Goal: Information Seeking & Learning: Get advice/opinions

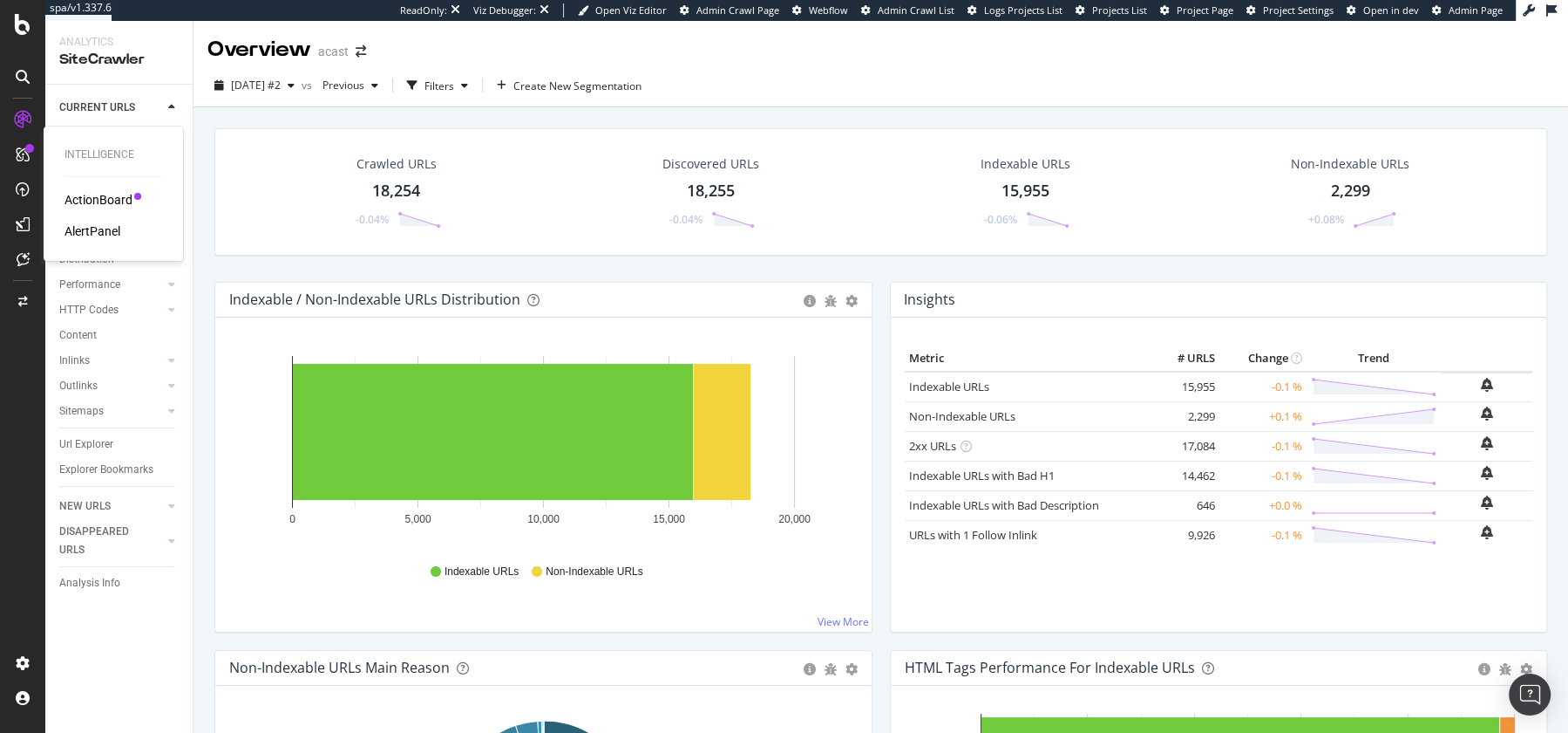
scroll to position [1015, 0]
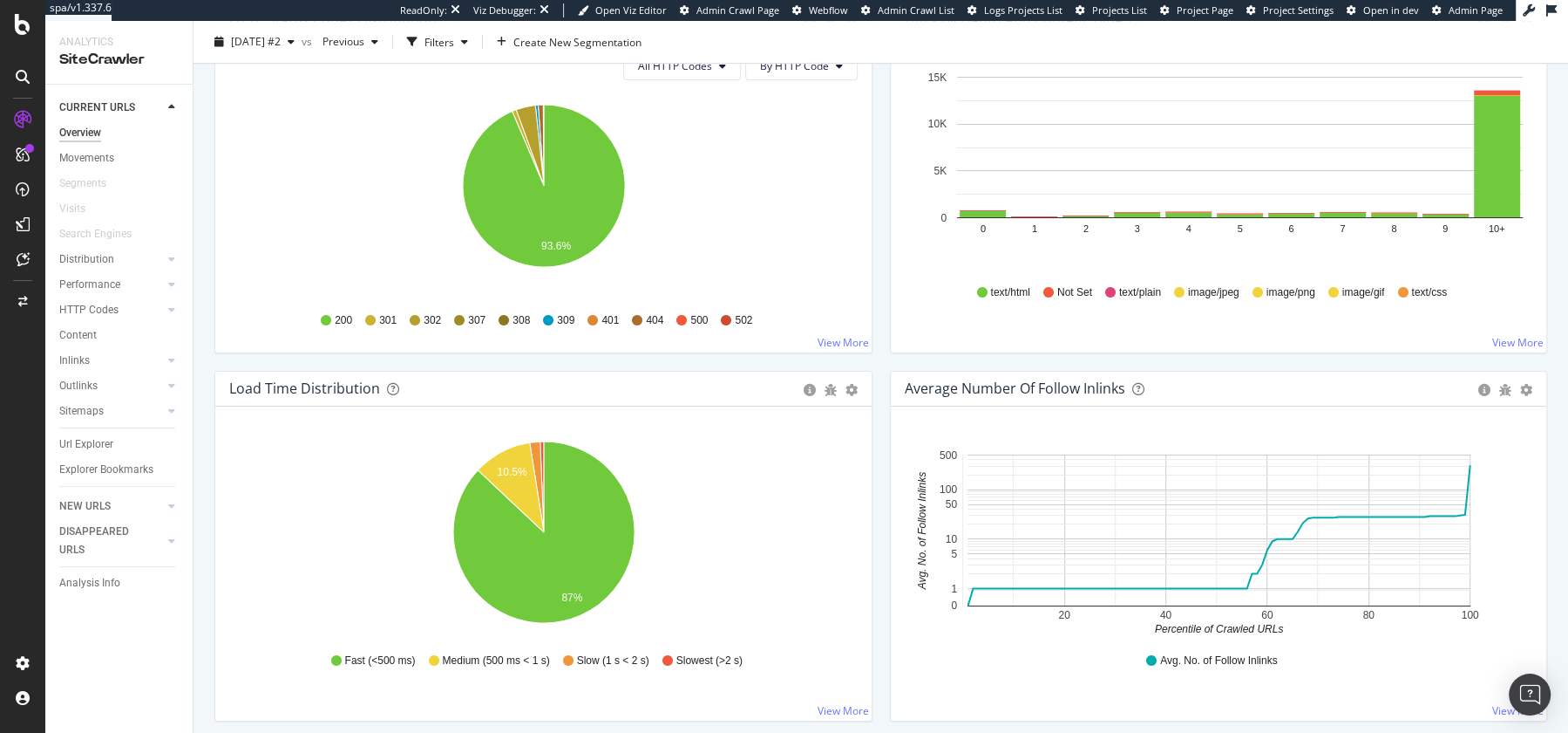
click at [6, 117] on link at bounding box center [22, 119] width 42 height 28
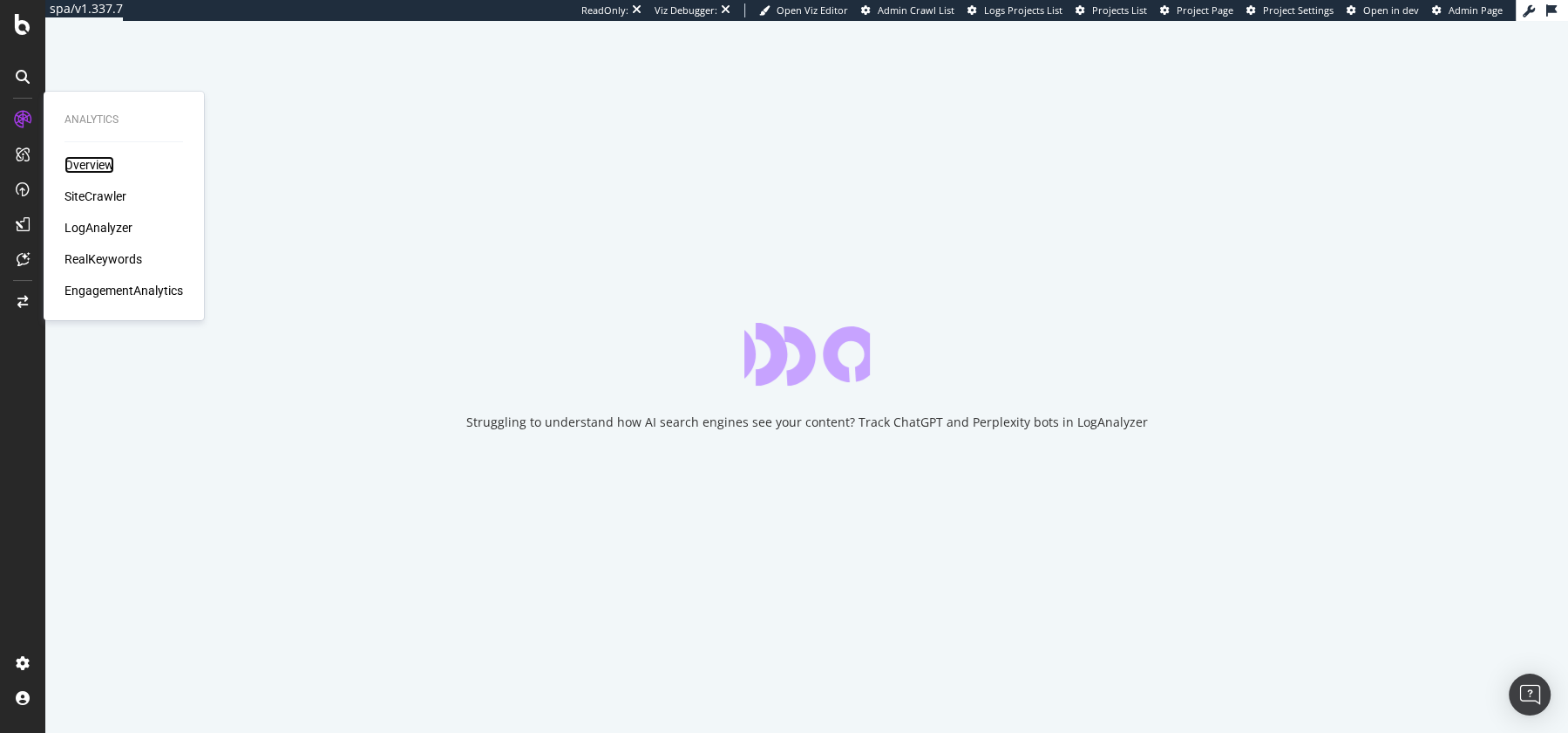
click at [105, 169] on div "Overview" at bounding box center [89, 165] width 49 height 17
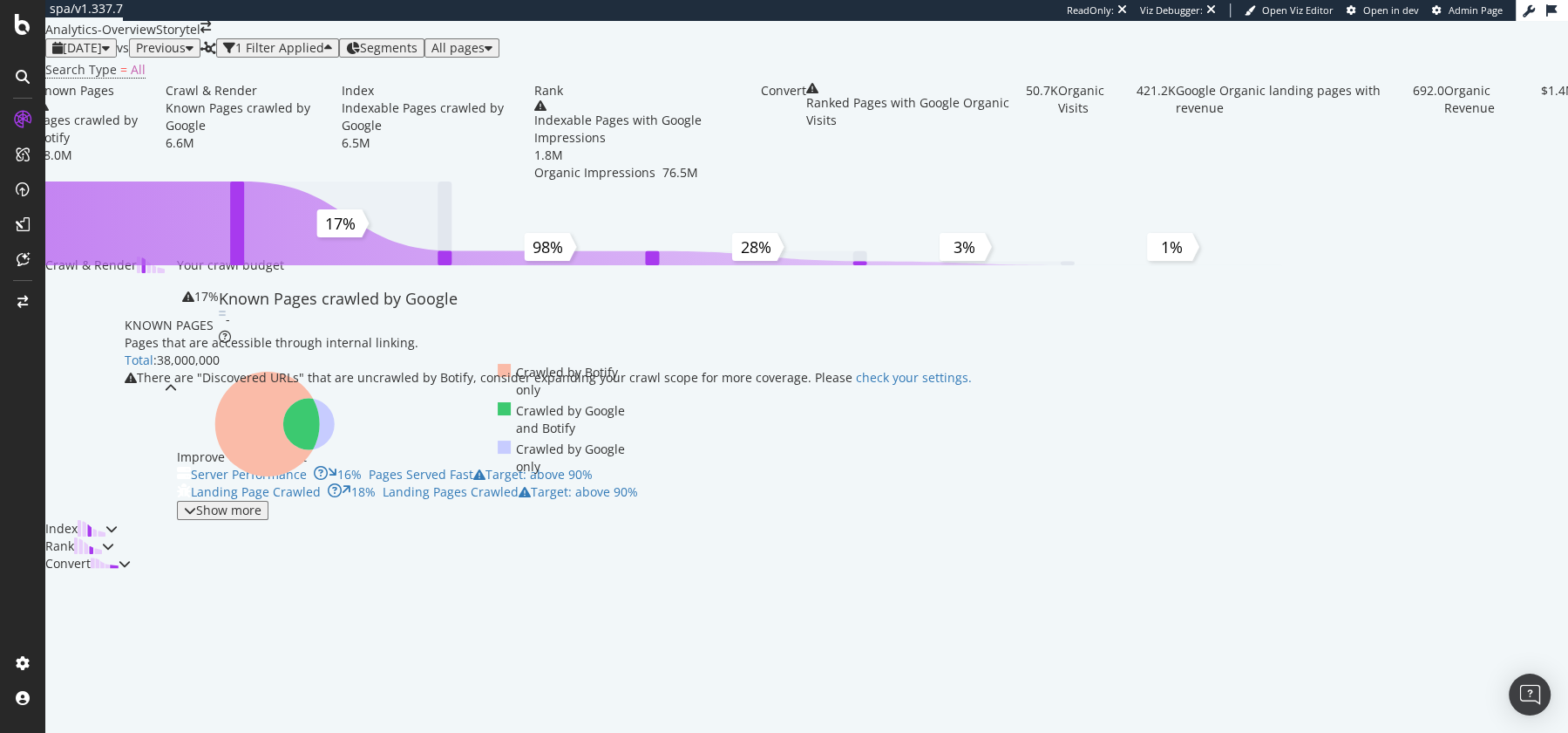
scroll to position [113, 0]
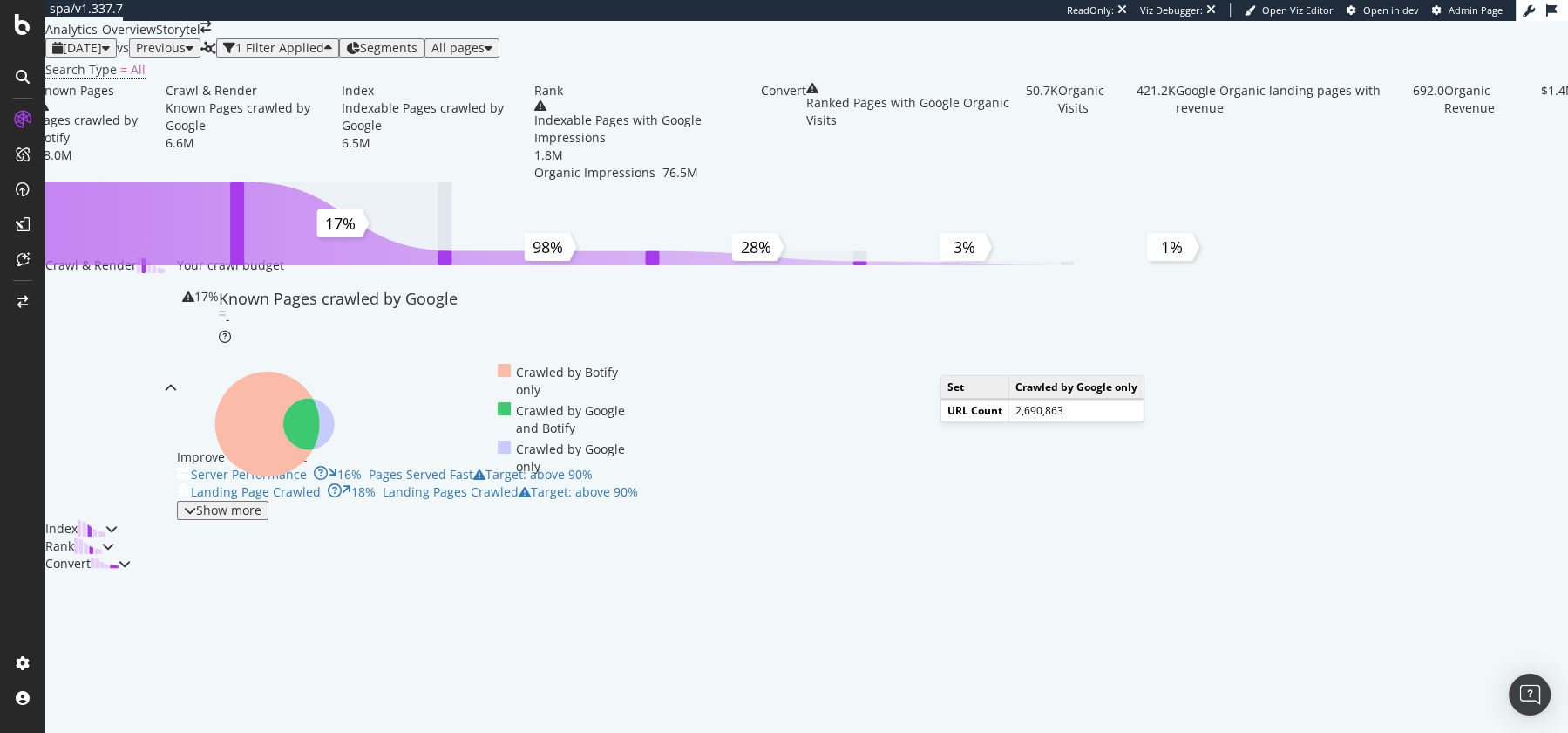
click at [334, 449] on icon at bounding box center [308, 423] width 51 height 51
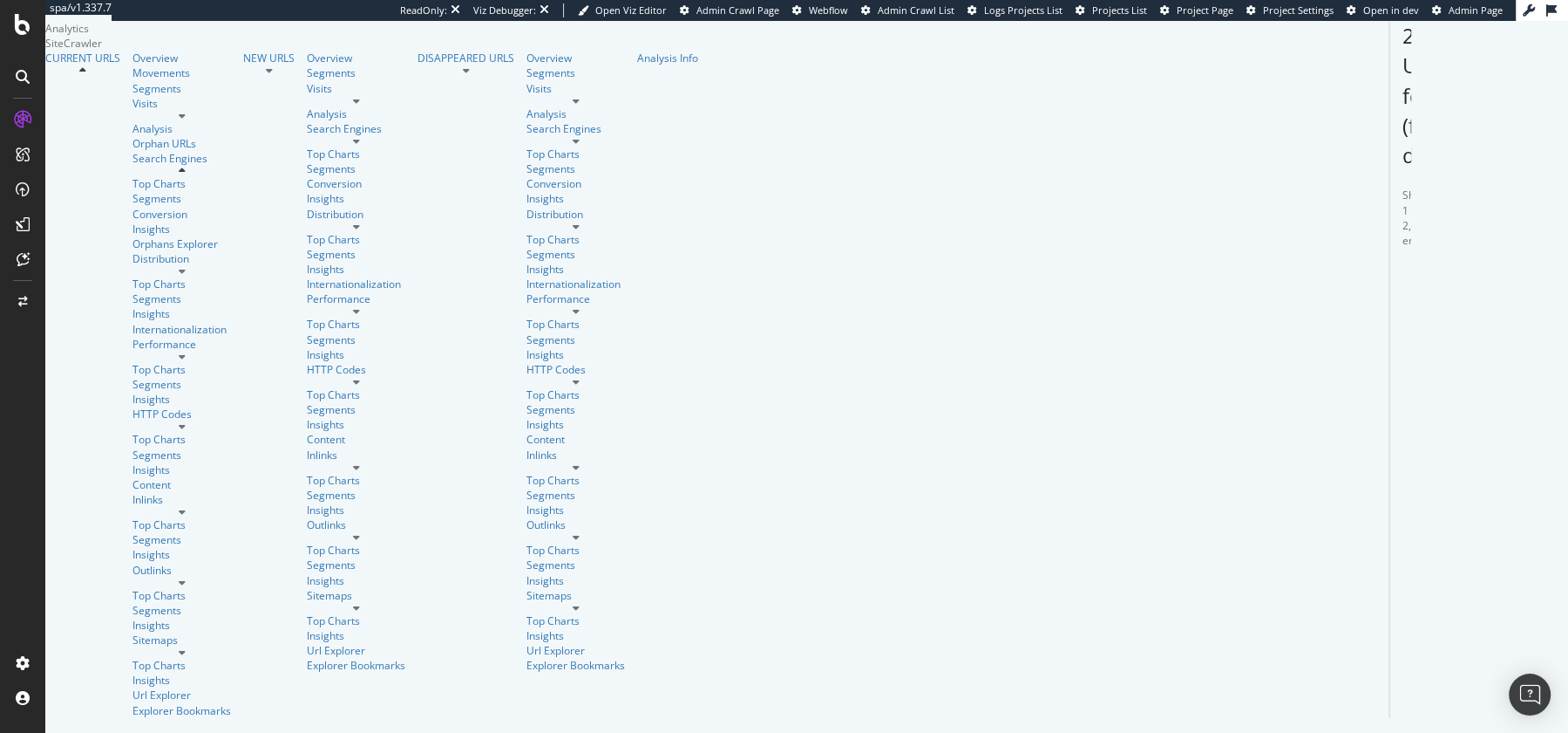
scroll to position [430, 0]
drag, startPoint x: 230, startPoint y: 205, endPoint x: 381, endPoint y: 258, distance: 160.0
click at [1390, 291] on td "https://www.storytel.com/no/nn/list/7bfc9670a0f54cb583f95400ebf14b6b-Boeker-paa…" at bounding box center [1493, 281] width 207 height 55
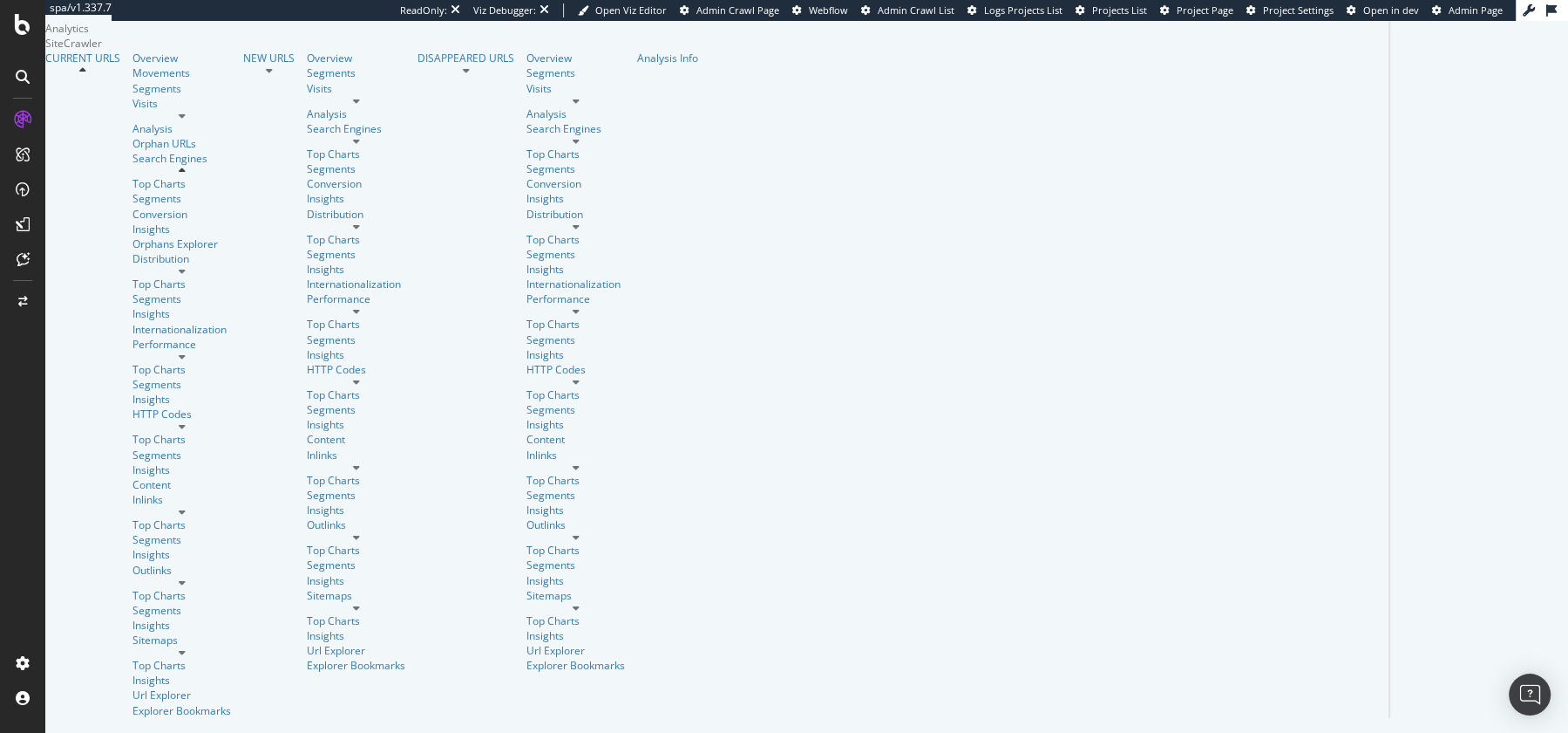
drag, startPoint x: 447, startPoint y: 208, endPoint x: 540, endPoint y: 207, distance: 93.0
click at [1396, 207] on div "https://www.storytel.com/pl/signup/campaign/springpromo25" at bounding box center [1492, 207] width 193 height 26
click at [1396, 207] on div "https://www.storytel.com/pl/signup/campaign/springpromo25" at bounding box center [1492, 207] width 193 height 26
click at [1488, 217] on icon at bounding box center [1492, 214] width 11 height 11
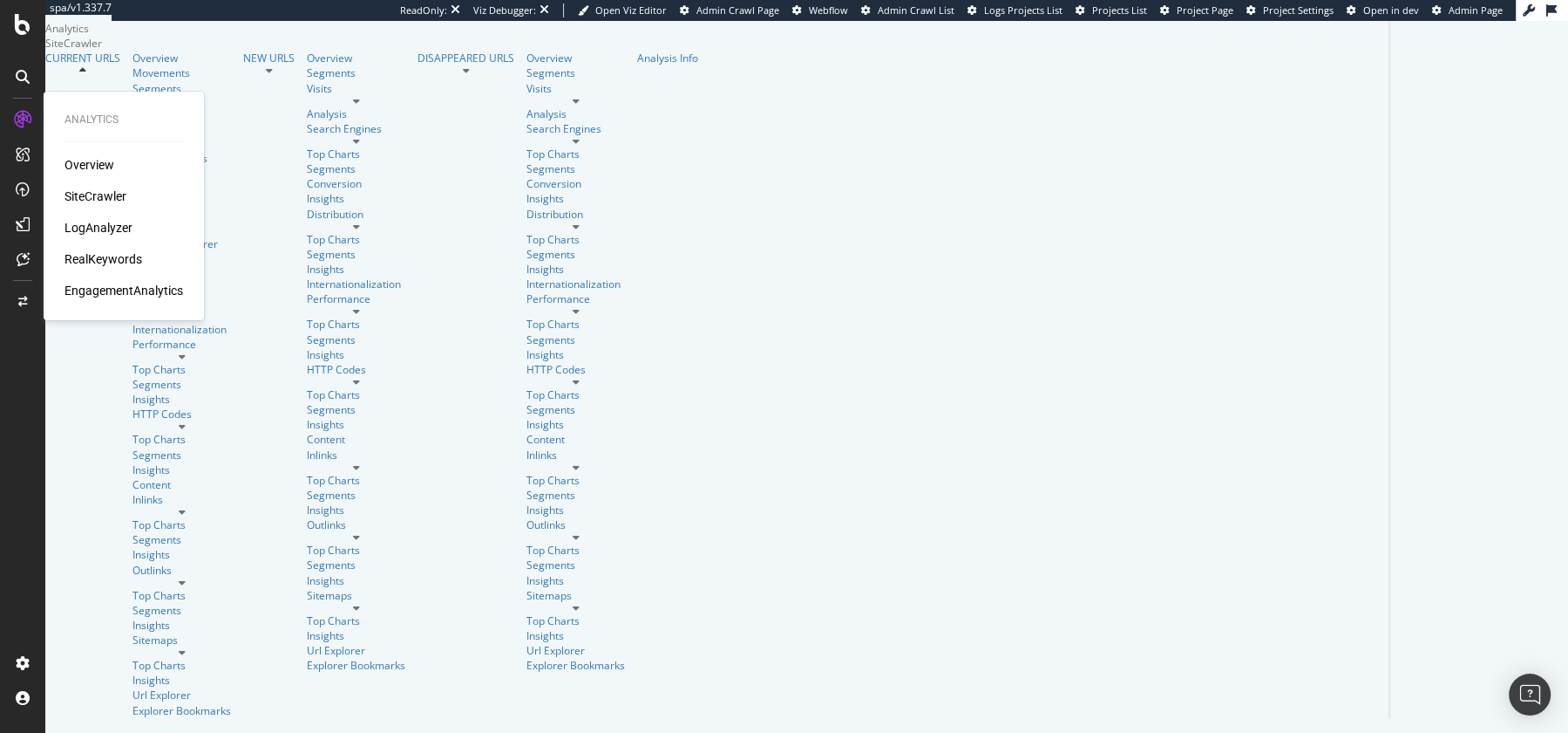
click at [74, 160] on div "Overview" at bounding box center [89, 165] width 49 height 17
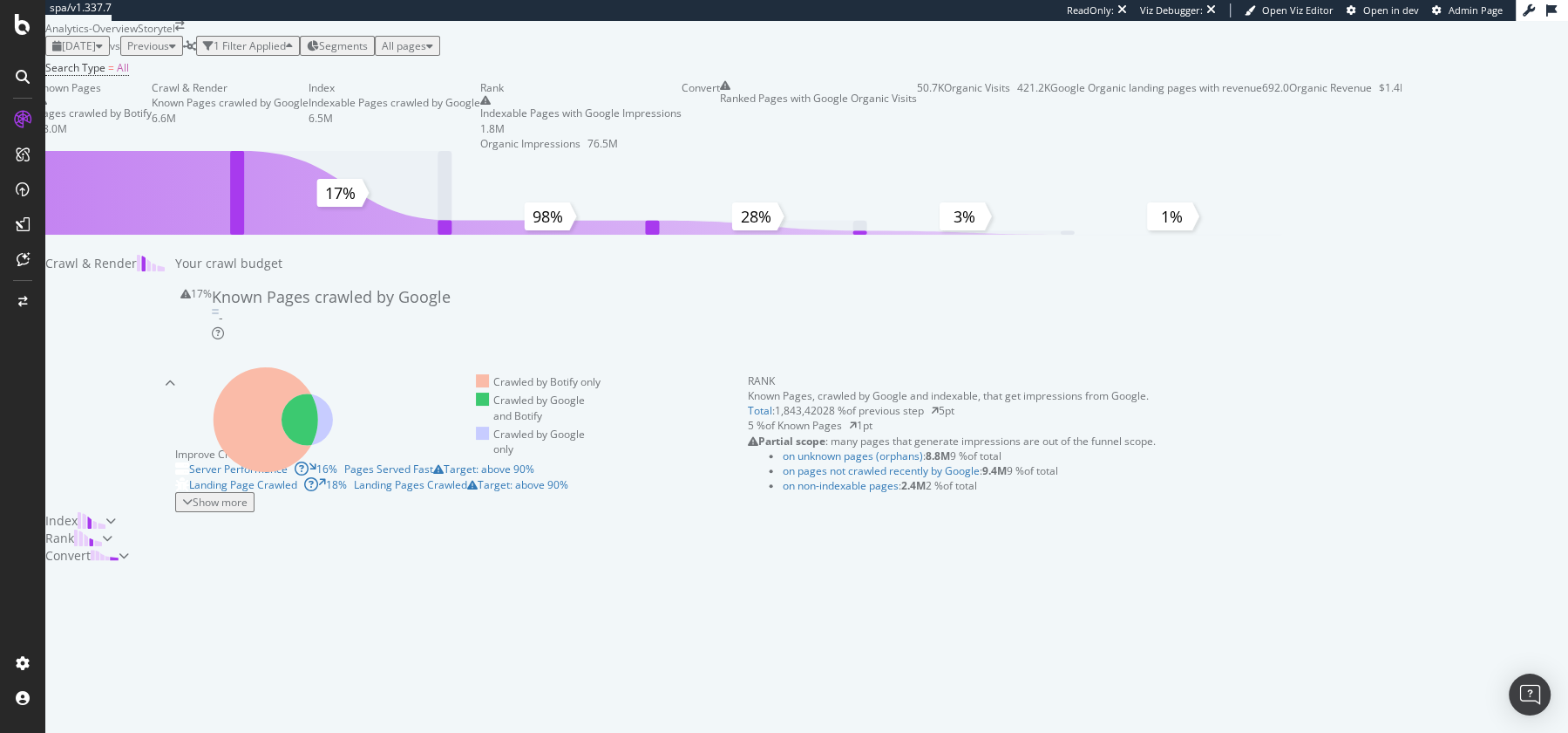
scroll to position [112, 0]
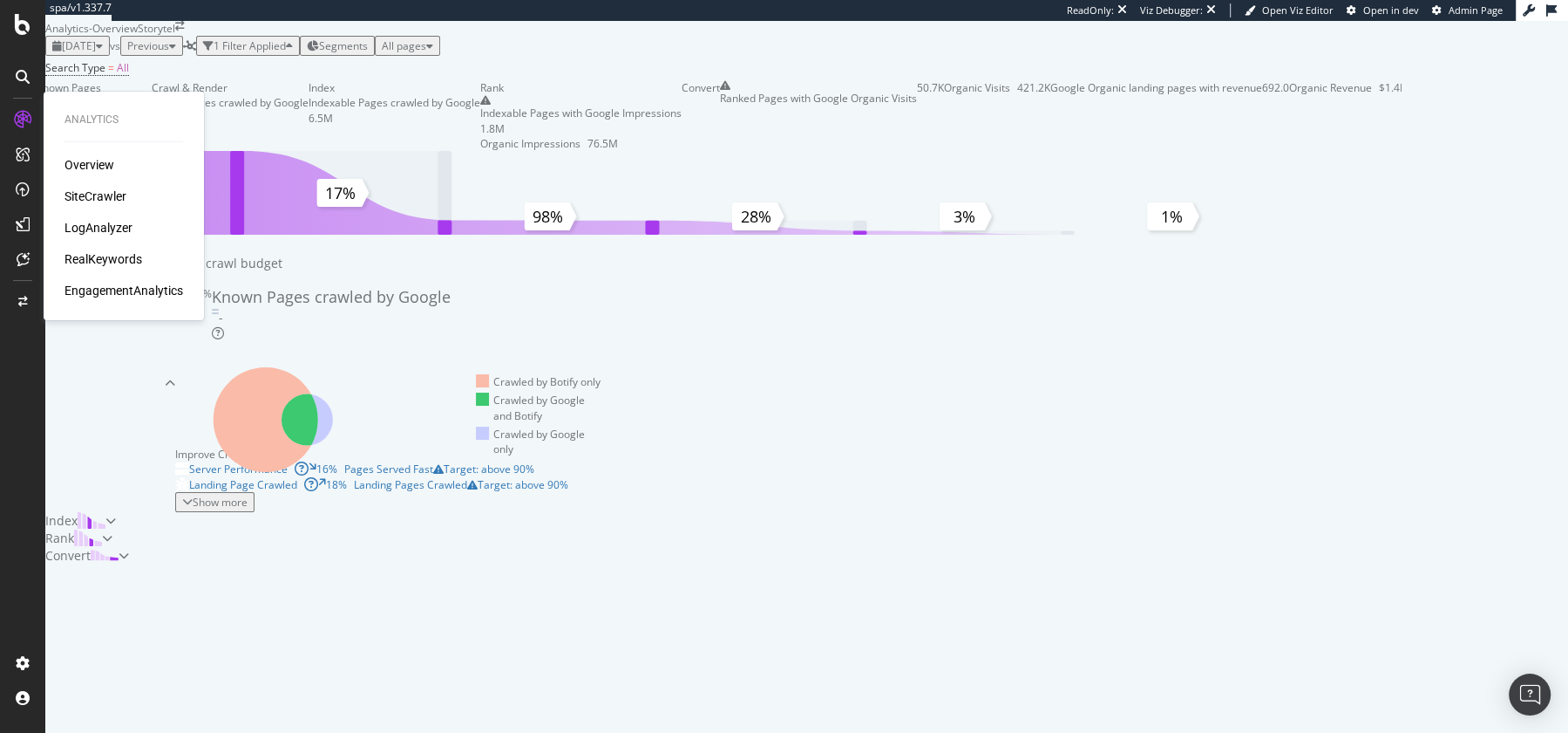
click at [97, 189] on div "SiteCrawler" at bounding box center [96, 196] width 62 height 17
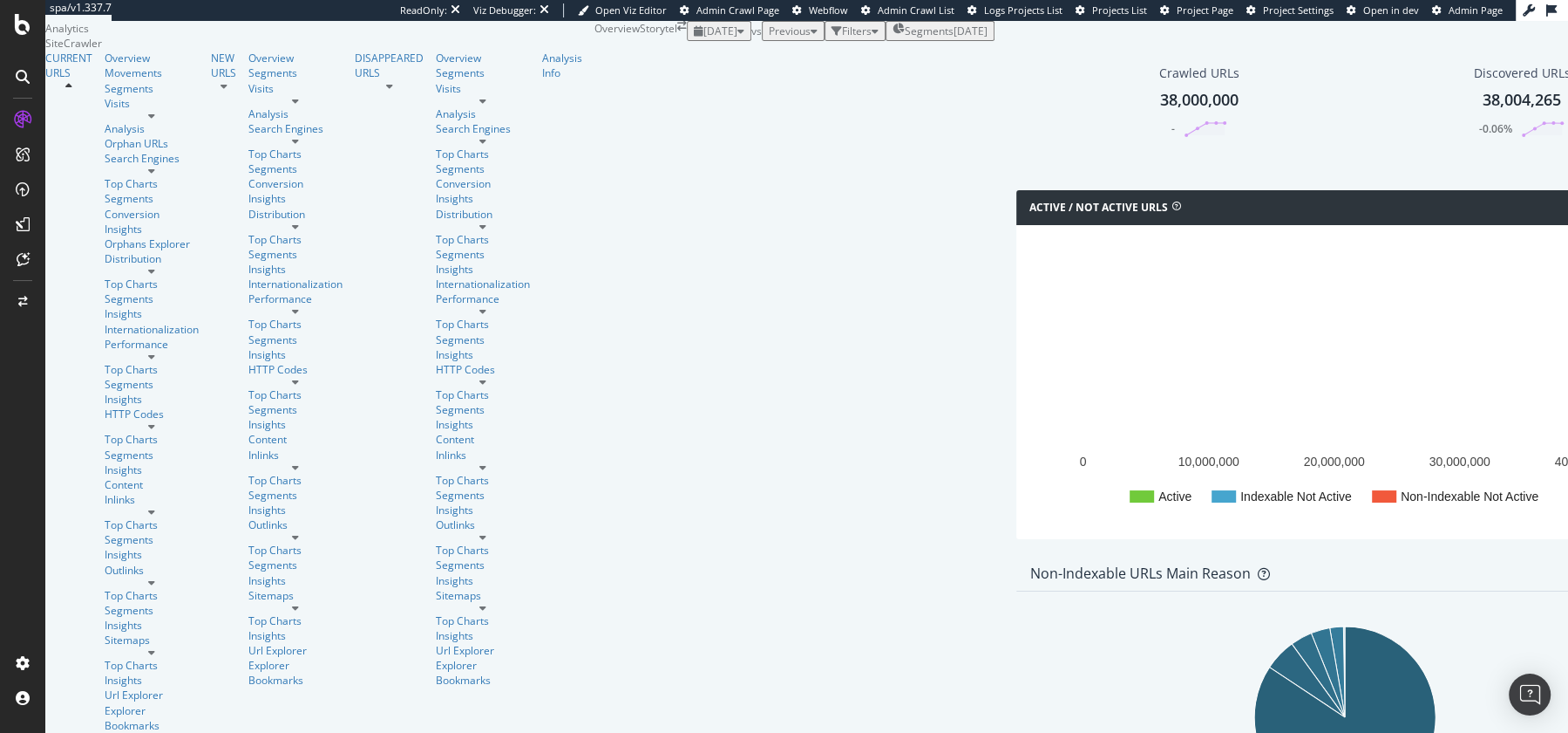
scroll to position [134, 0]
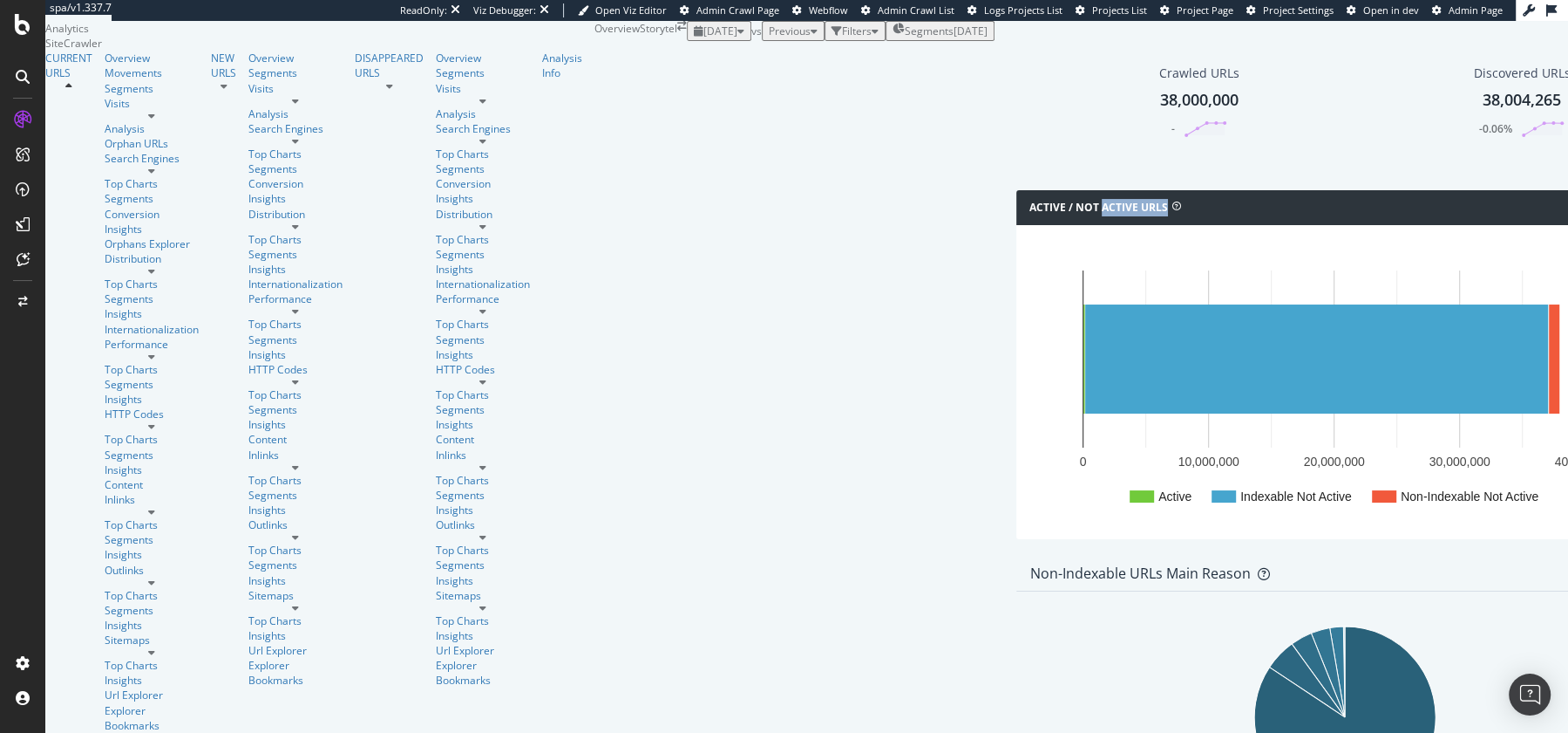
drag, startPoint x: 225, startPoint y: 170, endPoint x: 397, endPoint y: 189, distance: 173.0
click at [1017, 190] on div "Active / Not Active URLs Chart (by Value) Chart (by Percentage) Table Expand Ex…" at bounding box center [1345, 365] width 657 height 349
click at [1017, 190] on div "Active / Not Active URLs Chart (by Value) Chart (by Percentage) Table Expand Ex…" at bounding box center [1345, 207] width 657 height 35
drag, startPoint x: 903, startPoint y: 283, endPoint x: 1187, endPoint y: 356, distance: 293.2
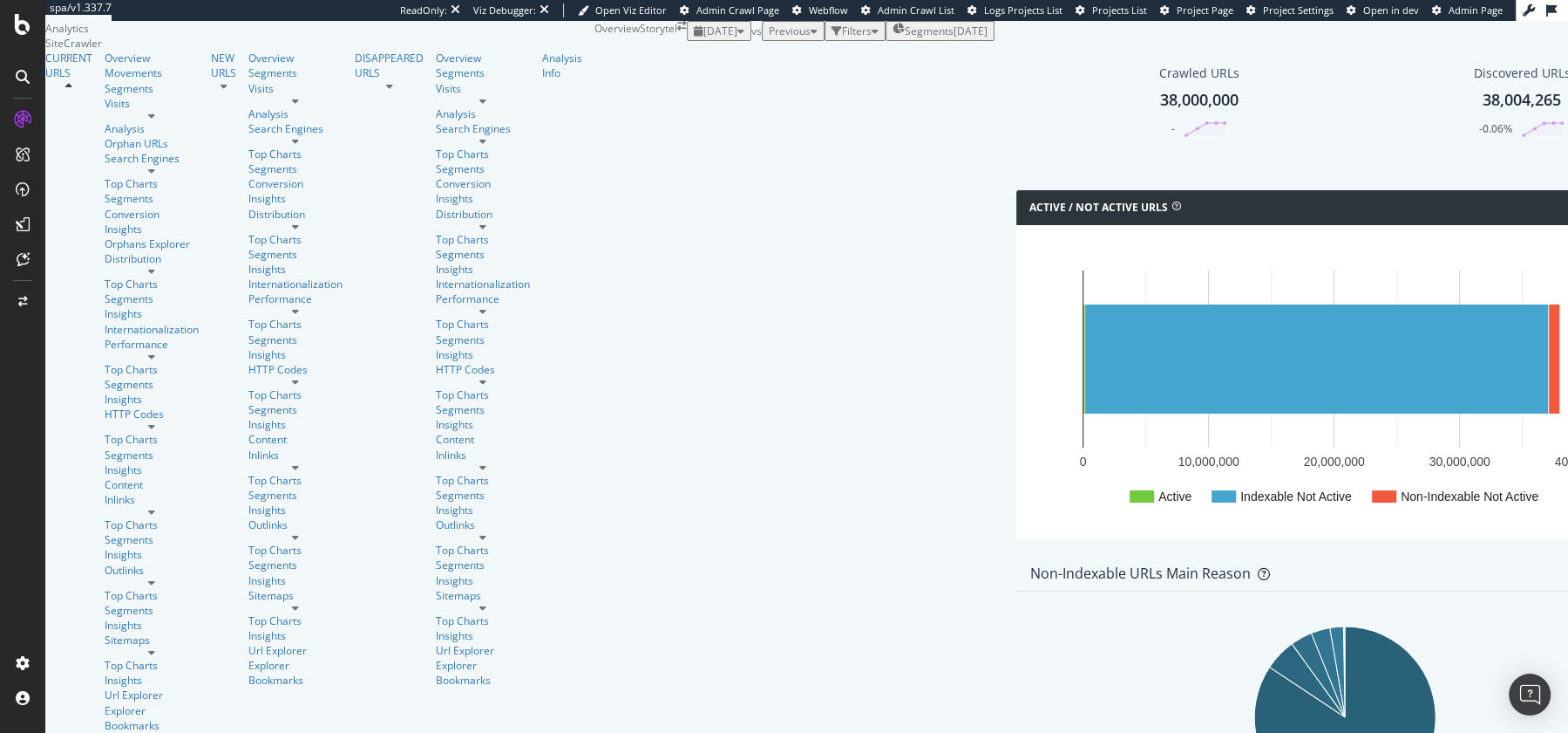
drag, startPoint x: 902, startPoint y: 279, endPoint x: 1135, endPoint y: 302, distance: 234.1
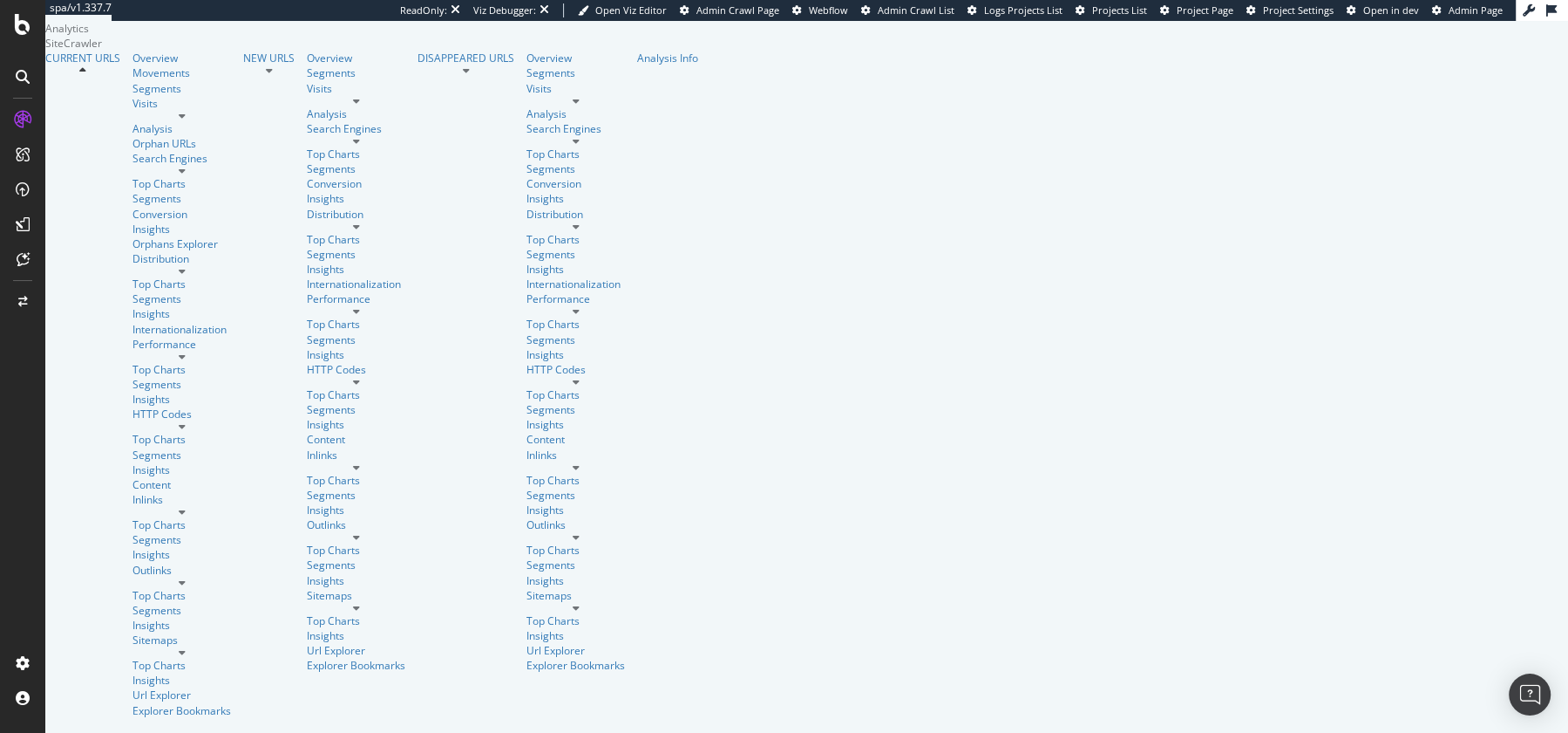
scroll to position [272, 0]
drag, startPoint x: 708, startPoint y: 335, endPoint x: 810, endPoint y: 371, distance: 108.2
drag, startPoint x: 717, startPoint y: 422, endPoint x: 827, endPoint y: 422, distance: 110.0
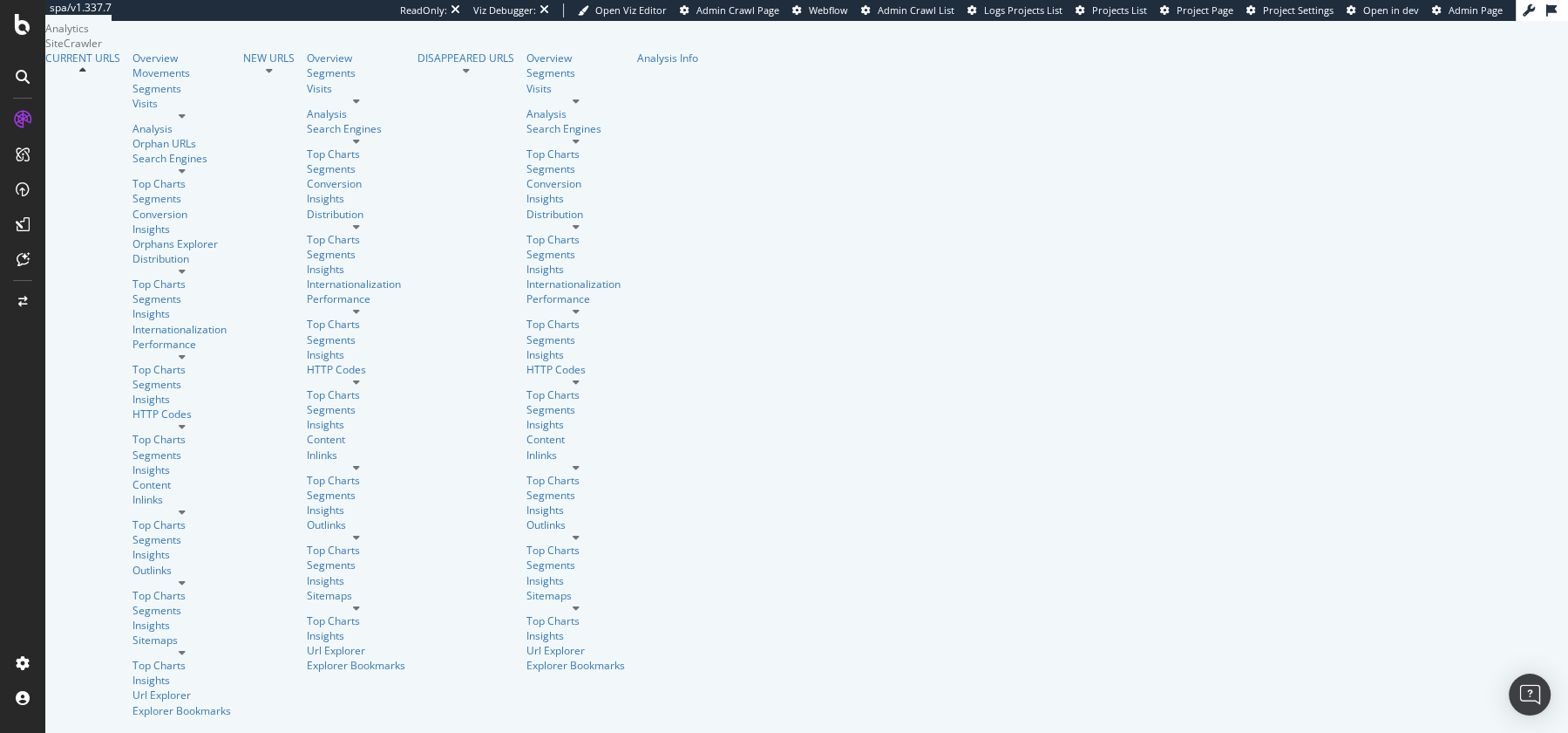
drag, startPoint x: 782, startPoint y: 342, endPoint x: 706, endPoint y: 333, distance: 76.5
drag, startPoint x: 774, startPoint y: 417, endPoint x: 726, endPoint y: 417, distance: 48.0
drag, startPoint x: 778, startPoint y: 481, endPoint x: 702, endPoint y: 481, distance: 76.0
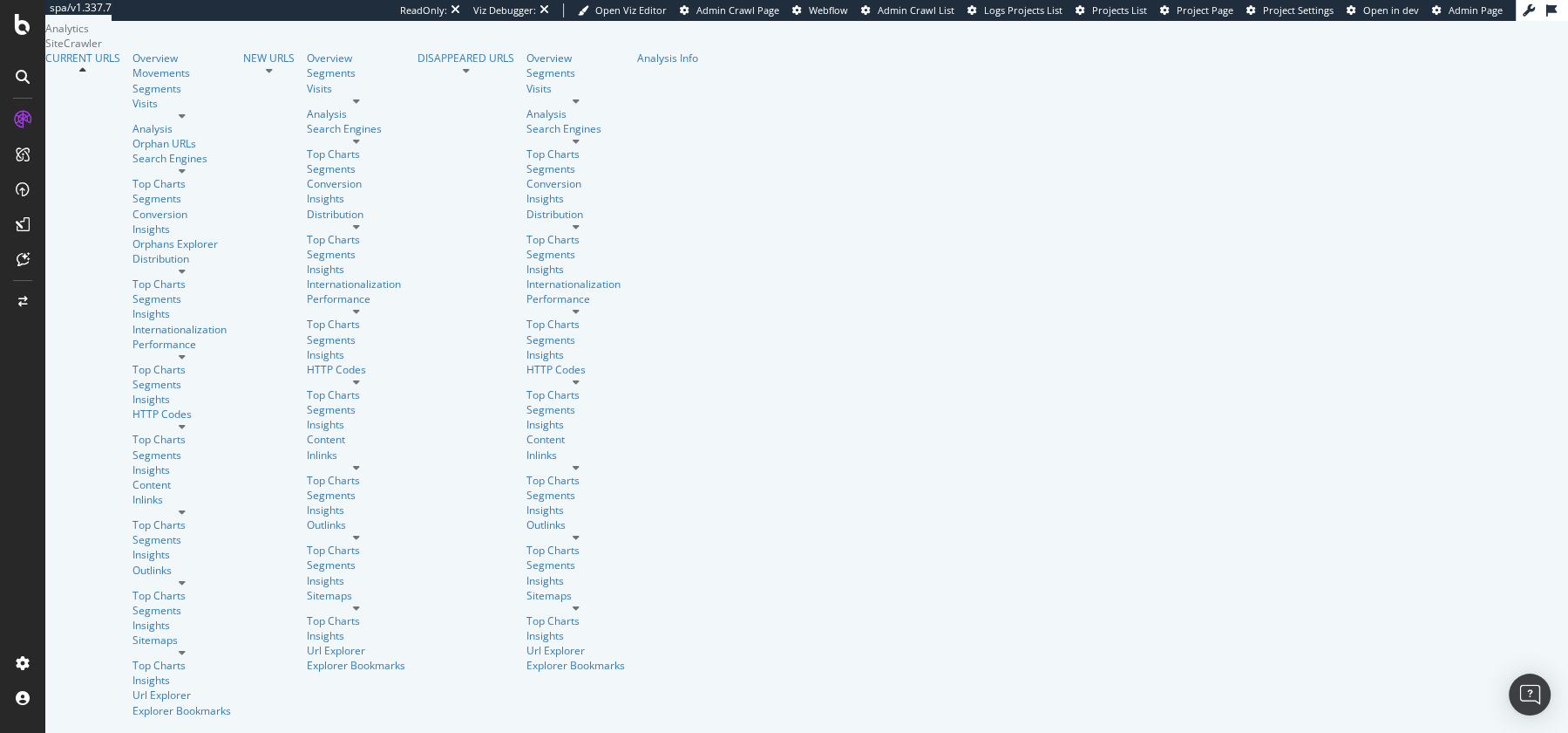
drag, startPoint x: 785, startPoint y: 558, endPoint x: 739, endPoint y: 558, distance: 46.0
drag, startPoint x: 713, startPoint y: 223, endPoint x: 832, endPoint y: 244, distance: 120.8
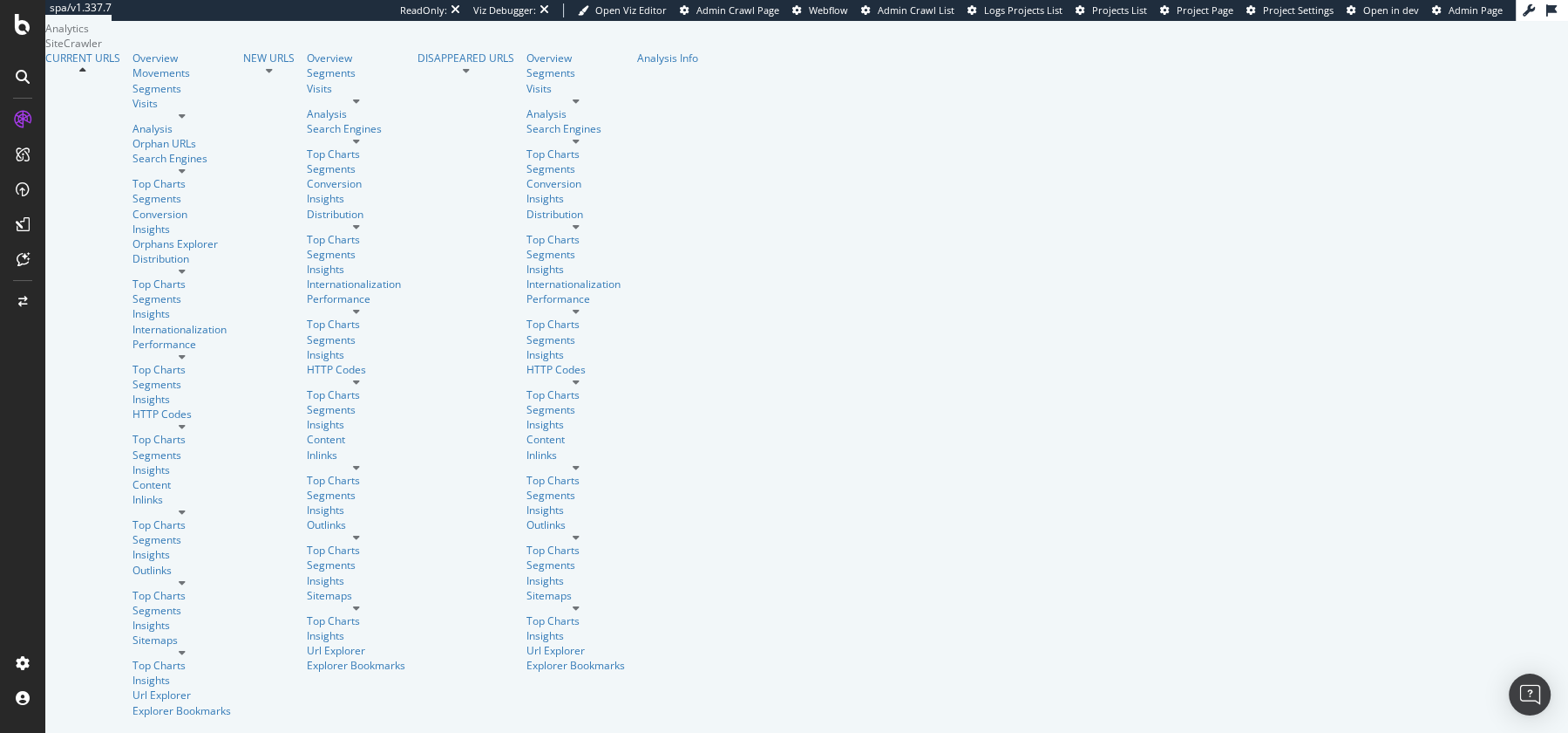
drag, startPoint x: 709, startPoint y: 293, endPoint x: 864, endPoint y: 301, distance: 155.2
drag, startPoint x: 715, startPoint y: 369, endPoint x: 844, endPoint y: 372, distance: 129.0
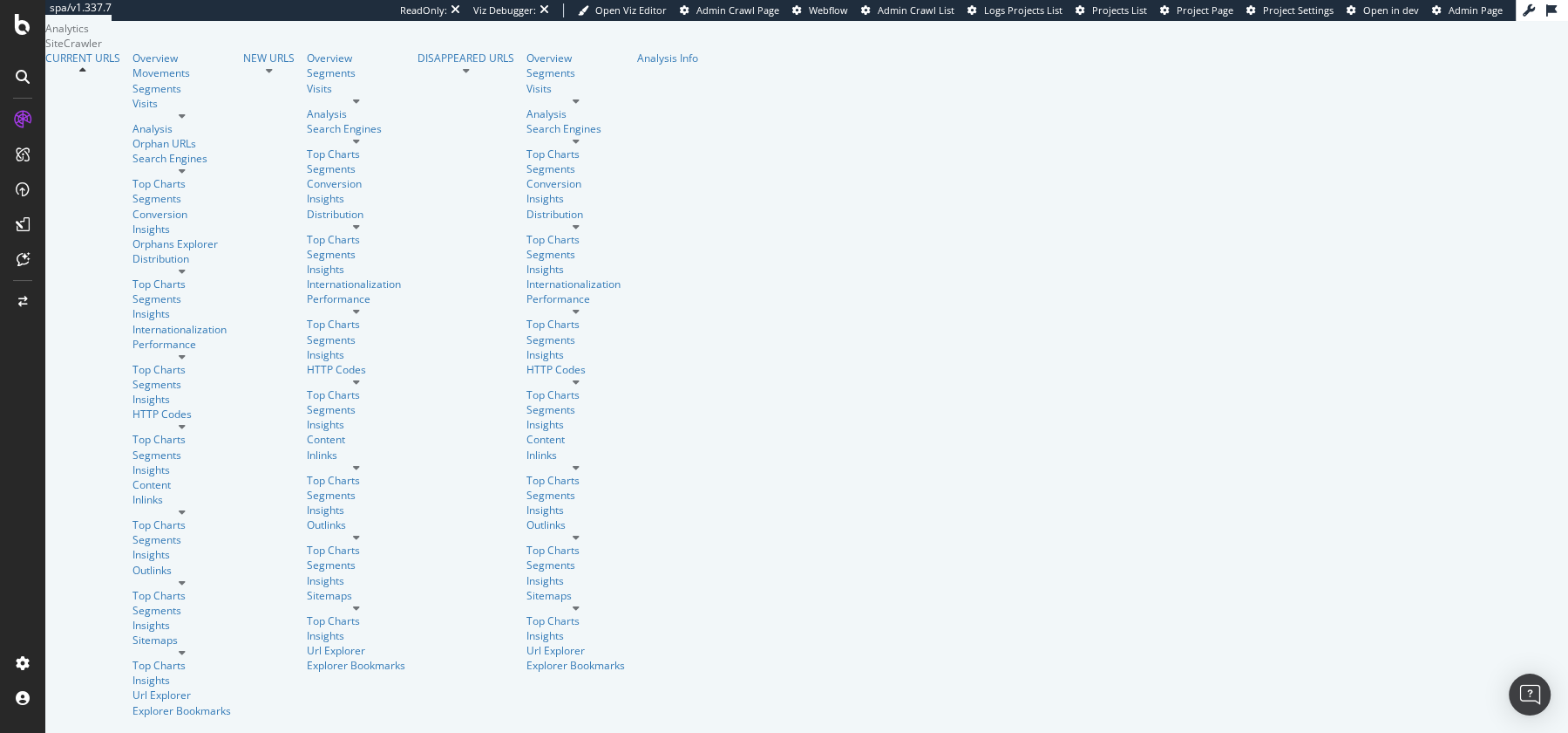
drag, startPoint x: 726, startPoint y: 454, endPoint x: 891, endPoint y: 483, distance: 167.5
drag, startPoint x: 707, startPoint y: 516, endPoint x: 1124, endPoint y: 568, distance: 420.2
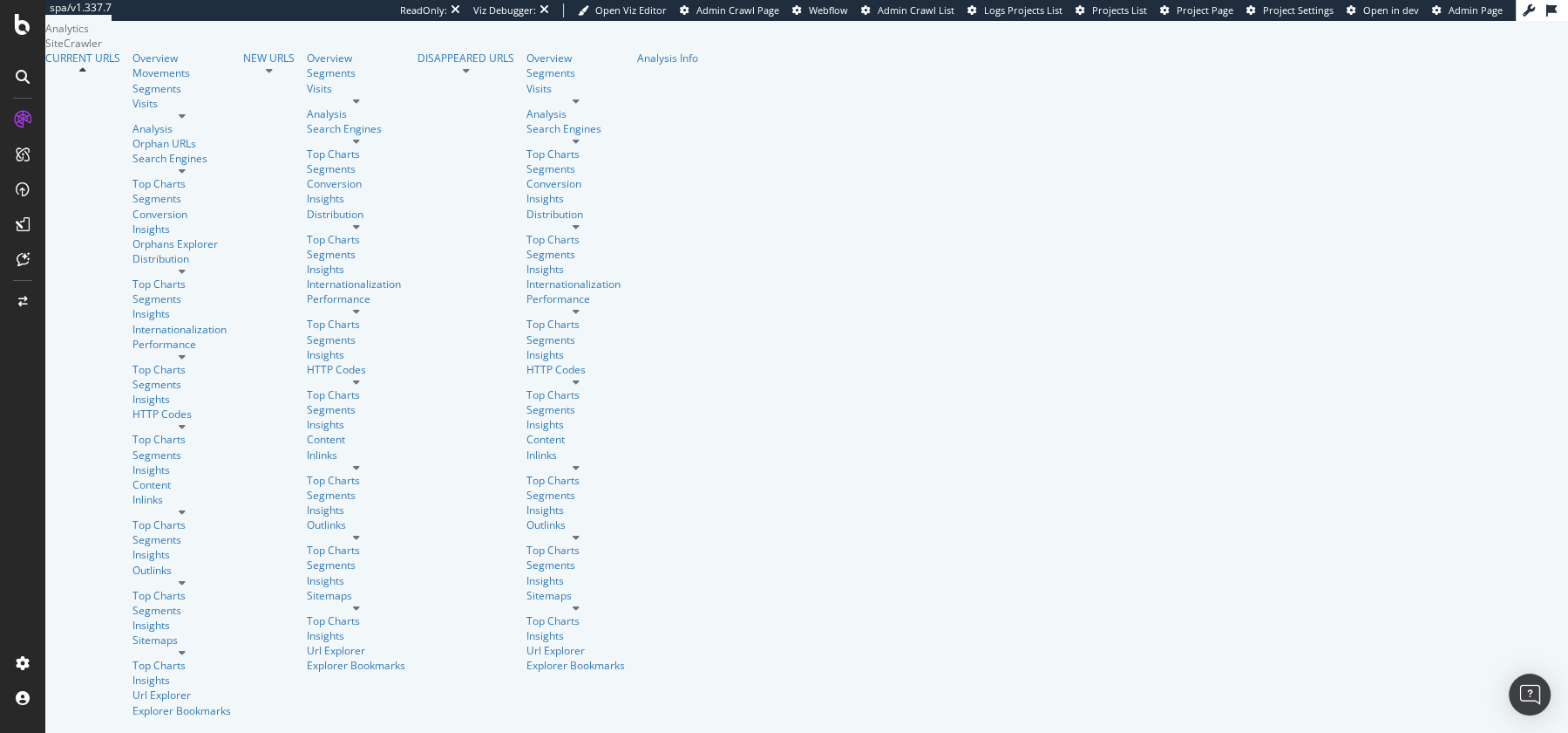
drag, startPoint x: 701, startPoint y: 494, endPoint x: 940, endPoint y: 508, distance: 239.4
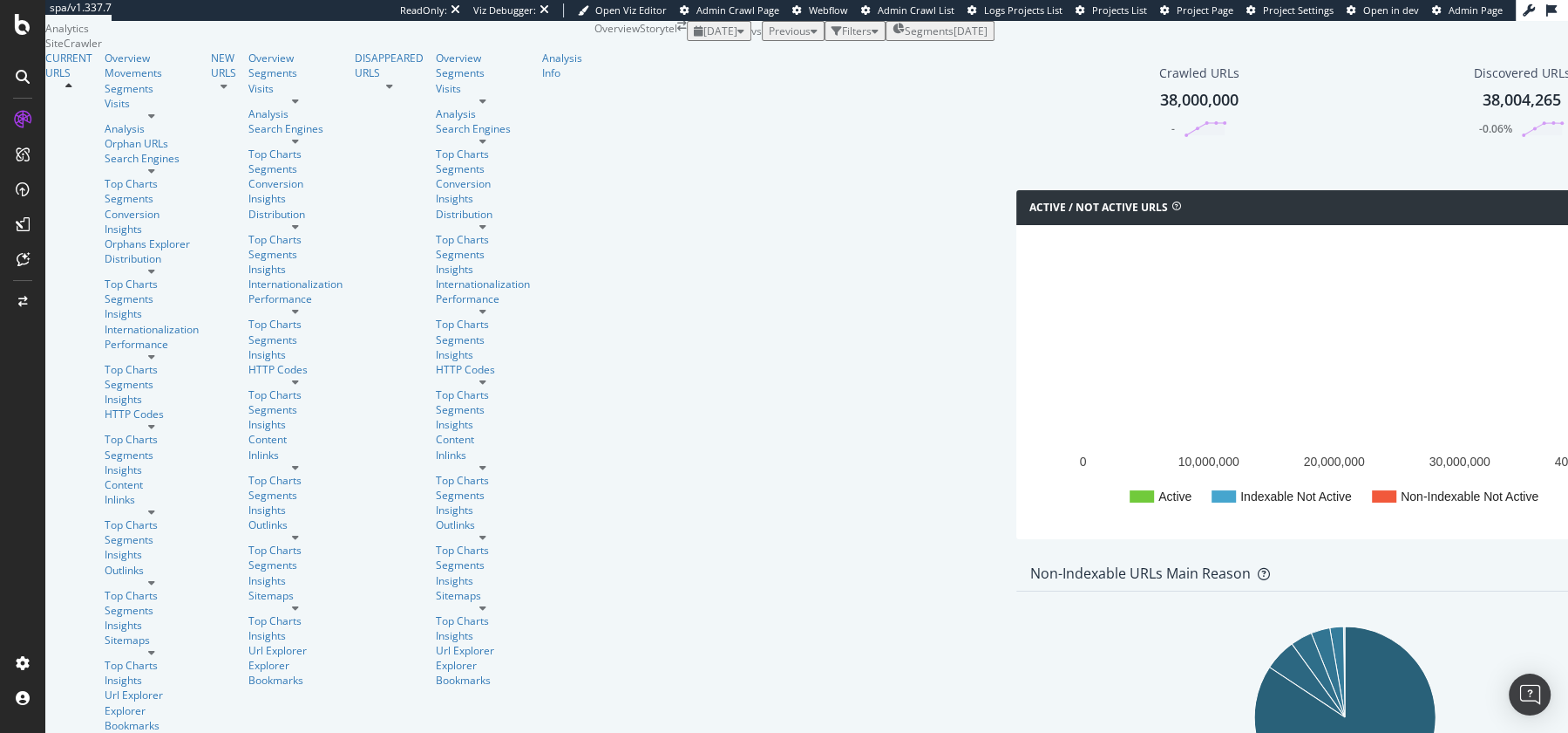
scroll to position [889, 0]
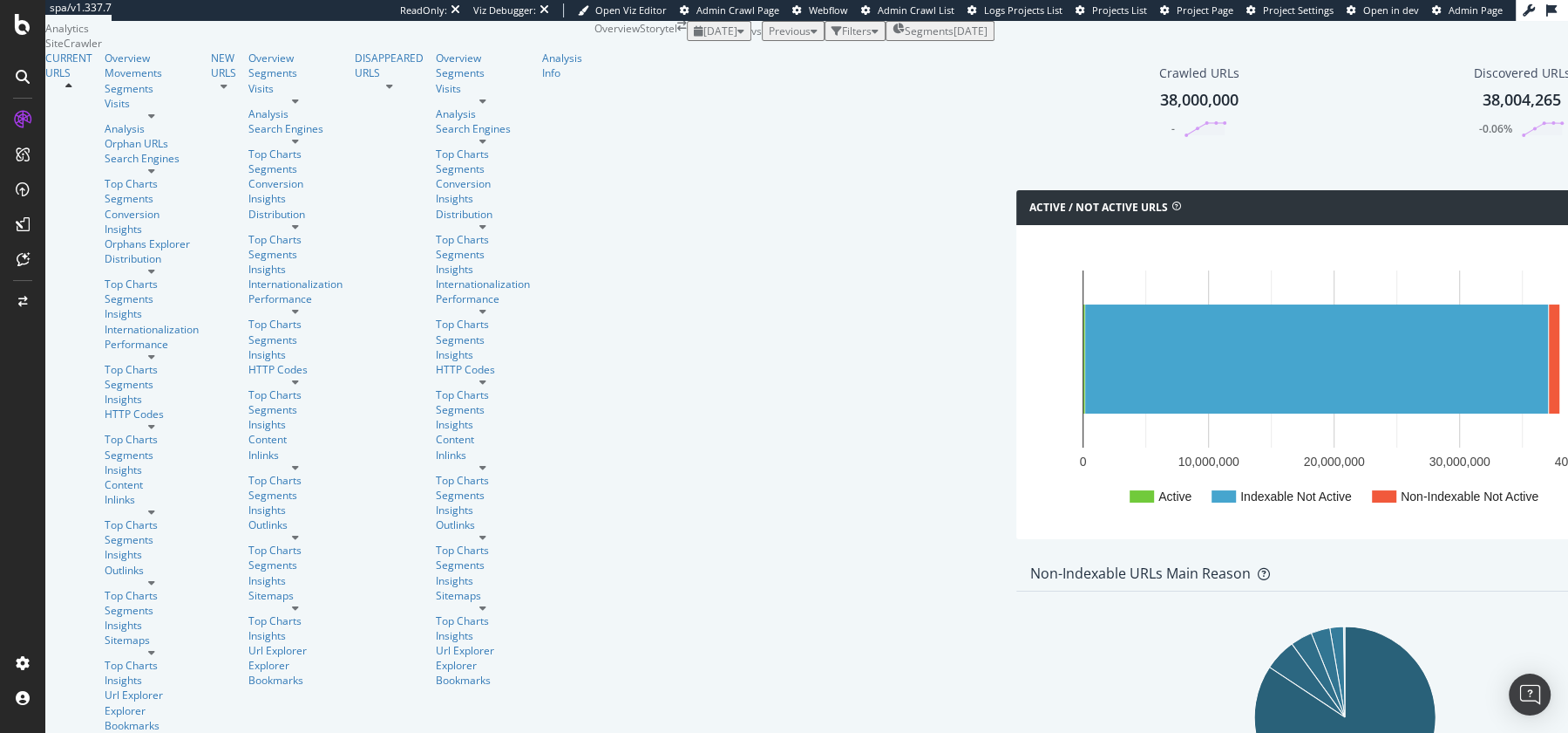
click at [105, 111] on div "Visits" at bounding box center [151, 103] width 94 height 15
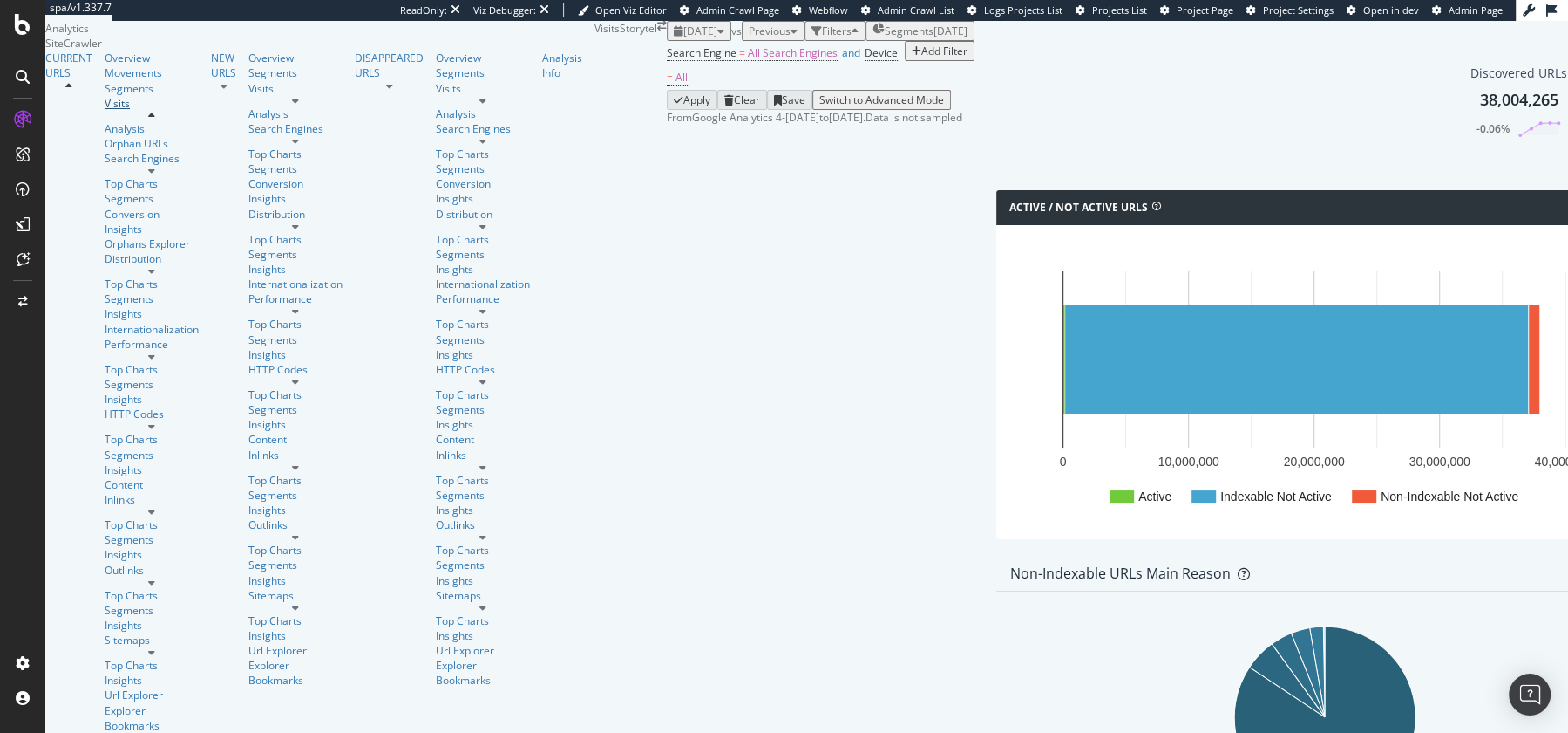
scroll to position [1020, 0]
click at [105, 111] on div "Visits" at bounding box center [151, 103] width 94 height 15
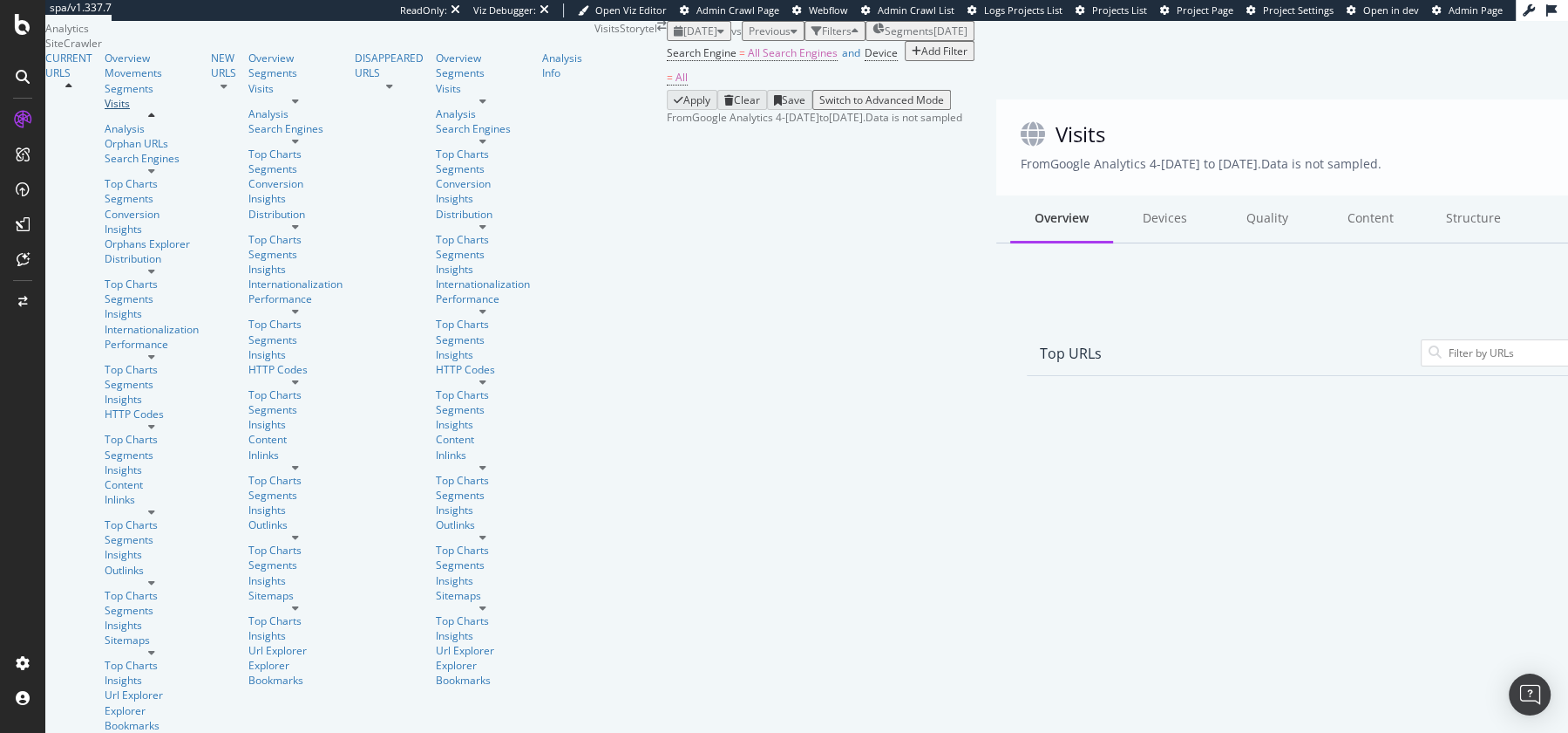
scroll to position [31, 0]
drag, startPoint x: 1028, startPoint y: 462, endPoint x: 1028, endPoint y: 378, distance: 84.0
click at [953, 90] on div "Search Engine = All Search Engines and Device = All Add Filter" at bounding box center [821, 65] width 308 height 48
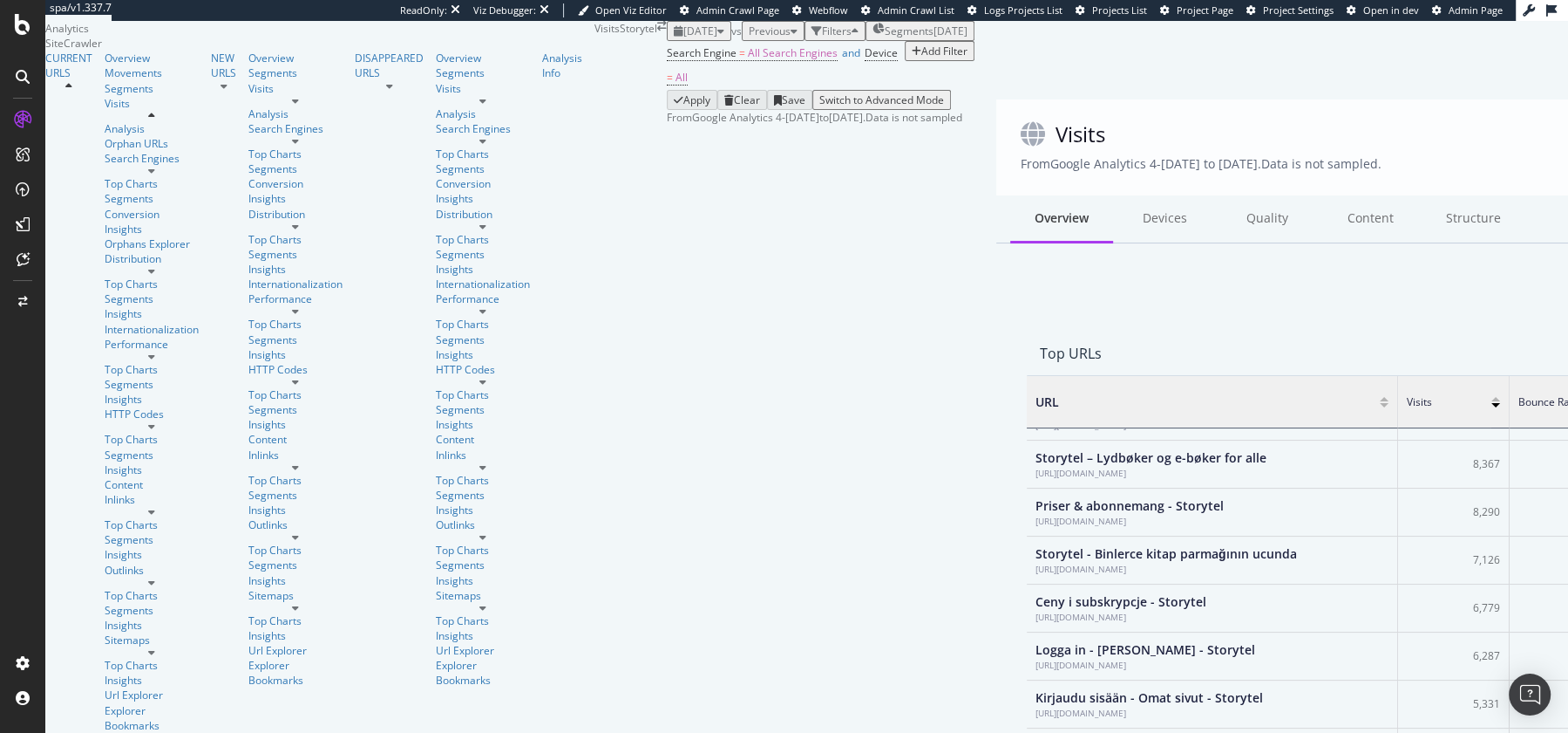
scroll to position [895, 0]
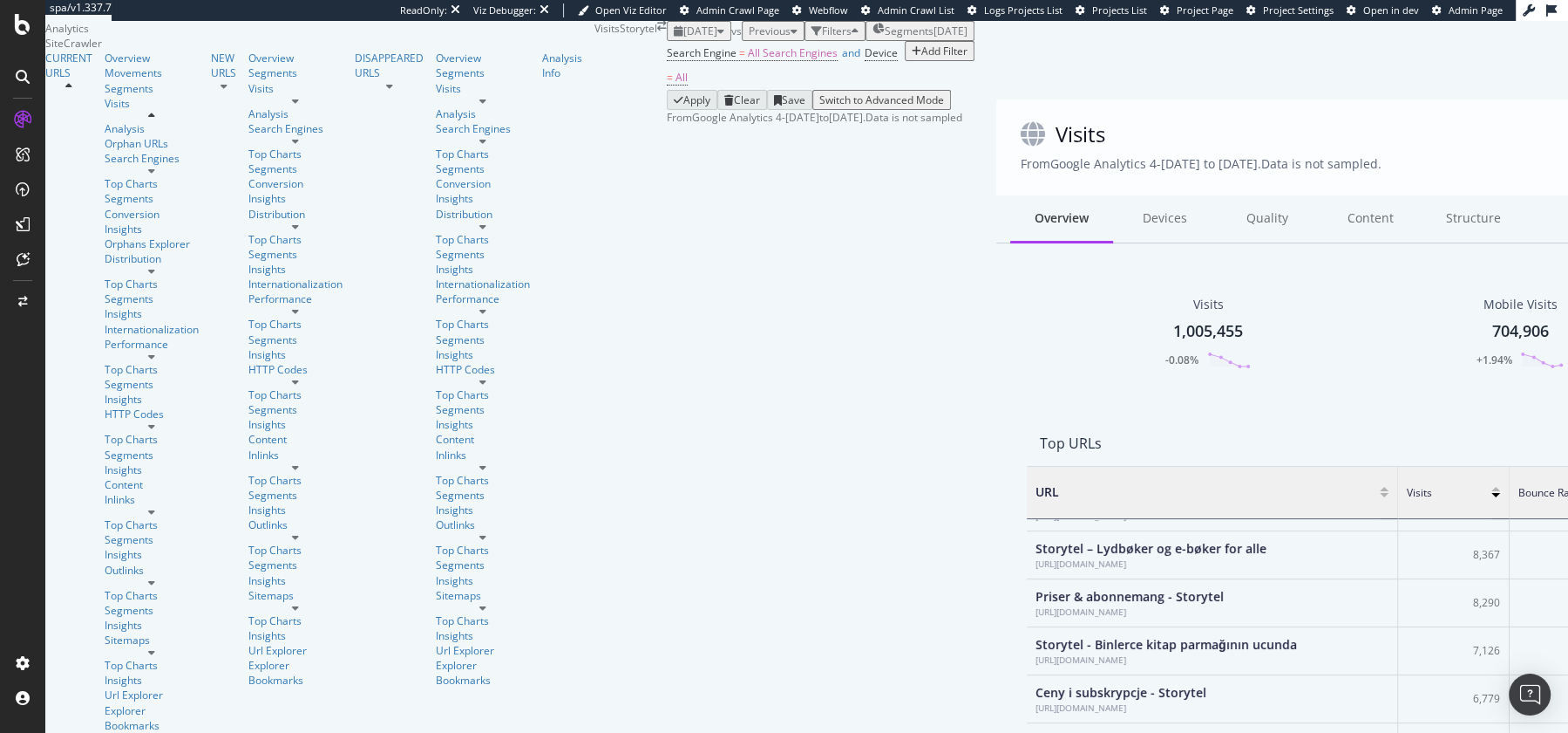
drag, startPoint x: 903, startPoint y: 248, endPoint x: 1121, endPoint y: 262, distance: 218.4
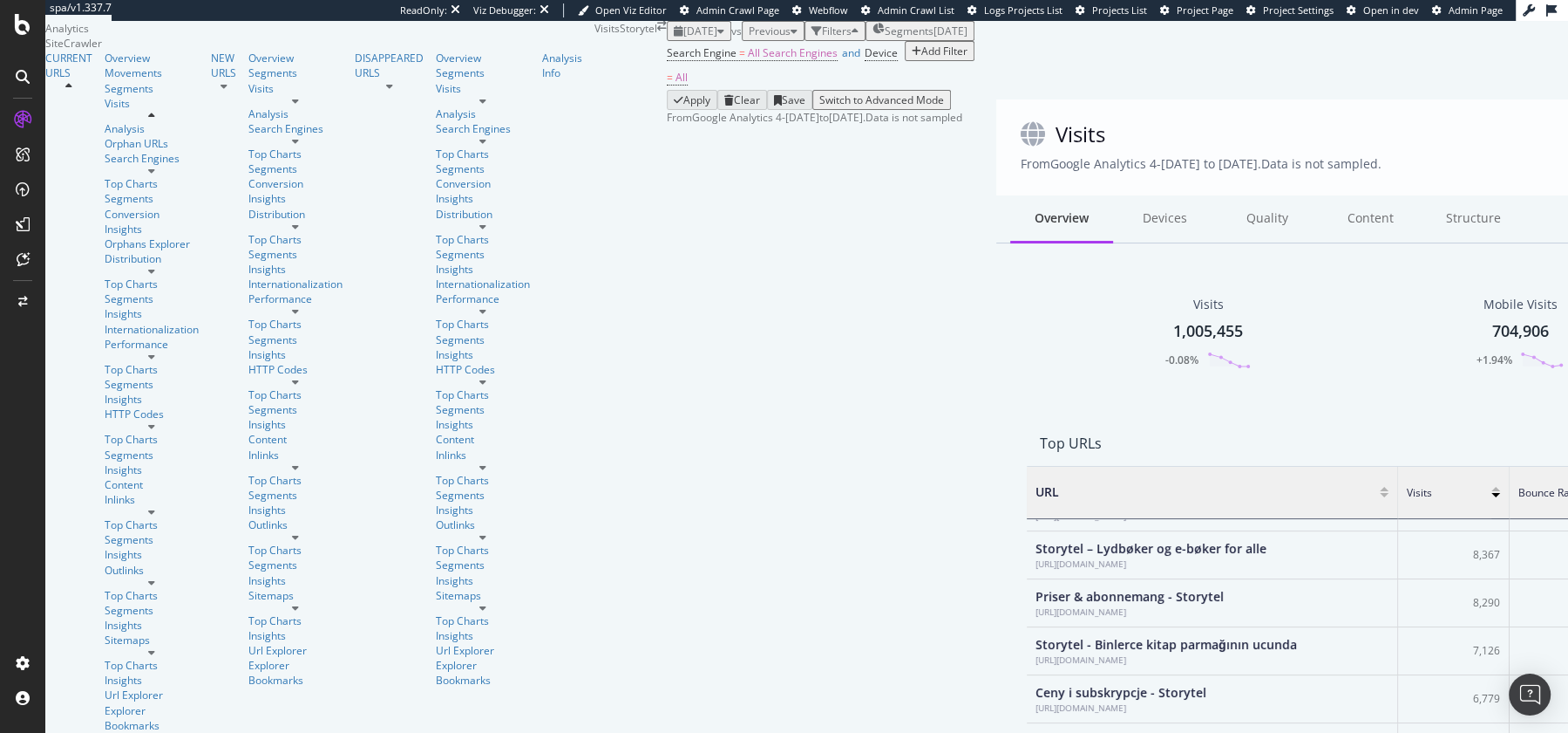
click at [105, 65] on div "Overview" at bounding box center [151, 57] width 94 height 15
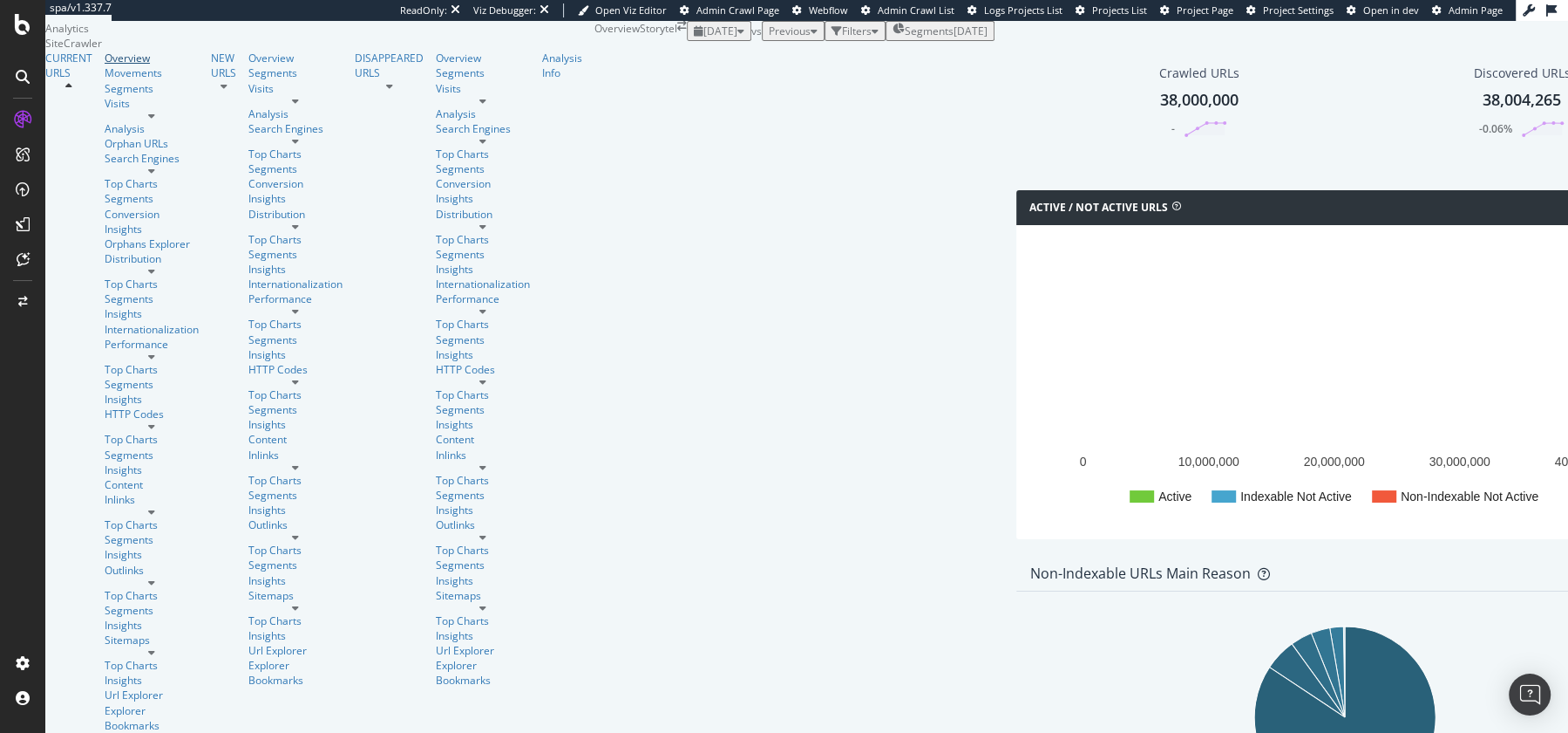
scroll to position [1154, 0]
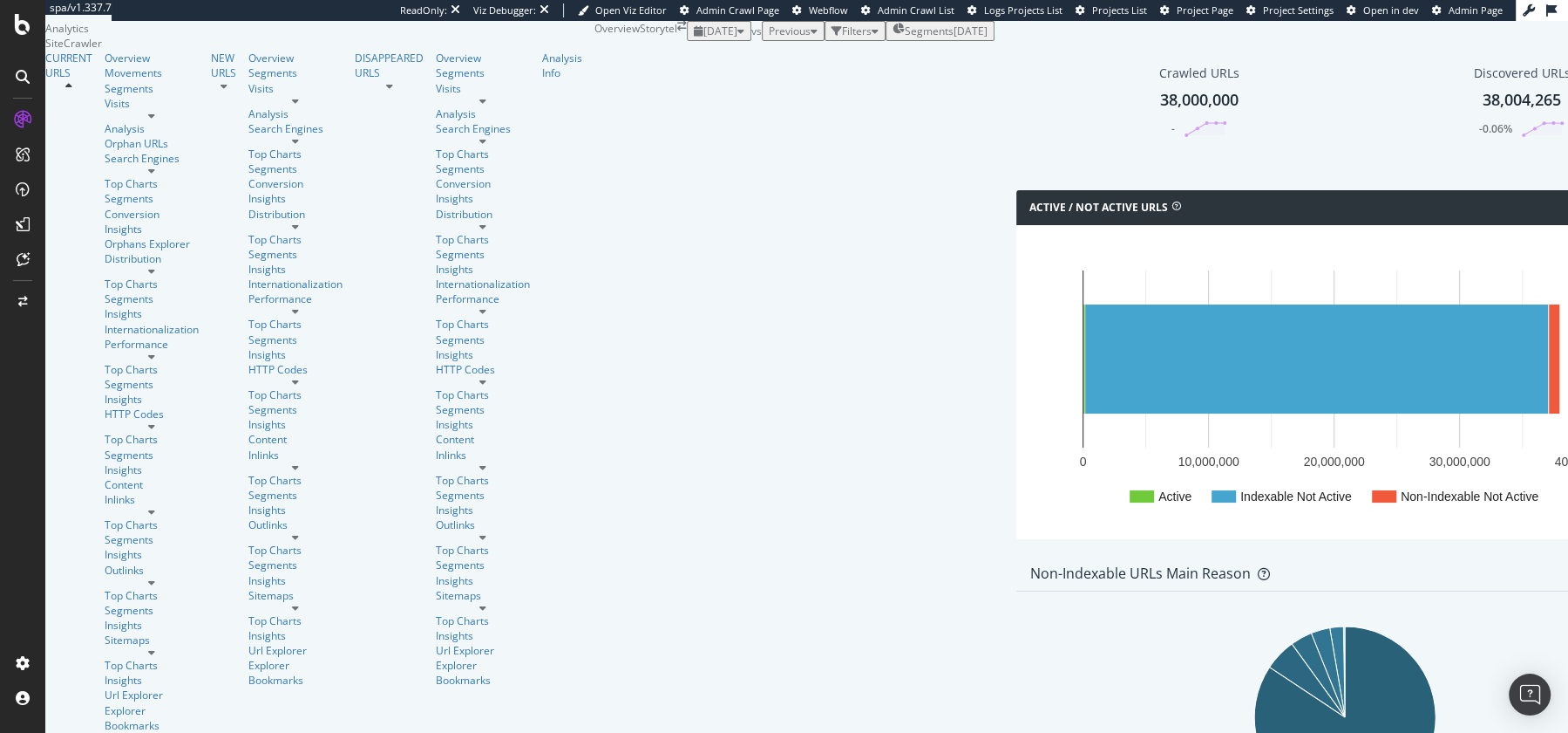
drag, startPoint x: 215, startPoint y: 241, endPoint x: 460, endPoint y: 338, distance: 263.5
click at [20, 258] on icon at bounding box center [22, 259] width 13 height 14
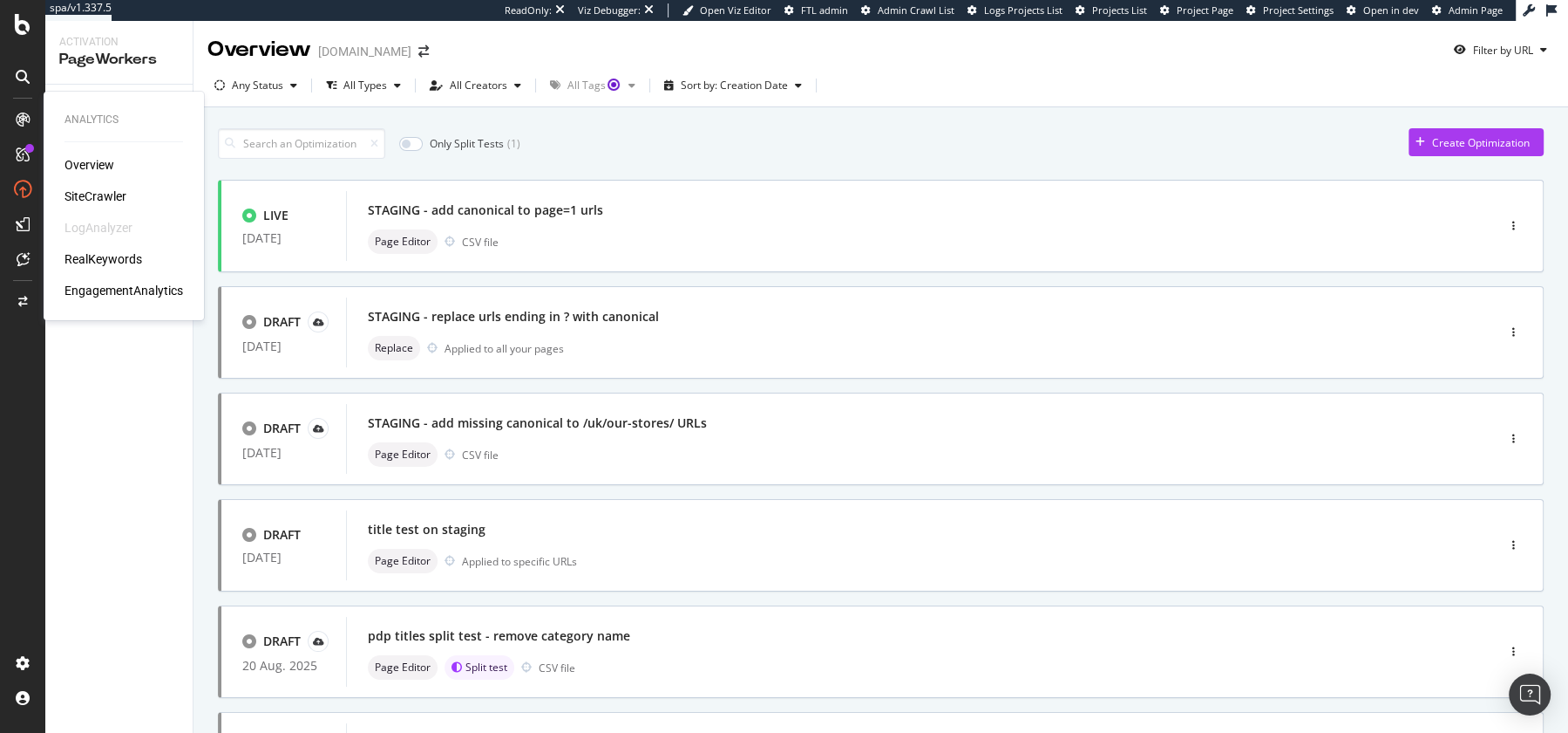
click at [89, 191] on div "SiteCrawler" at bounding box center [96, 196] width 62 height 17
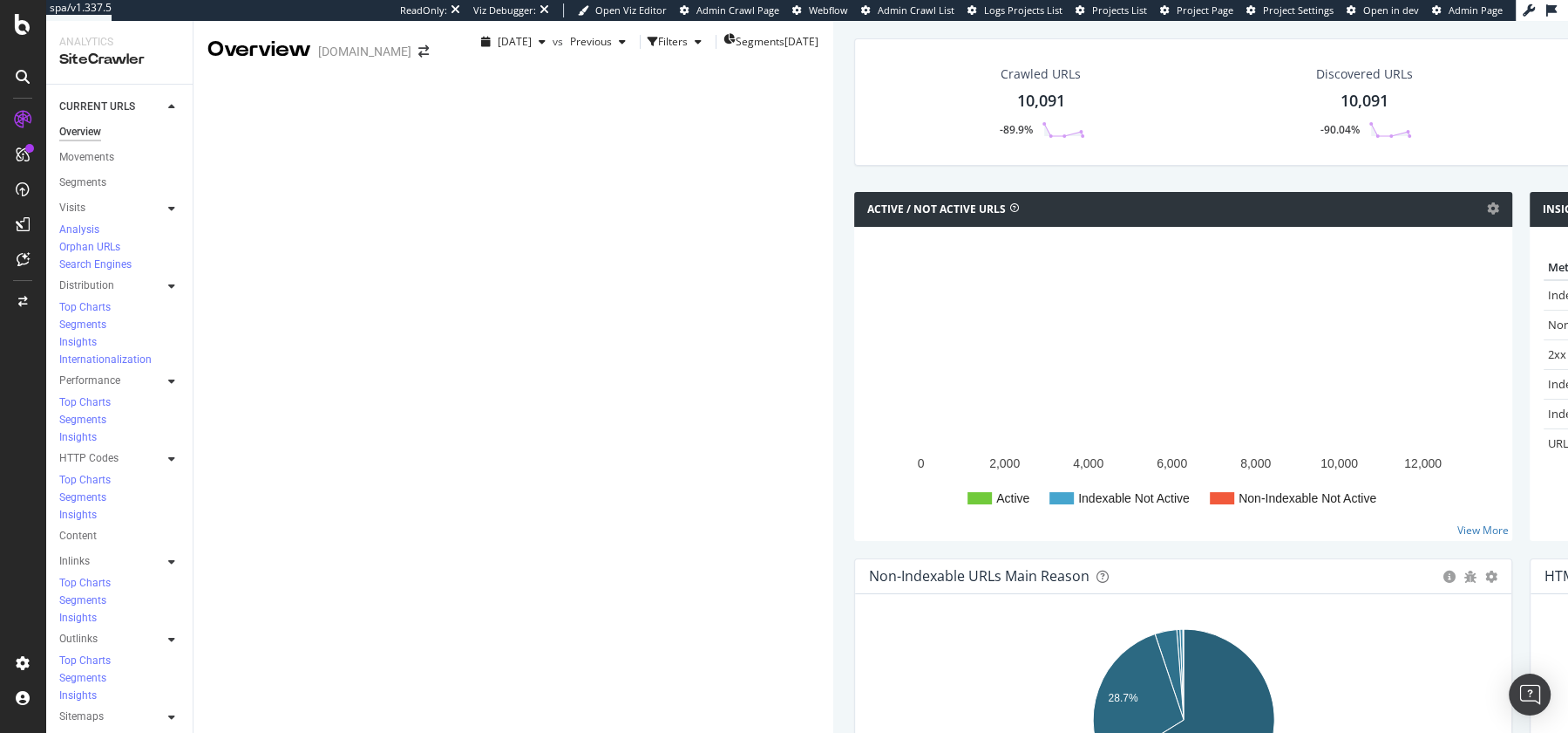
scroll to position [98, 0]
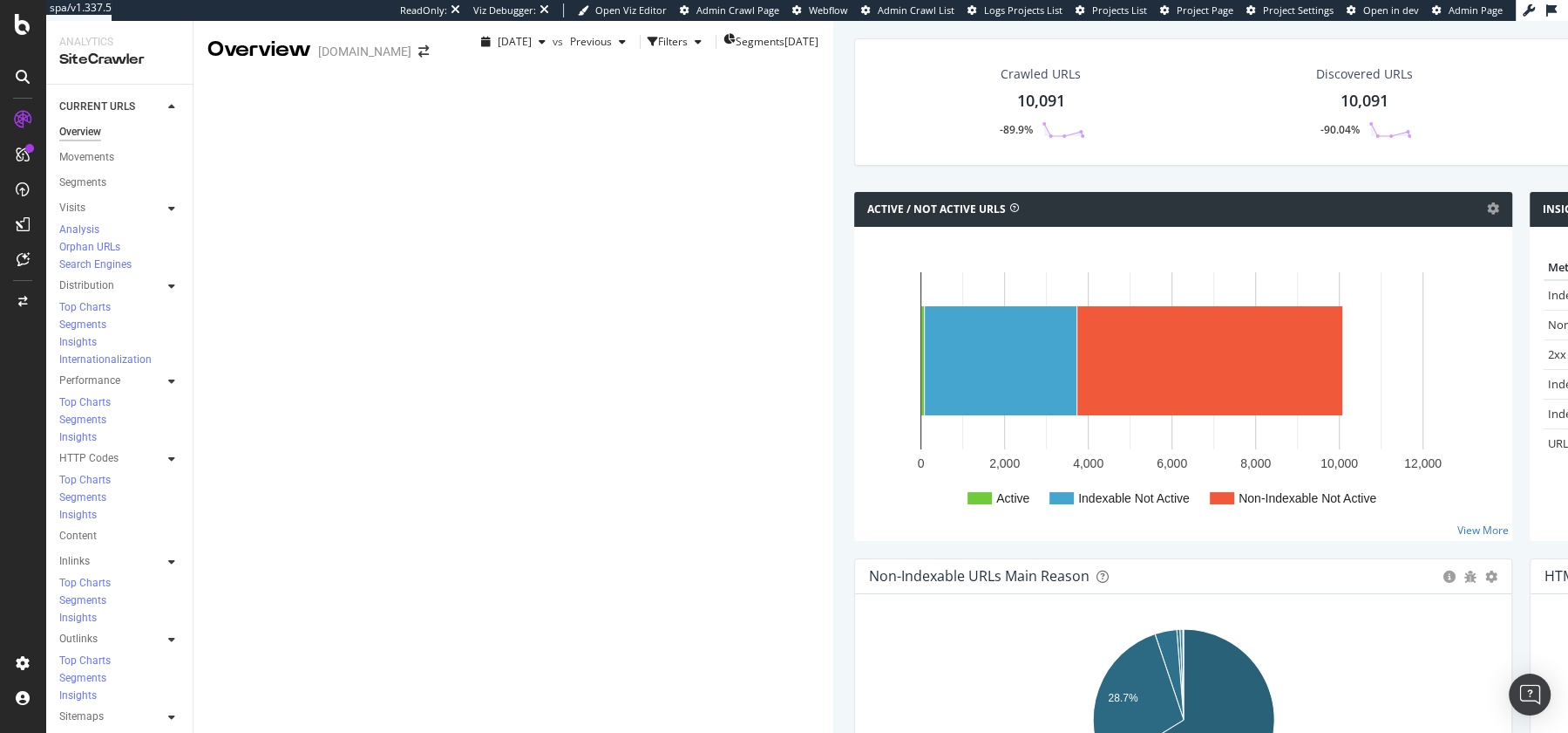
click at [861, 206] on div "Active / Not Active URLs Chart (by Value) Chart (by Percentage) Table Expand Ex…" at bounding box center [1182, 209] width 658 height 35
click at [1487, 203] on icon at bounding box center [1492, 208] width 13 height 13
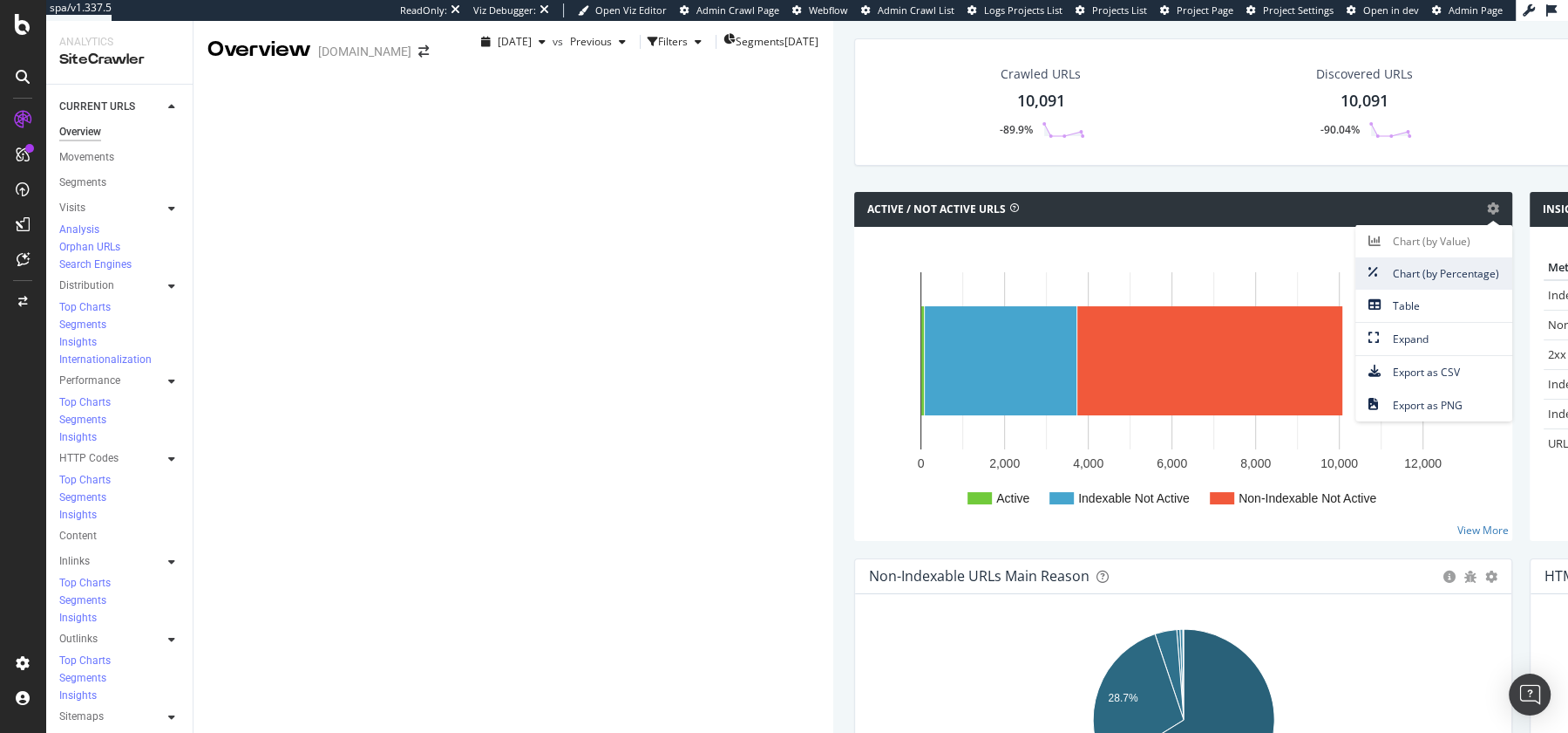
click at [1356, 257] on link "Chart (by Percentage)" at bounding box center [1434, 272] width 157 height 32
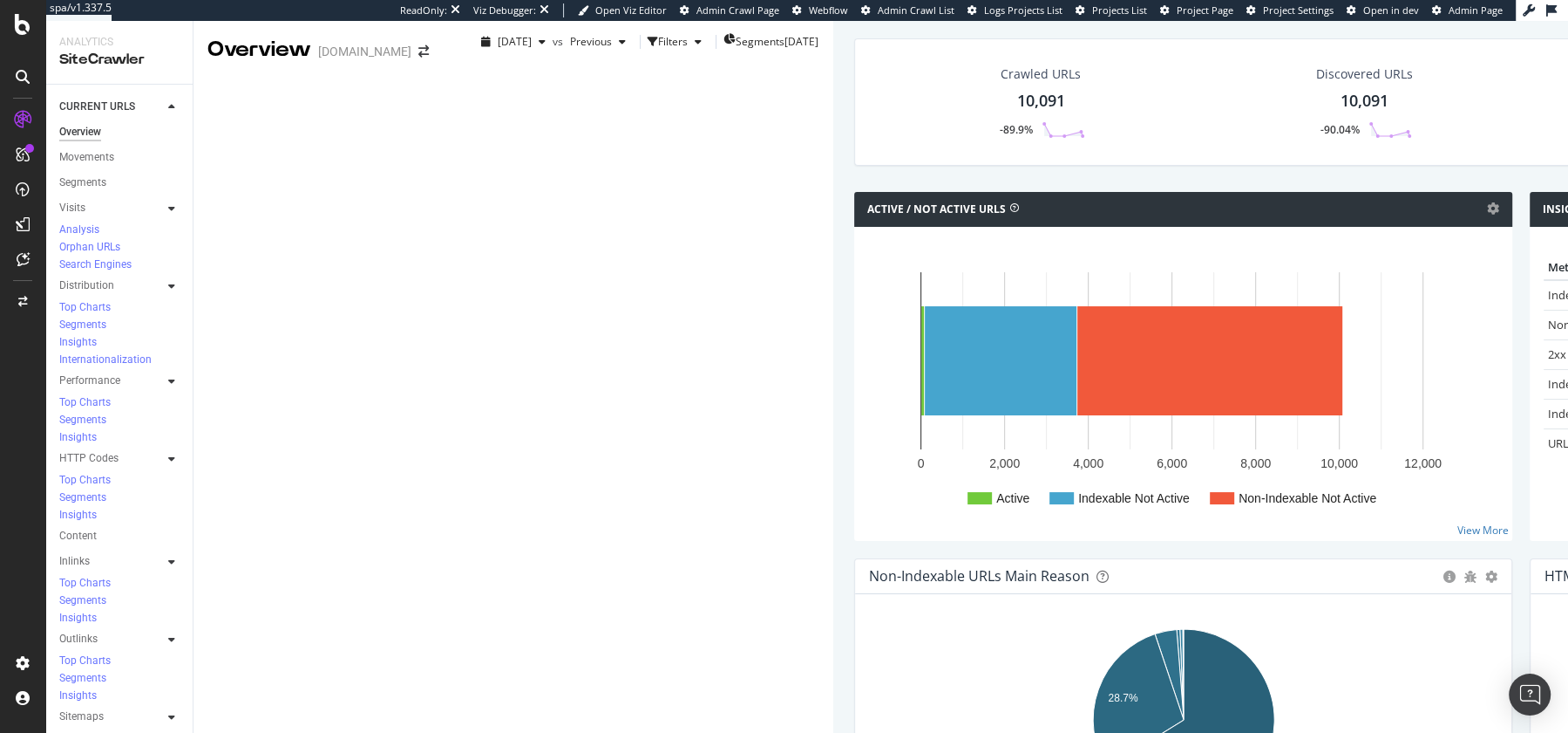
click at [862, 203] on div "Active / Not Active URLs Chart (by Value) Chart (by Percentage) Table Expand Ex…" at bounding box center [1182, 209] width 658 height 35
click at [1487, 203] on icon at bounding box center [1492, 208] width 13 height 13
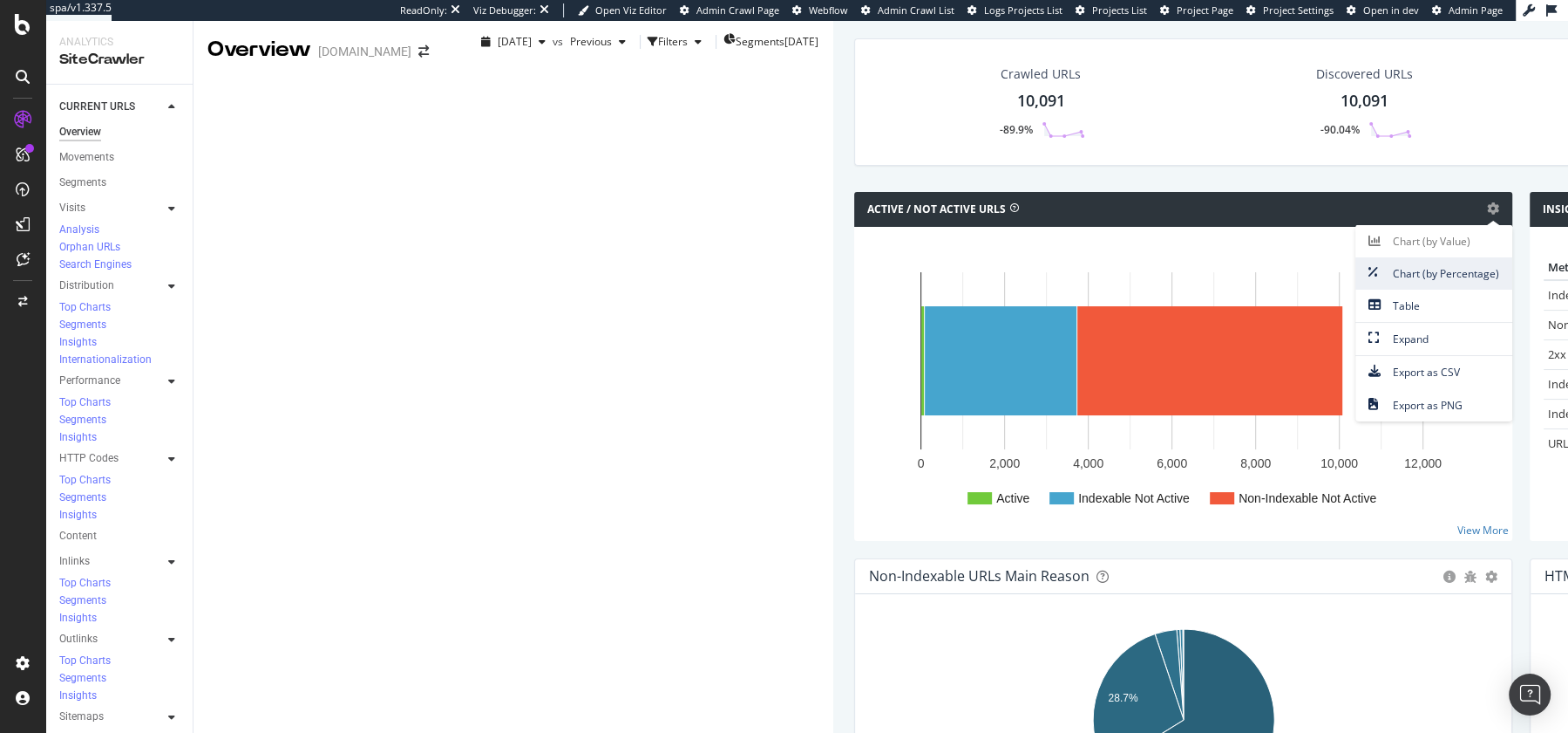
click at [1356, 262] on span "Chart (by Percentage)" at bounding box center [1434, 273] width 157 height 23
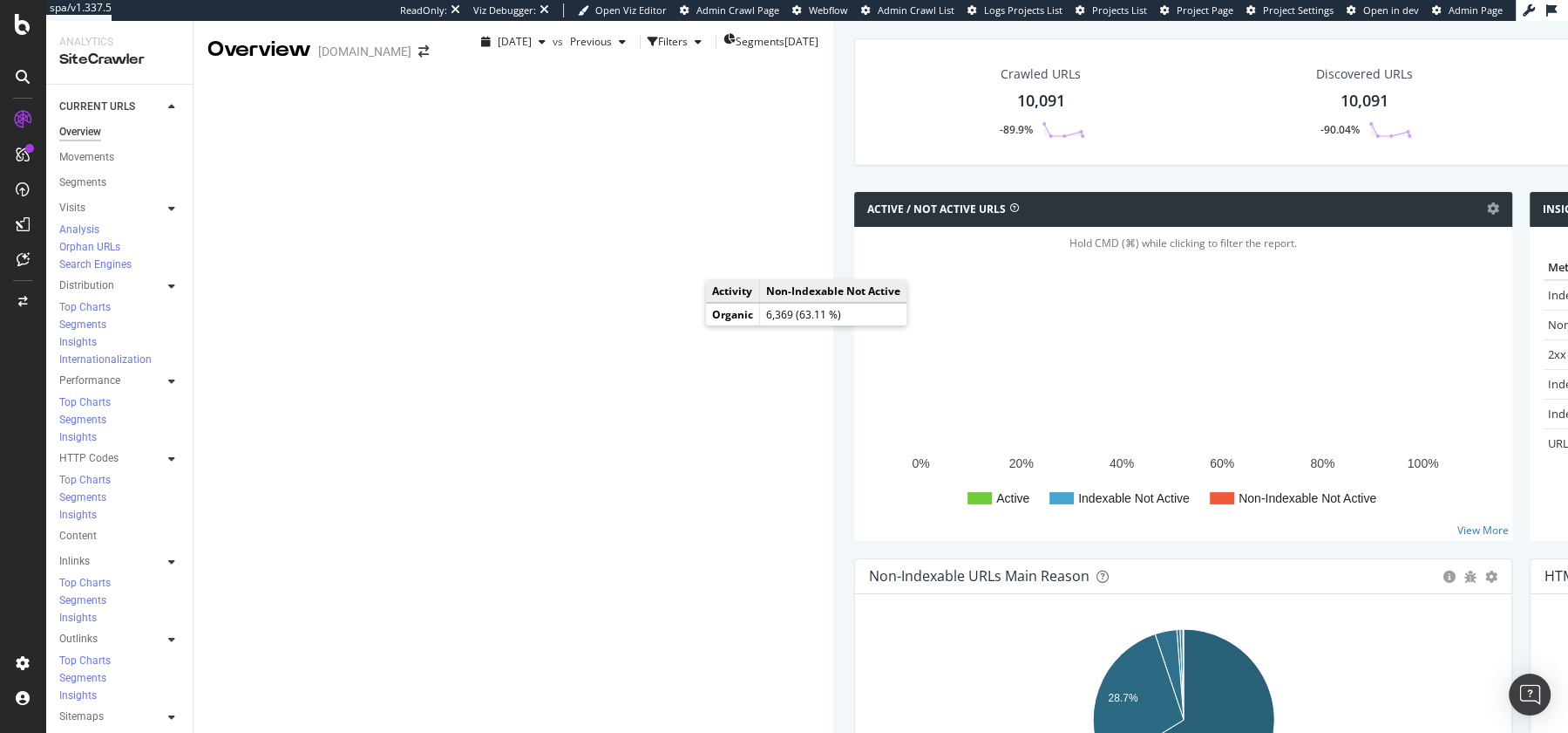
scroll to position [221, 0]
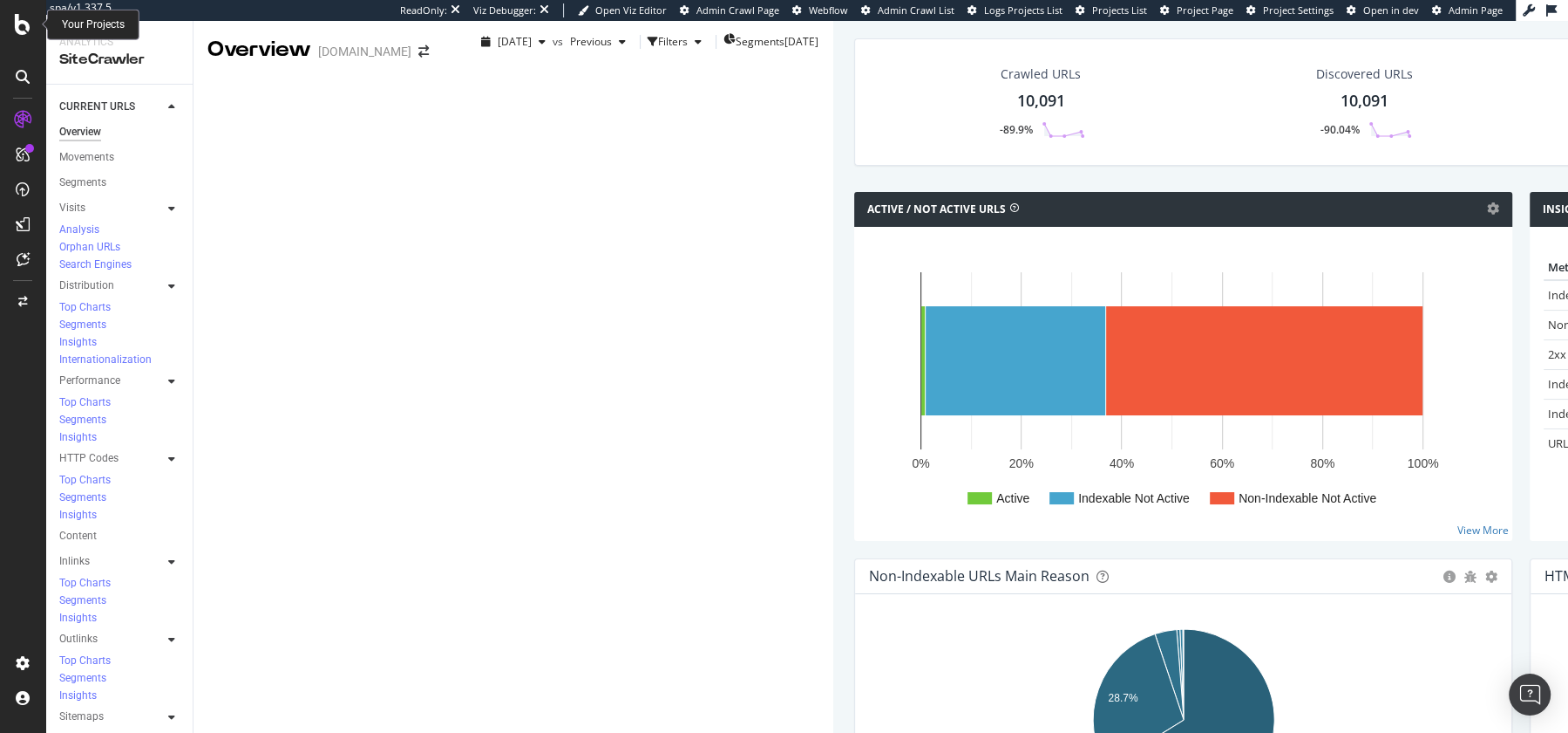
click at [20, 30] on icon at bounding box center [22, 24] width 16 height 21
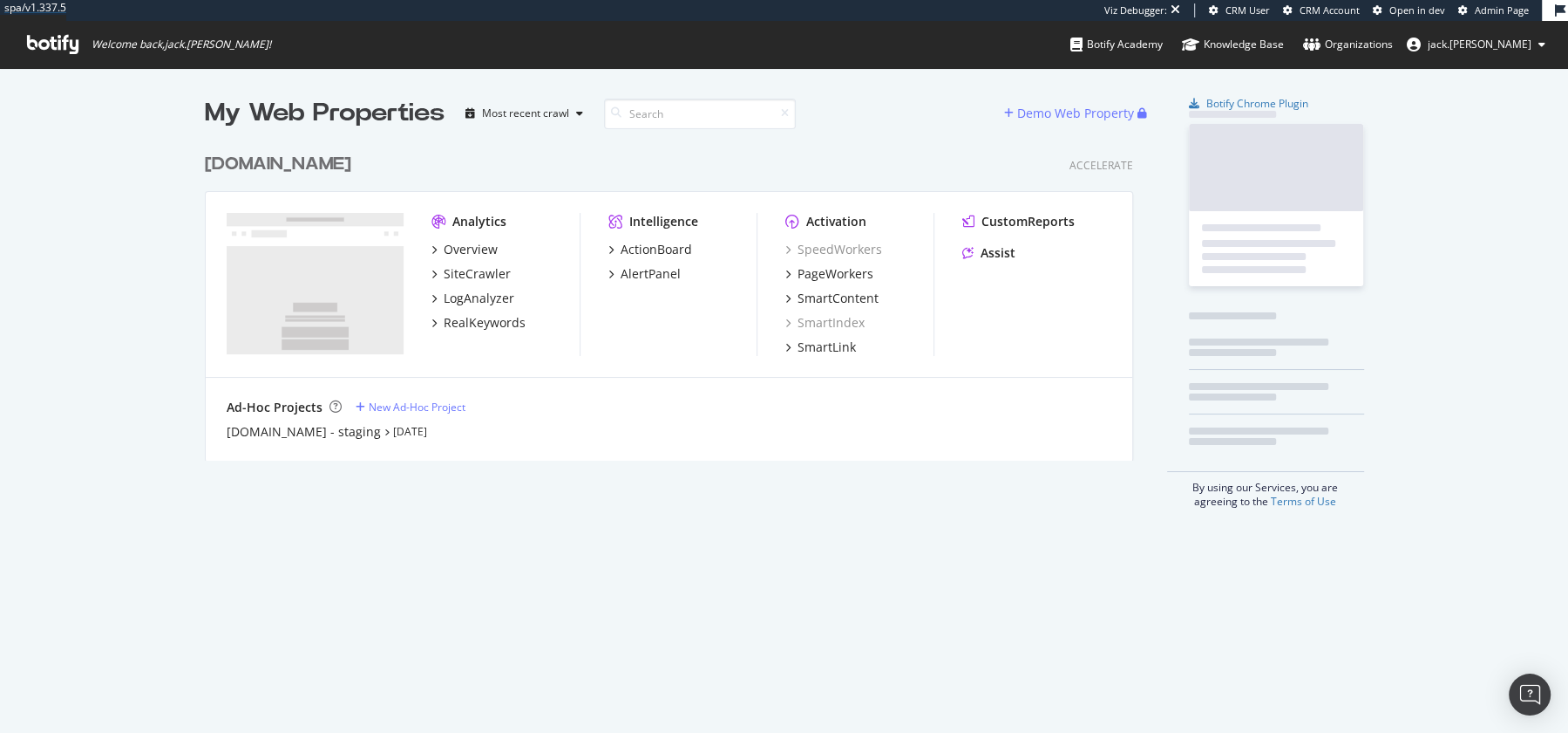
scroll to position [330, 941]
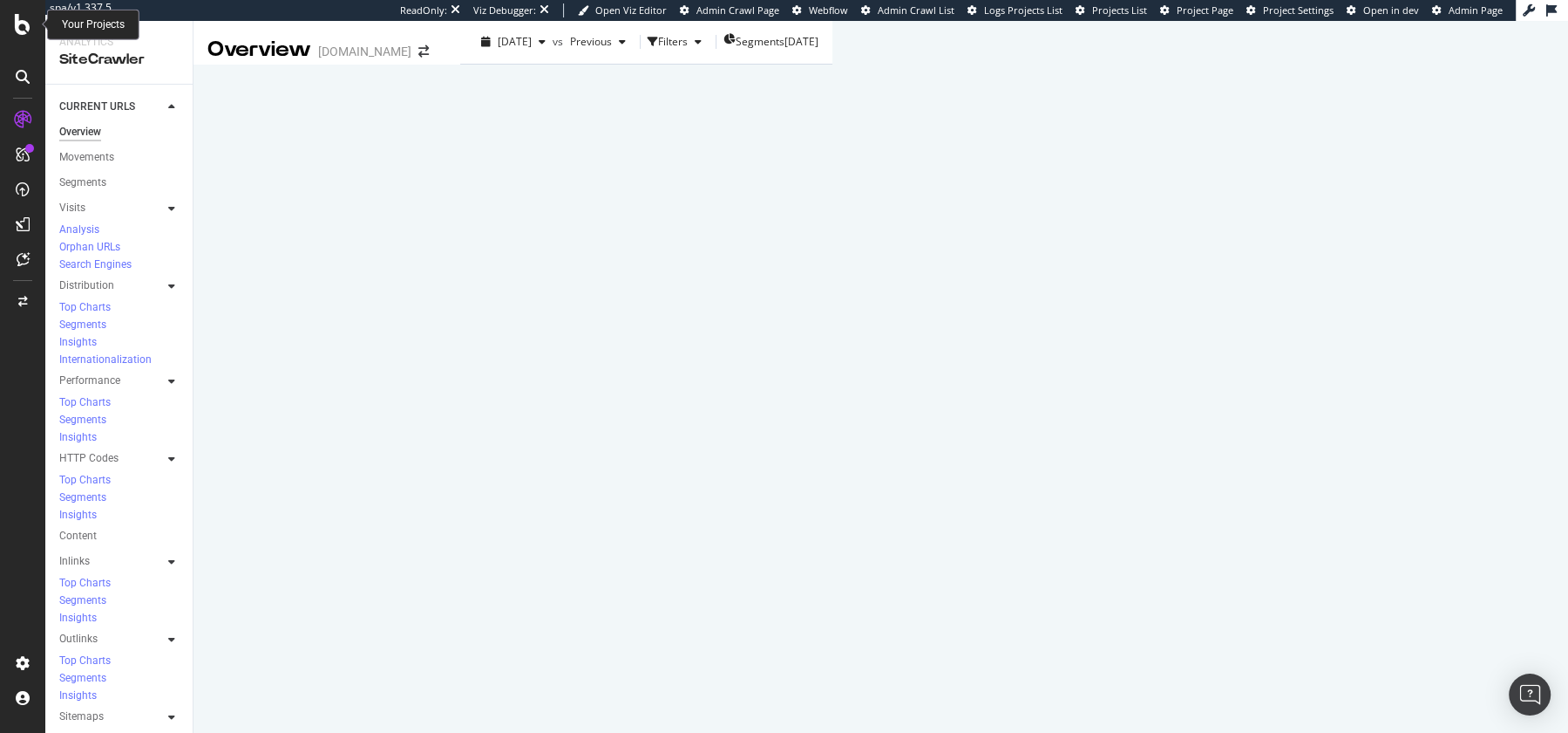
click at [21, 21] on icon at bounding box center [22, 24] width 16 height 21
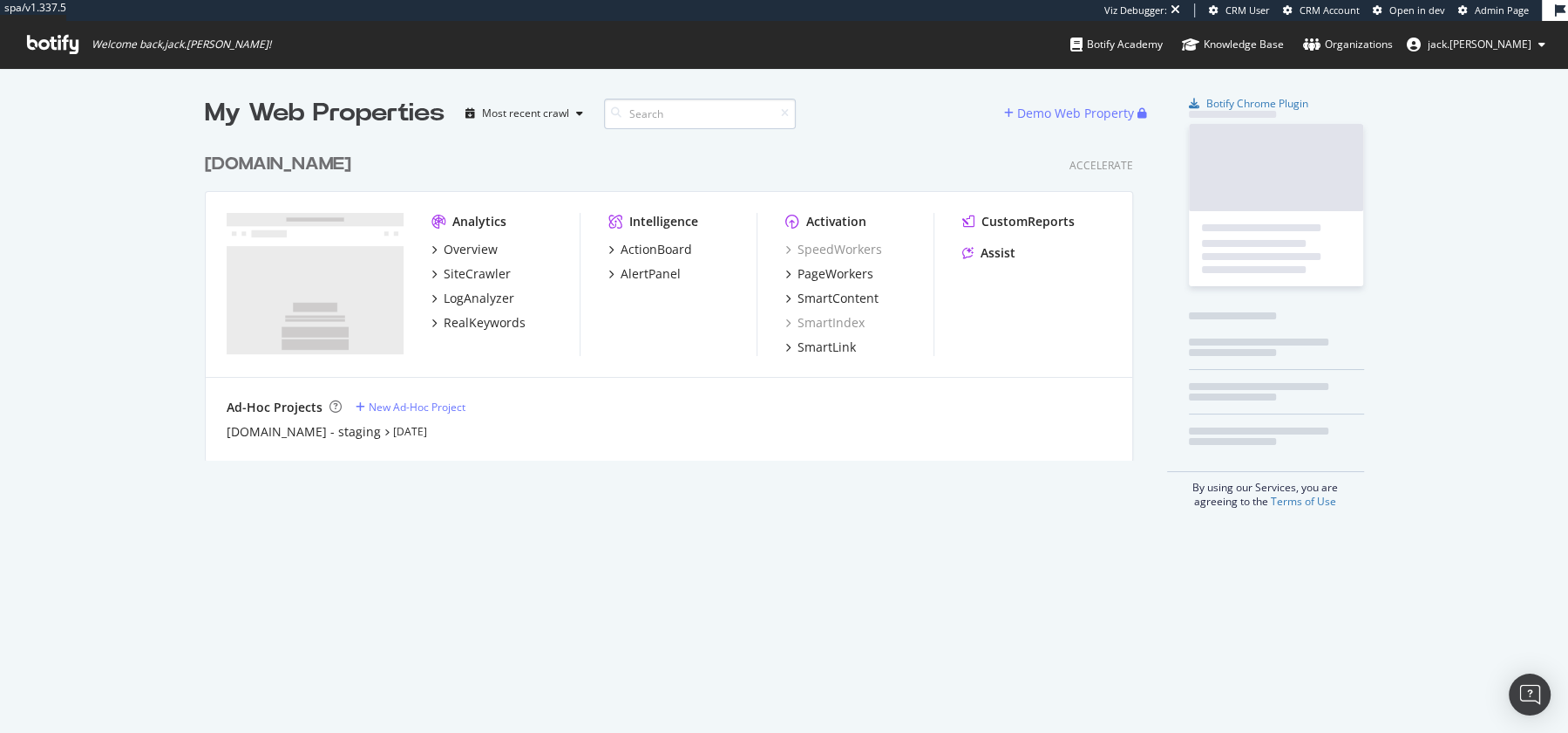
scroll to position [330, 941]
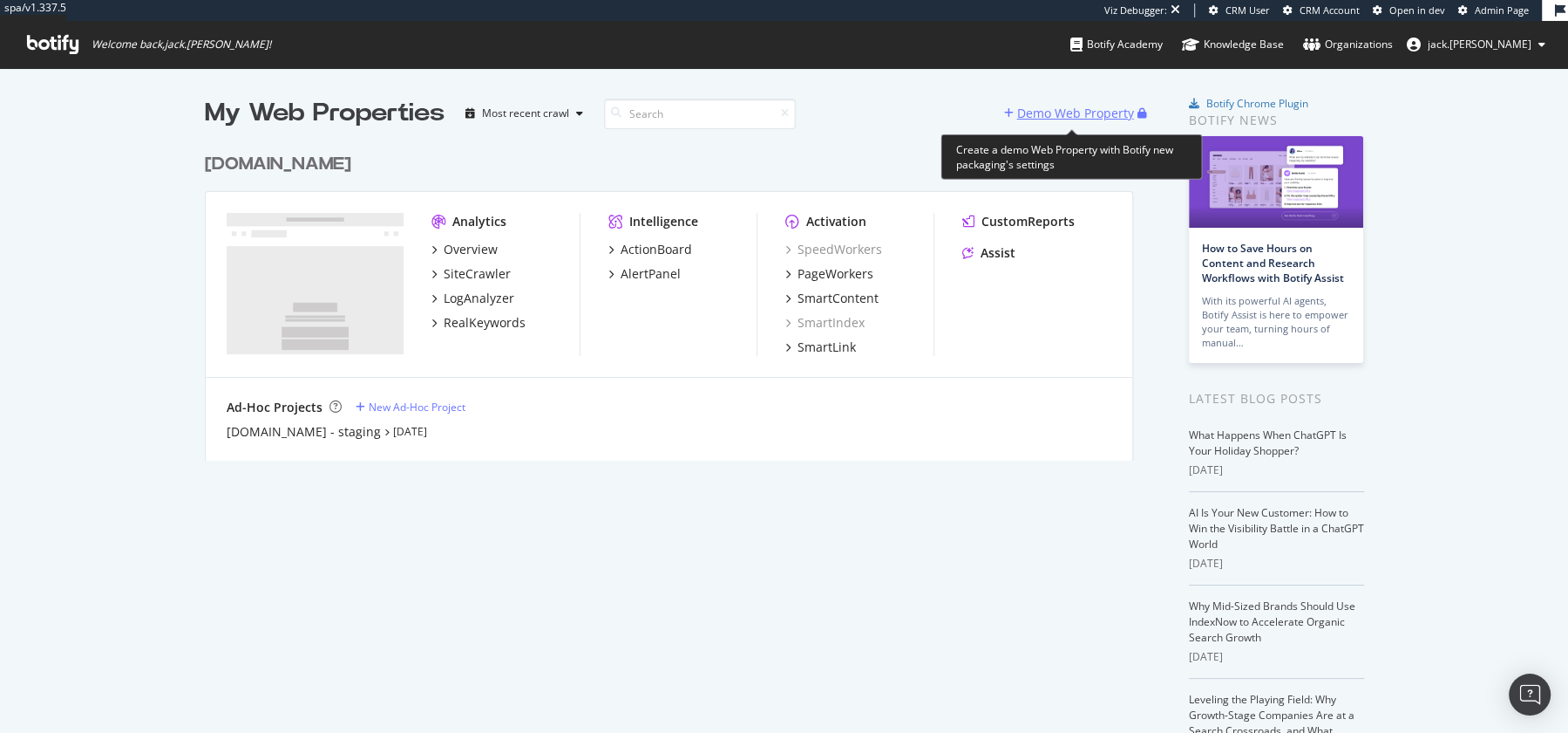
click at [1059, 117] on div "Demo Web Property" at bounding box center [1076, 113] width 117 height 17
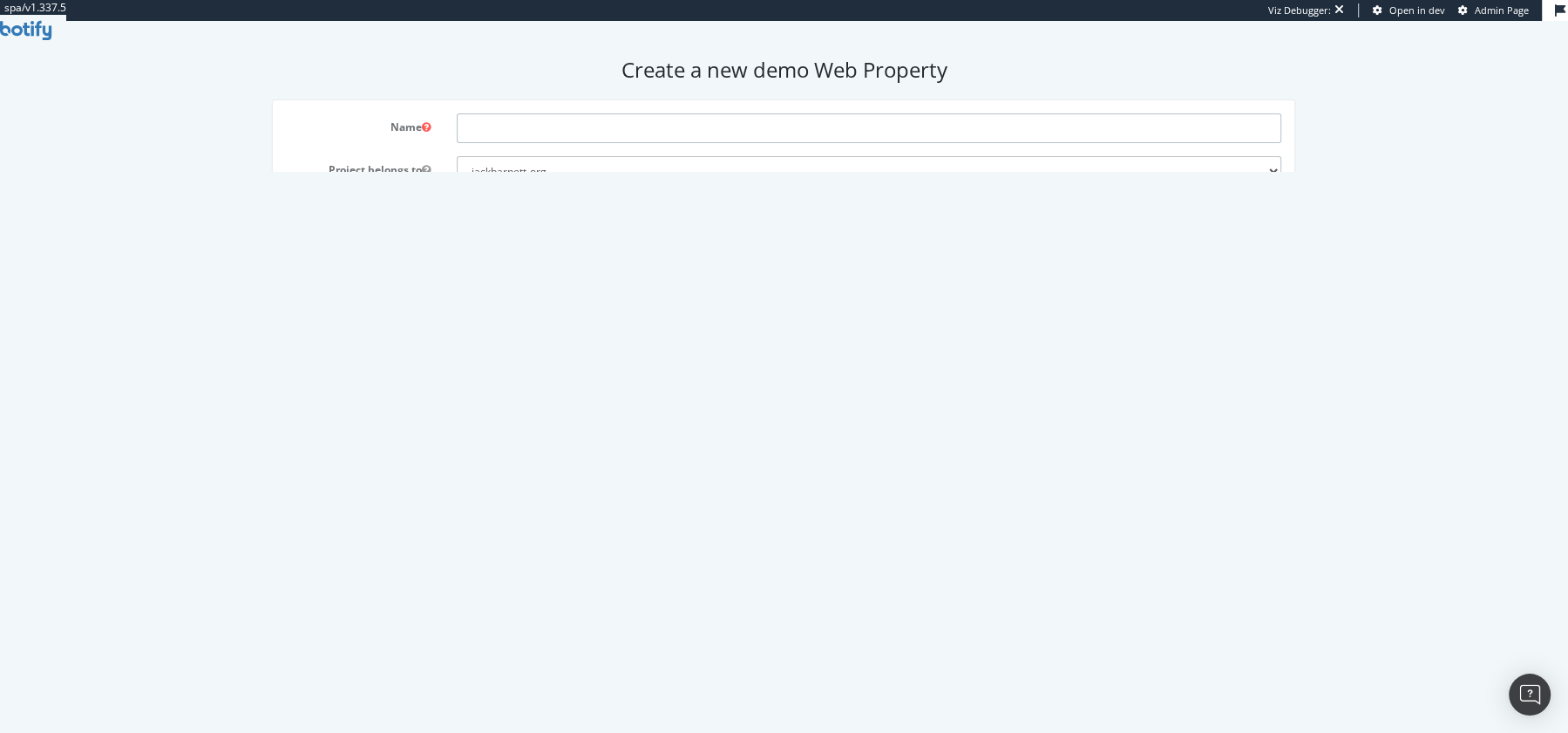
click at [519, 126] on input "text" at bounding box center [869, 128] width 826 height 30
type input "www.miinto.de"
click at [521, 219] on input "text" at bounding box center [869, 213] width 826 height 30
drag, startPoint x: 556, startPoint y: 131, endPoint x: 404, endPoint y: 111, distance: 153.3
click at [404, 111] on div "Name www.miinto.de Project belongs to jackbarnett-org Domain Max # of Analysed …" at bounding box center [784, 301] width 1021 height 401
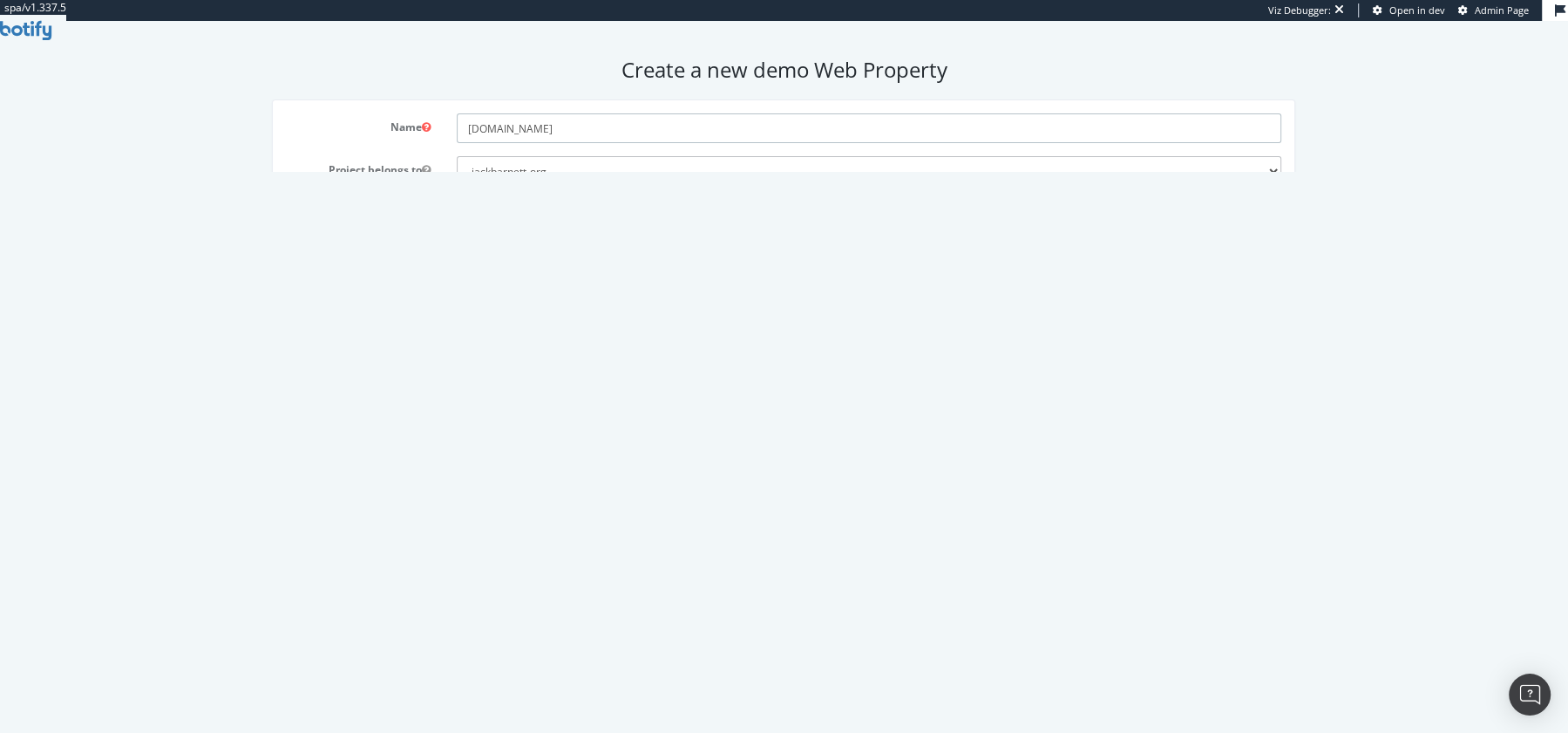
drag, startPoint x: 494, startPoint y: 121, endPoint x: 496, endPoint y: 137, distance: 16.1
click at [496, 137] on input "www.miinto.de" at bounding box center [869, 128] width 826 height 30
click at [517, 119] on input "www.miinto.de" at bounding box center [869, 128] width 826 height 30
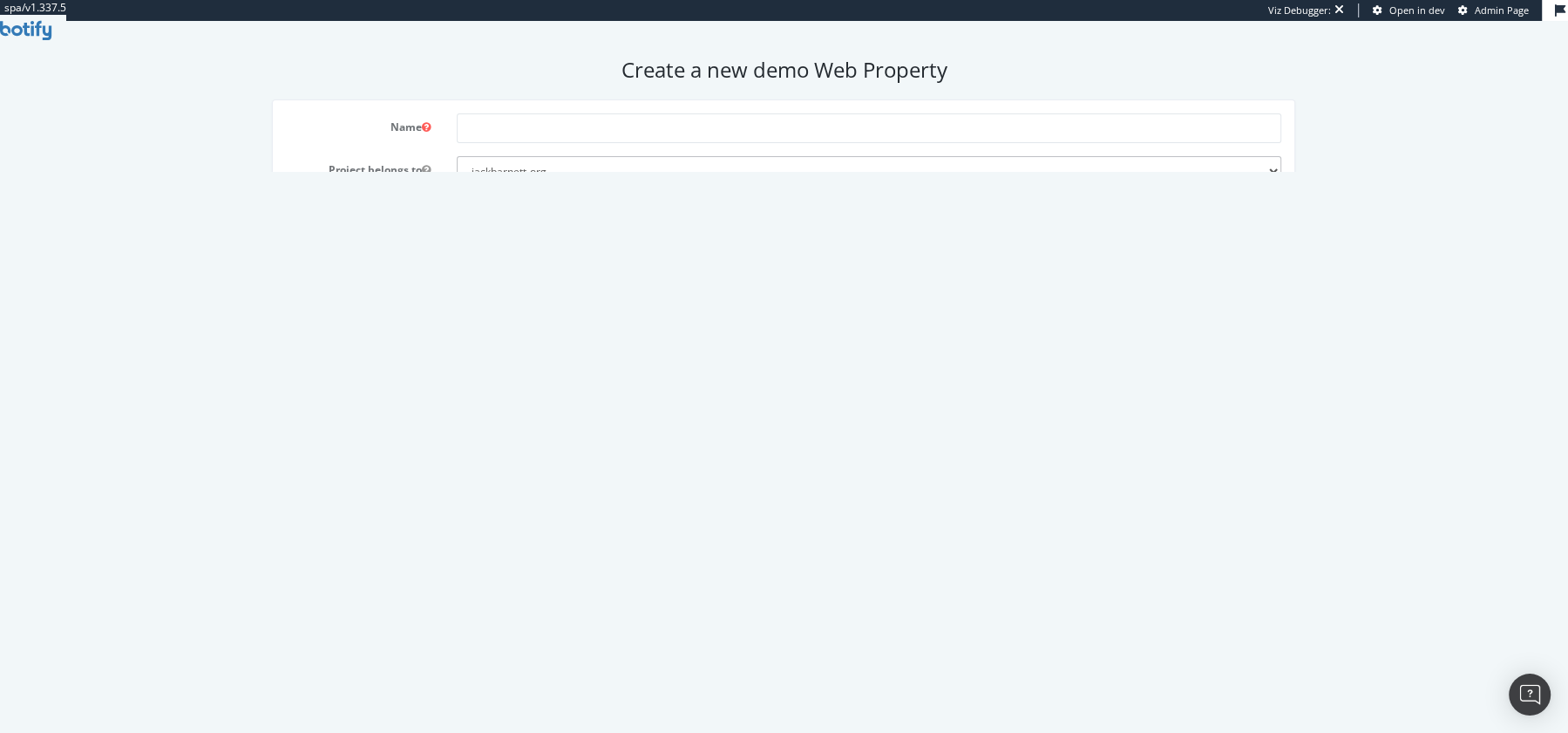
click at [504, 212] on input "text" at bounding box center [869, 213] width 826 height 30
paste input "www.miinto.de"
type input "www.miinto.de"
click at [475, 129] on input "text" at bounding box center [869, 128] width 826 height 30
type input "Miinto"
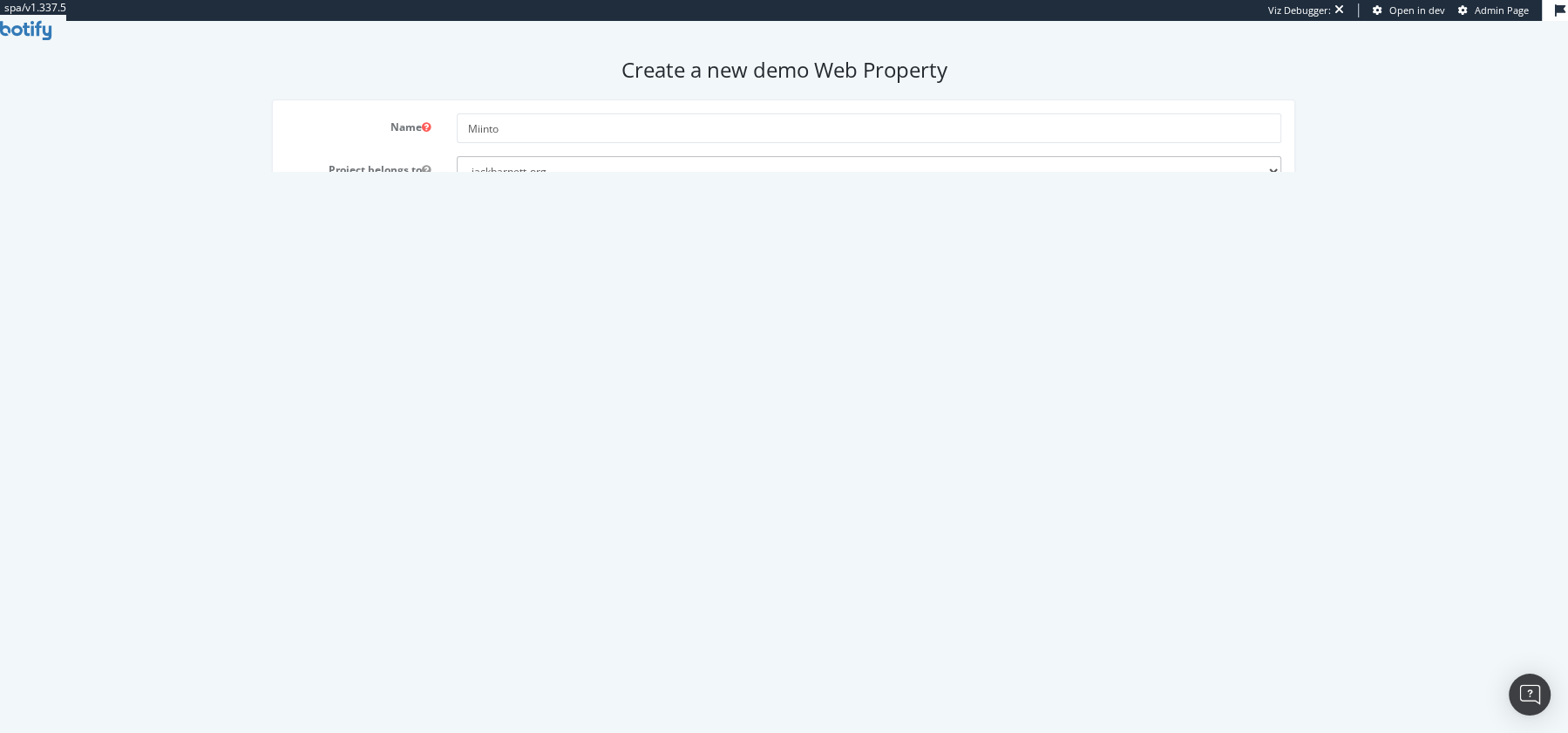
click at [490, 262] on input "number" at bounding box center [869, 256] width 826 height 30
type input "200000"
click at [715, 410] on button "Save" at bounding box center [703, 408] width 54 height 28
click at [687, 401] on div "Save Save and go to Settings" at bounding box center [783, 408] width 995 height 28
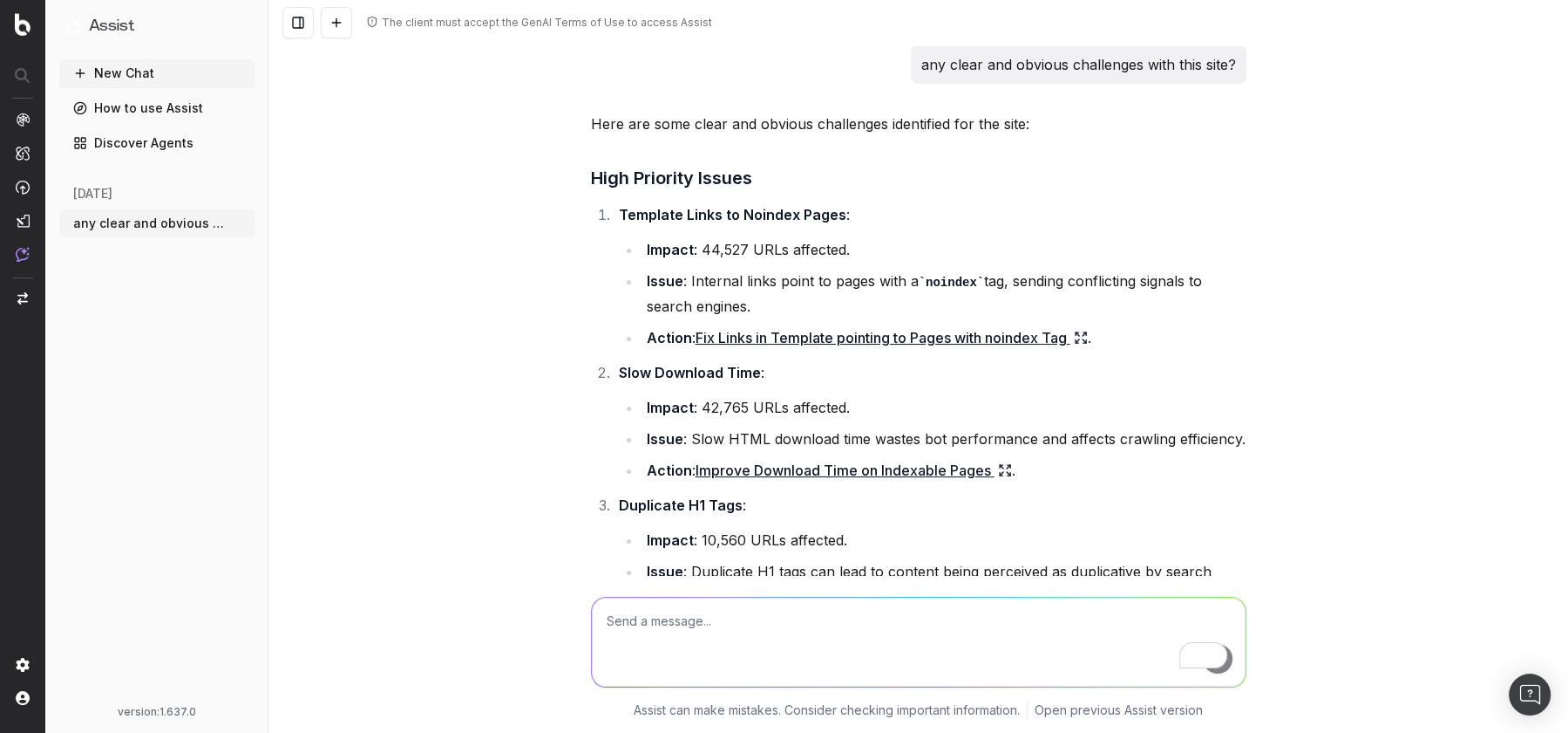
scroll to position [712, 0]
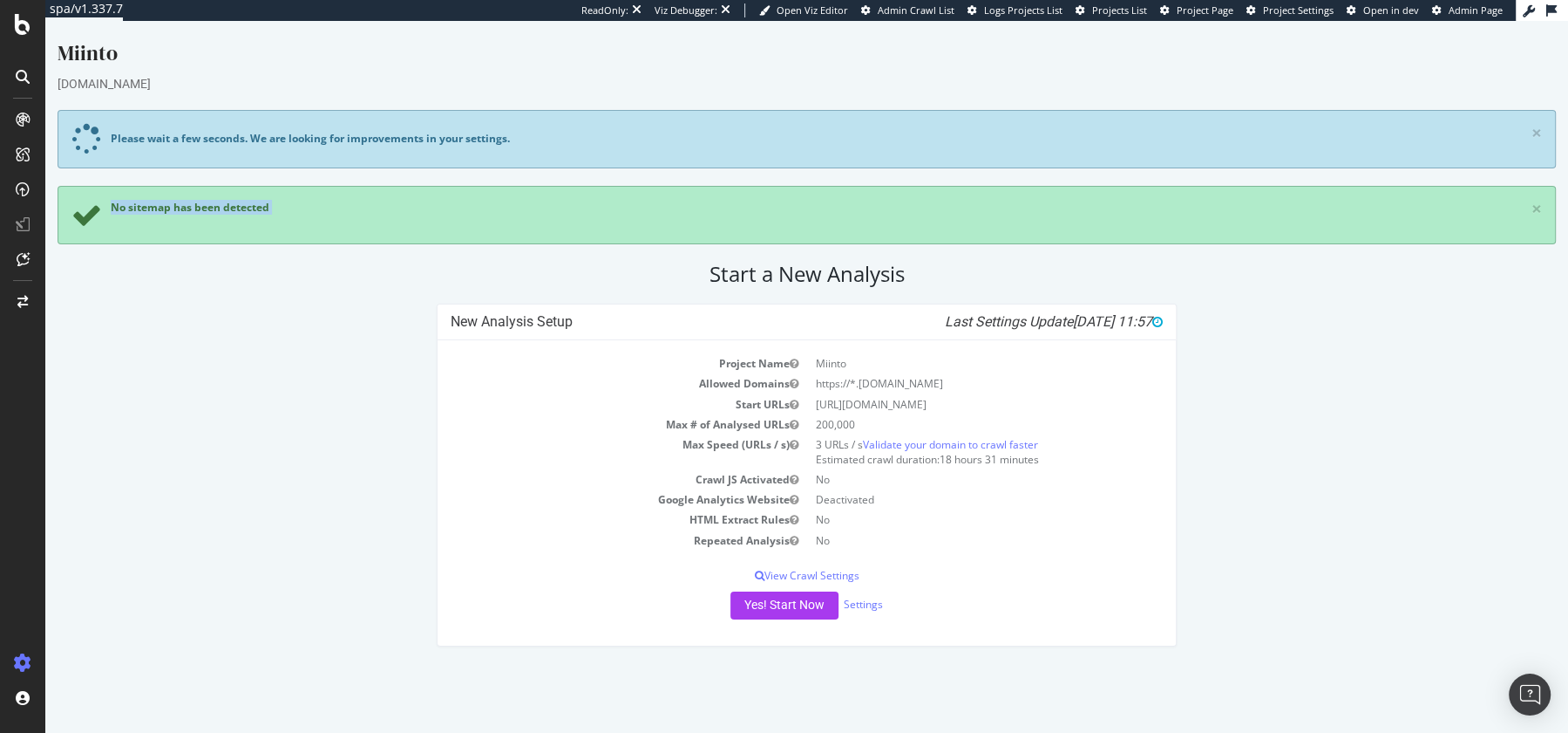
drag, startPoint x: 74, startPoint y: 195, endPoint x: 295, endPoint y: 251, distance: 228.0
click at [295, 249] on div "Miinto [DOMAIN_NAME] Please wait a few seconds. We are looking for improvements…" at bounding box center [806, 351] width 1522 height 625
click at [277, 262] on h2 "Start a New Analysis" at bounding box center [806, 273] width 1498 height 24
drag, startPoint x: 815, startPoint y: 403, endPoint x: 975, endPoint y: 403, distance: 160.0
click at [975, 403] on td "[URL][DOMAIN_NAME]" at bounding box center [986, 404] width 357 height 20
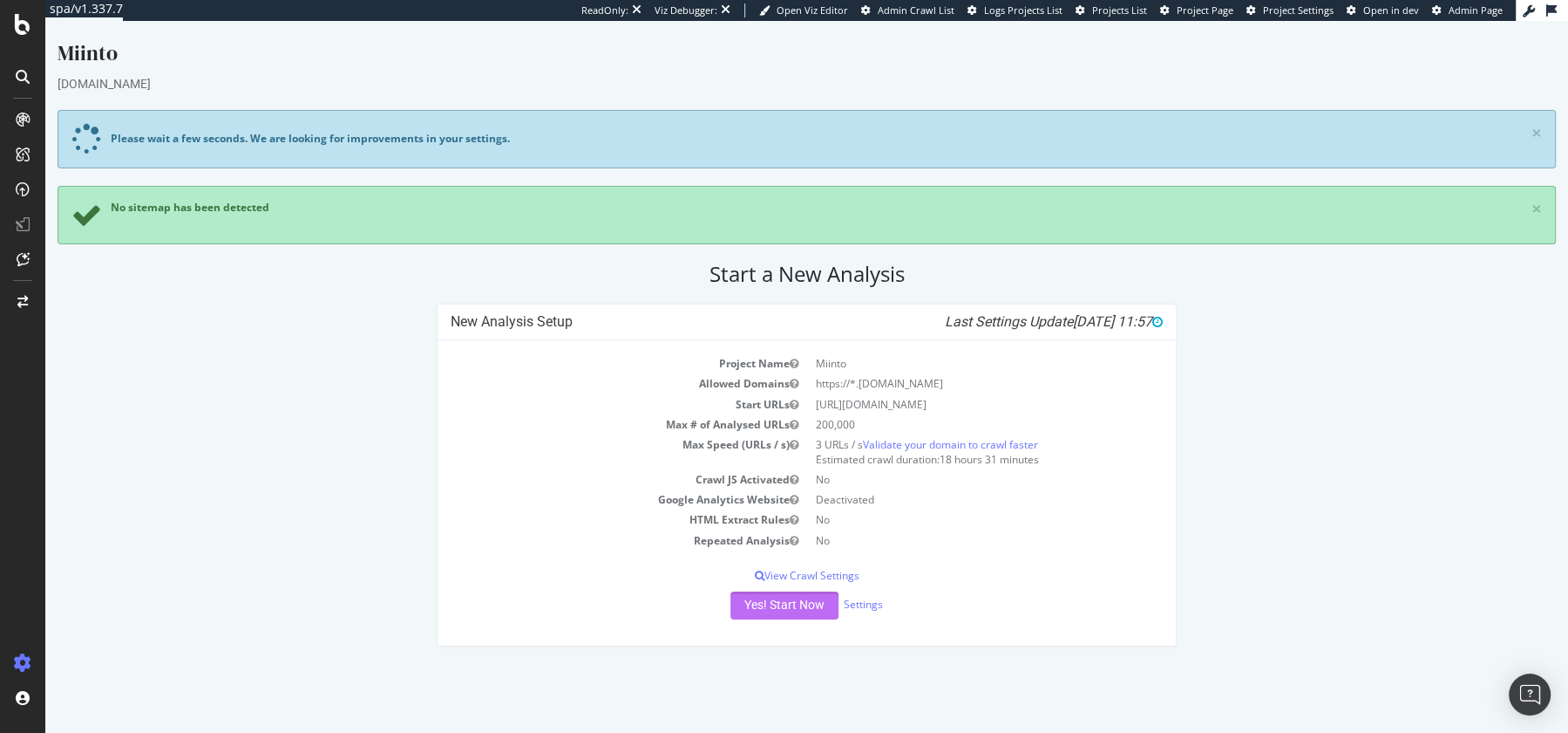
click at [770, 597] on button "Yes! Start Now" at bounding box center [785, 605] width 109 height 28
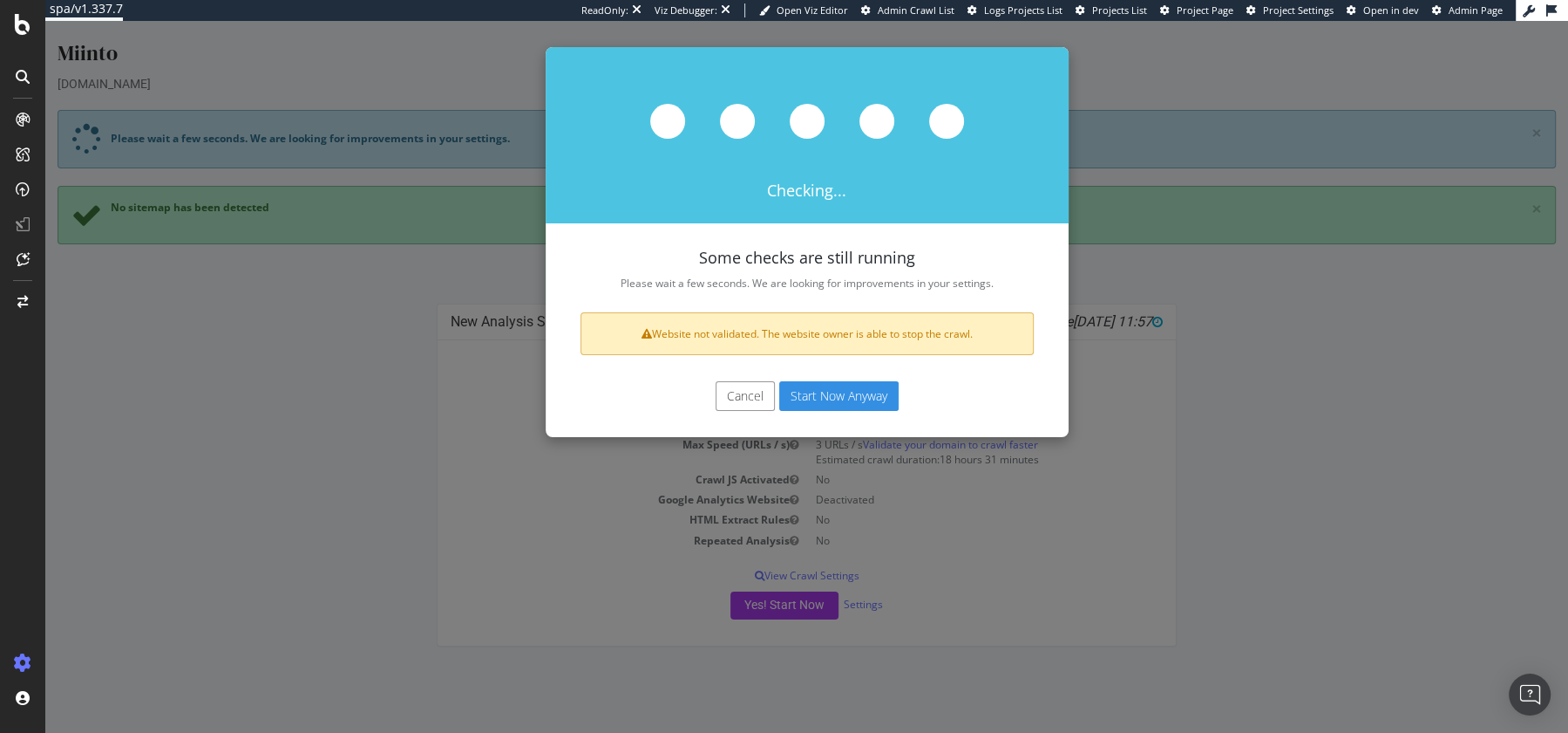
click at [862, 390] on button "Start Now Anyway" at bounding box center [838, 396] width 119 height 30
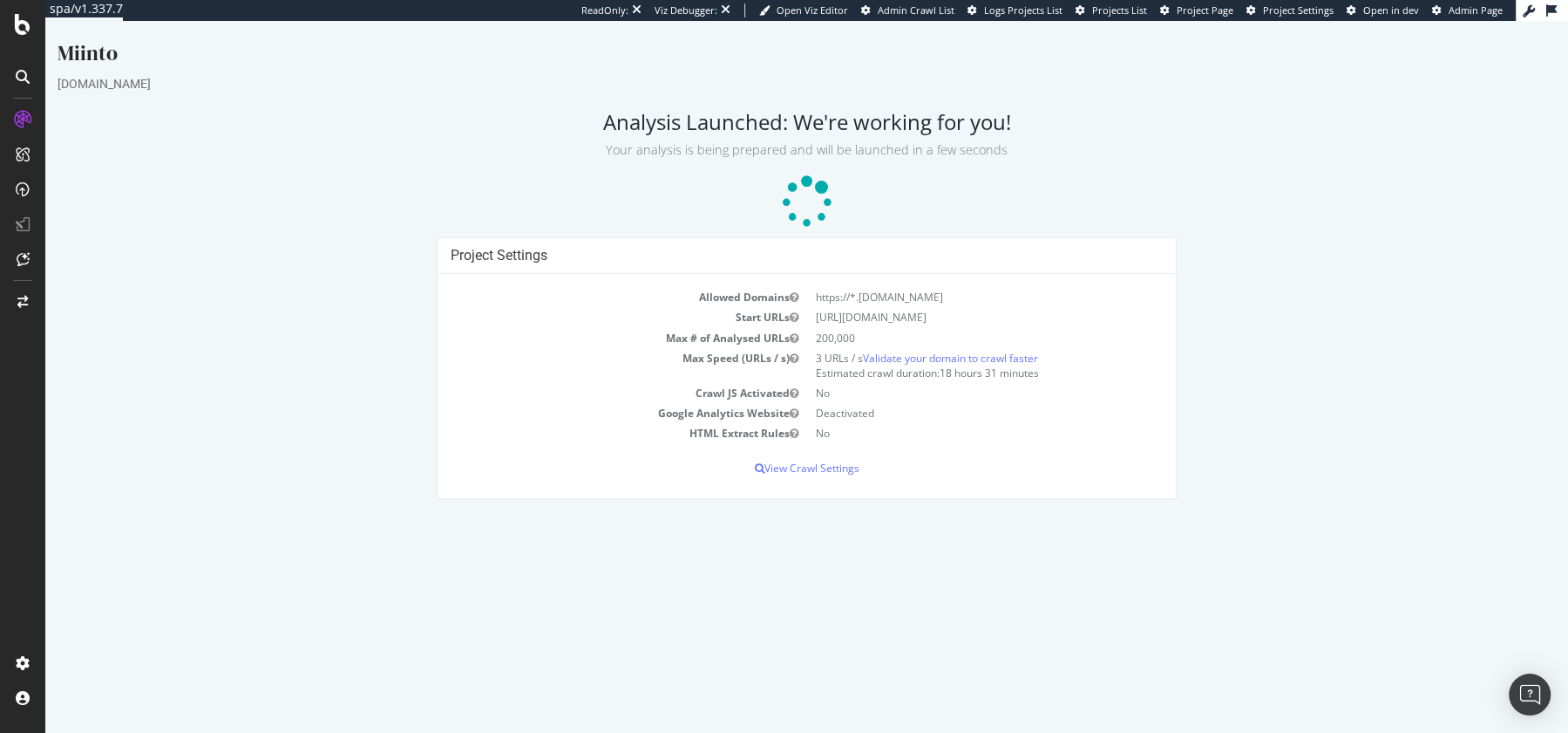
drag, startPoint x: 820, startPoint y: 360, endPoint x: 854, endPoint y: 360, distance: 34.0
click at [854, 360] on td "3 URLs / s Validate your domain to crawl faster Estimated crawl duration: 18 ho…" at bounding box center [986, 366] width 357 height 35
drag, startPoint x: 941, startPoint y: 370, endPoint x: 1052, endPoint y: 371, distance: 111.0
click at [1051, 375] on td "3 URLs / s Validate your domain to crawl faster Estimated crawl duration: 18 ho…" at bounding box center [986, 366] width 357 height 35
drag, startPoint x: 810, startPoint y: 358, endPoint x: 860, endPoint y: 361, distance: 50.1
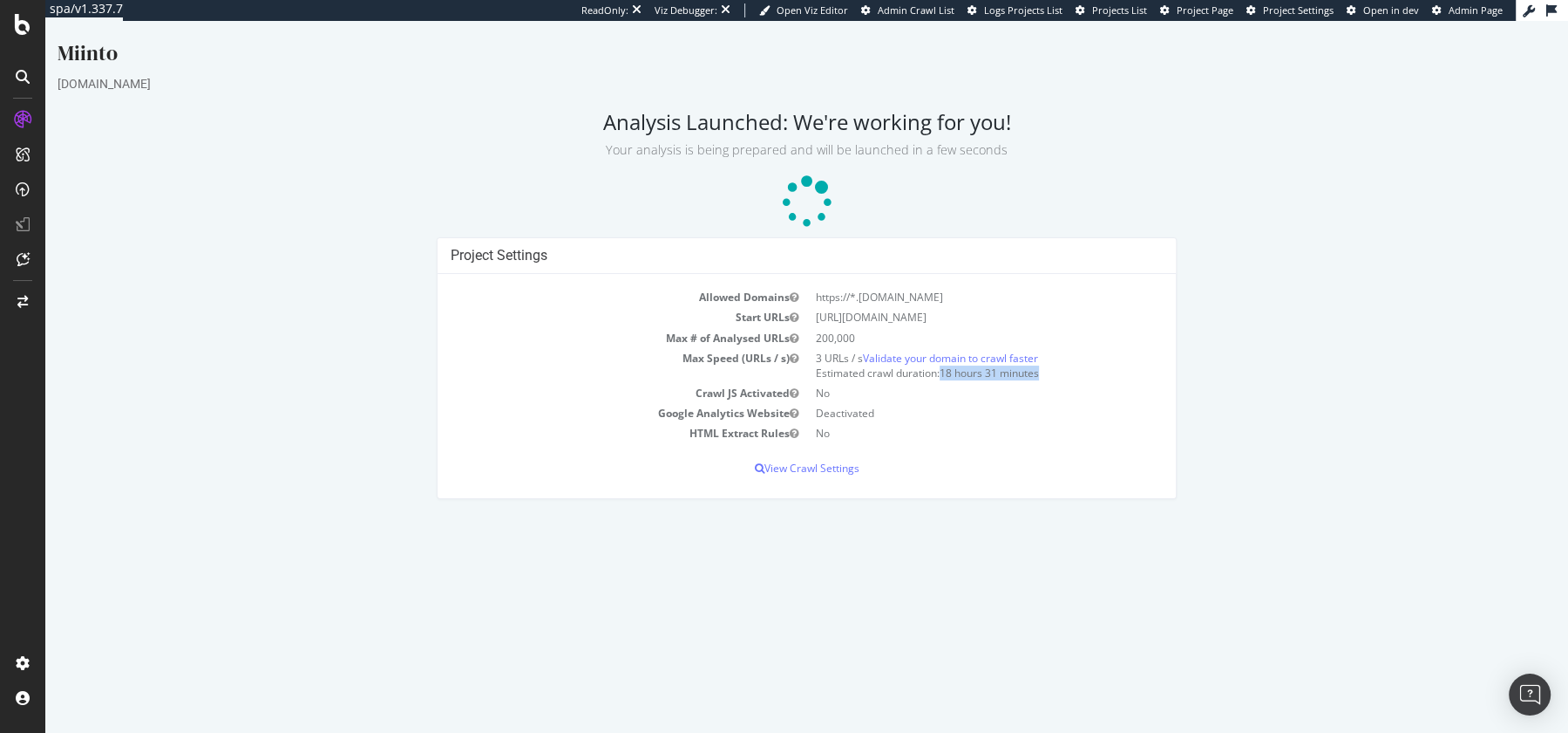
click at [860, 361] on td "3 URLs / s Validate your domain to crawl faster Estimated crawl duration: 18 ho…" at bounding box center [986, 366] width 357 height 35
click at [823, 357] on td "3 URLs / s Validate your domain to crawl faster Estimated crawl duration: 18 ho…" at bounding box center [986, 366] width 357 height 35
drag, startPoint x: 818, startPoint y: 356, endPoint x: 854, endPoint y: 380, distance: 43.3
click at [854, 382] on tbody "Allowed Domains https://*.miinto.de Start URLs https://www.miinto.de Max # of A…" at bounding box center [807, 365] width 713 height 156
click at [932, 430] on td "No" at bounding box center [986, 432] width 357 height 20
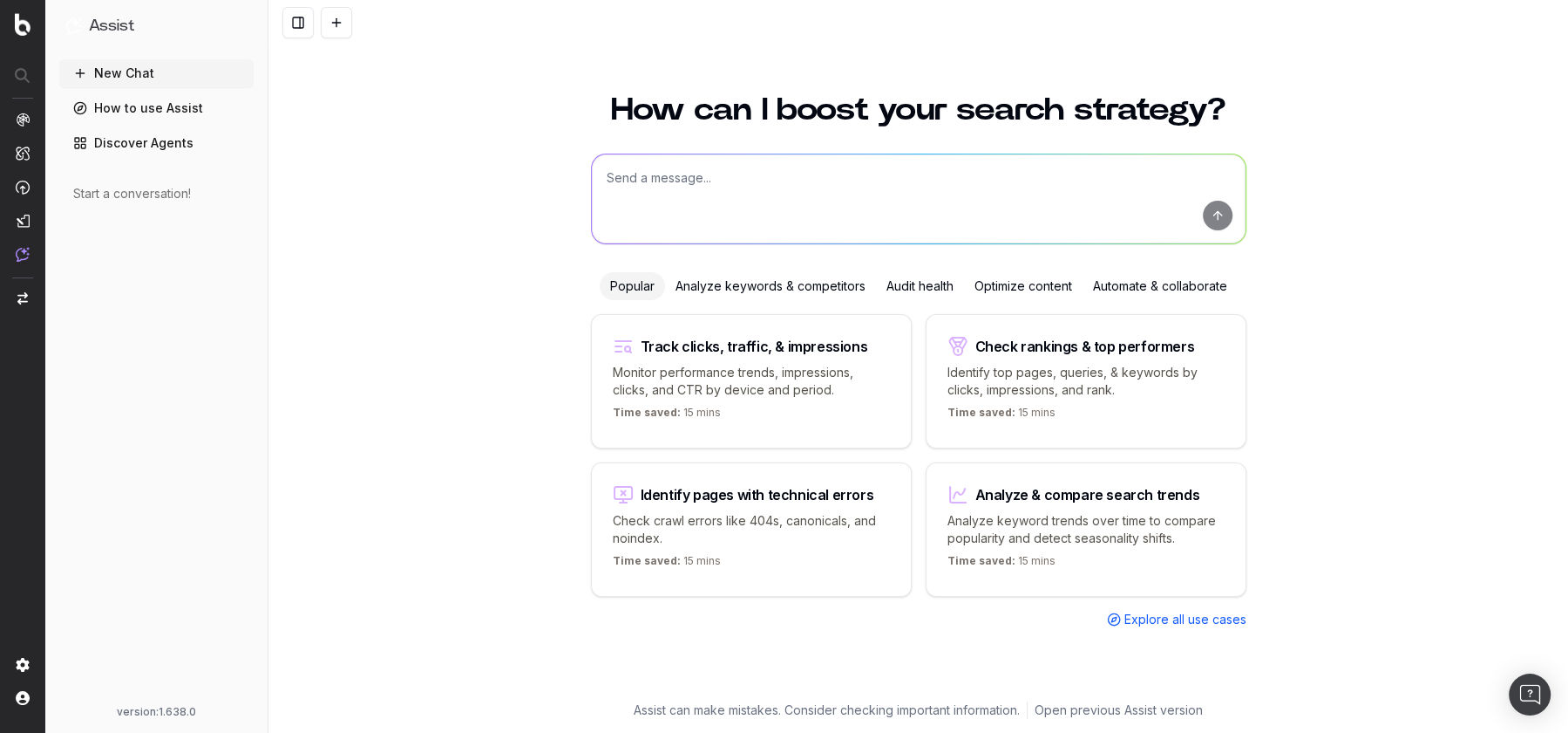
click at [612, 183] on textarea at bounding box center [919, 199] width 654 height 89
type textarea "h"
type textarea "i"
type textarea "should we be utilising speedworkers?"
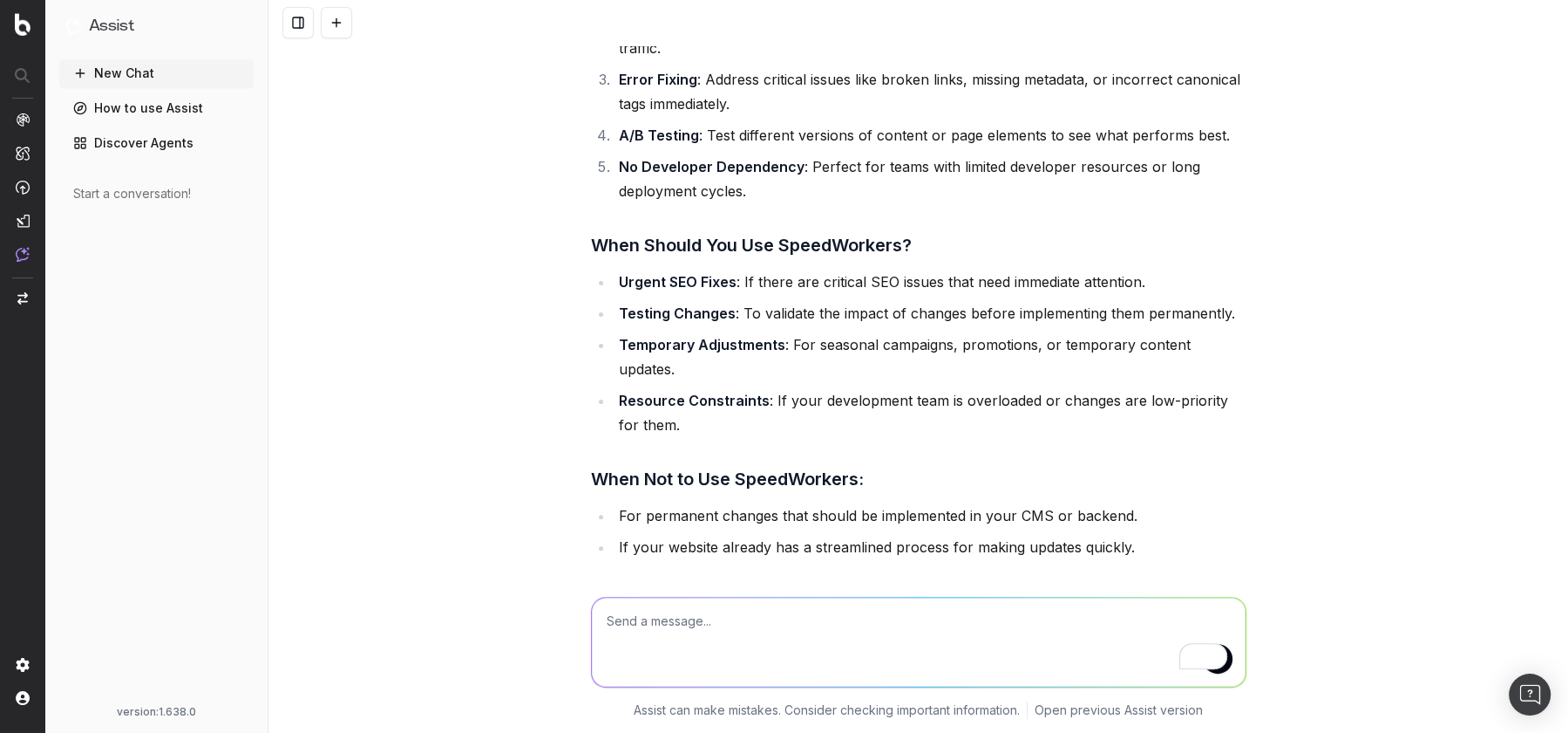
scroll to position [344, 0]
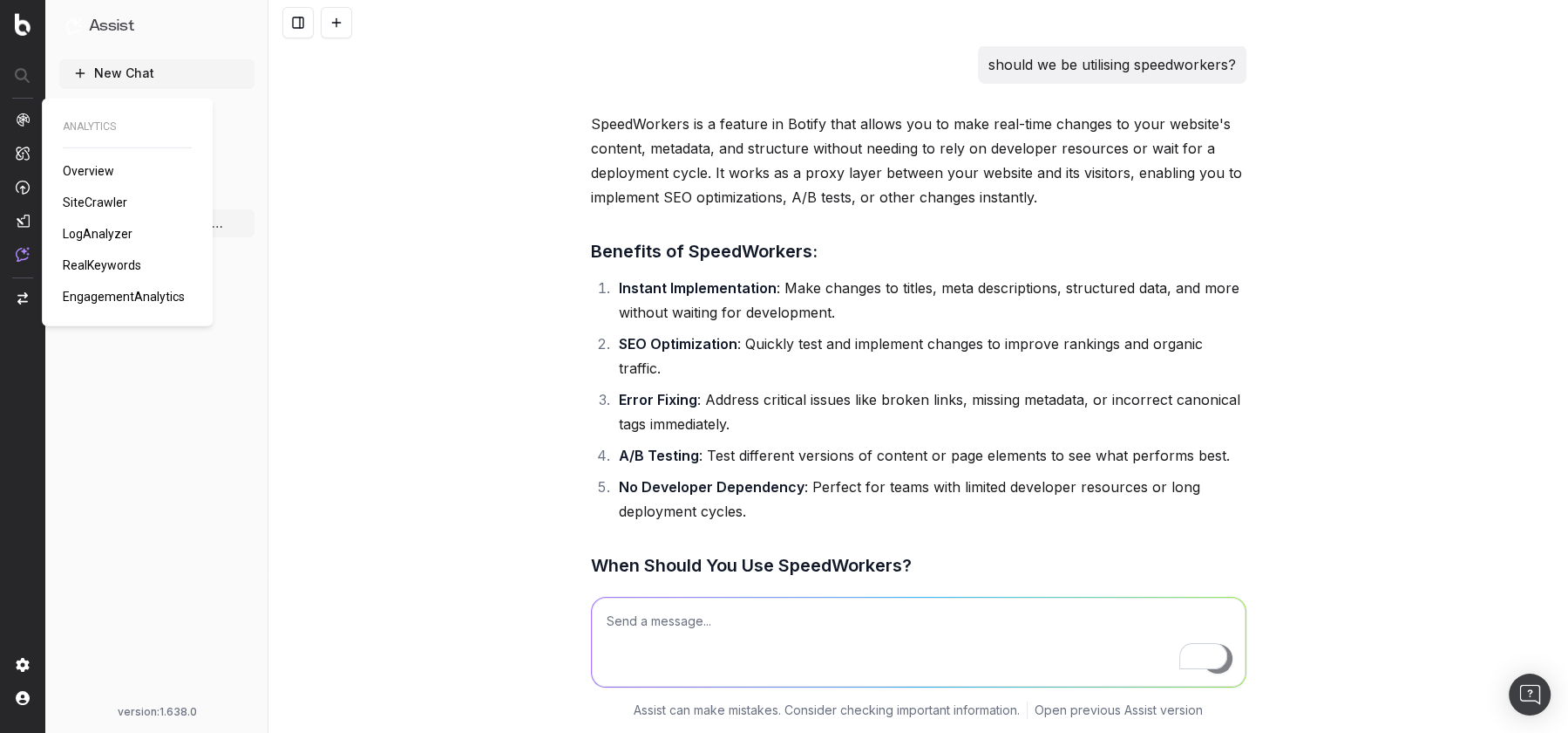
click at [87, 268] on span "RealKeywords" at bounding box center [102, 265] width 78 height 14
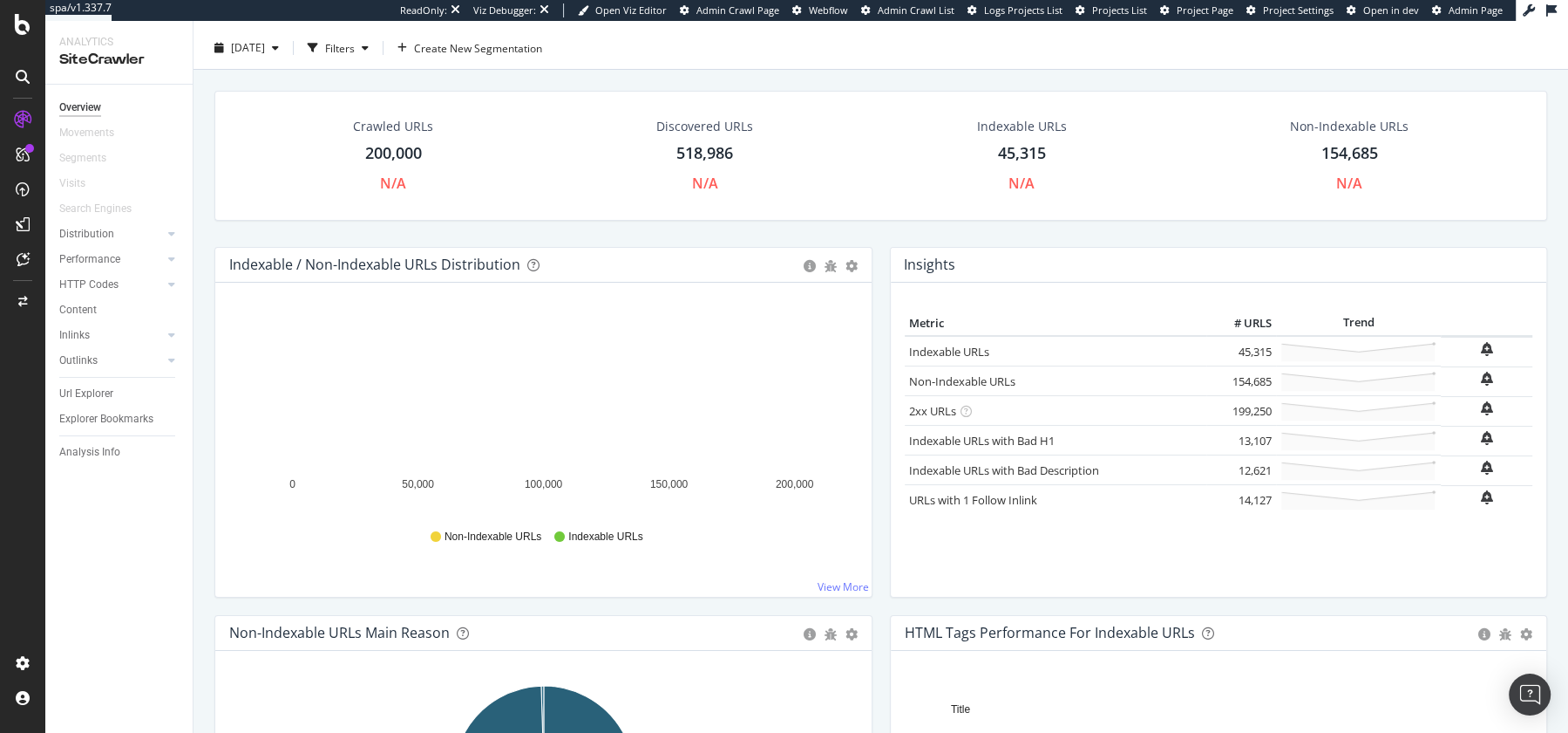
scroll to position [31, 0]
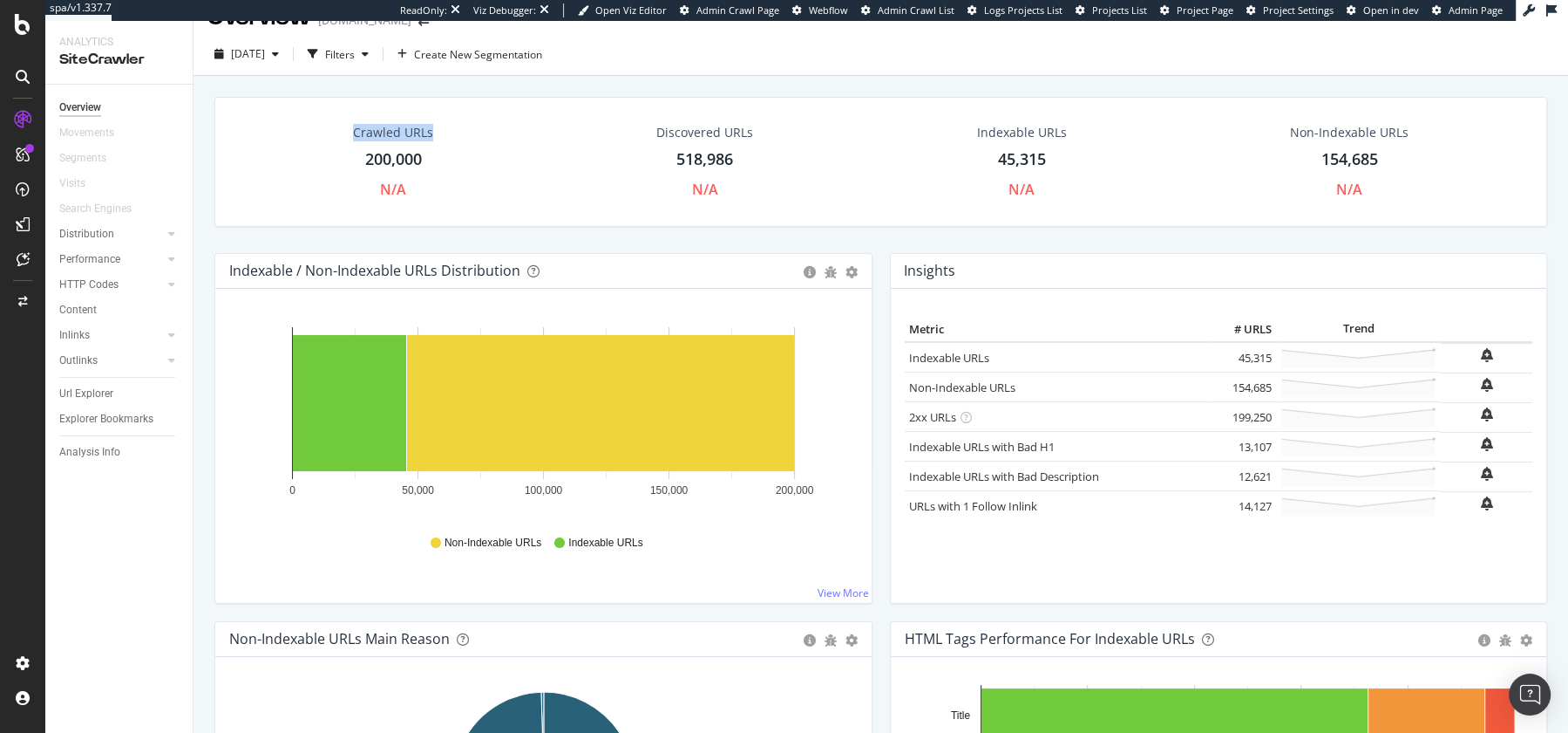
drag, startPoint x: 341, startPoint y: 143, endPoint x: 362, endPoint y: 106, distance: 42.5
click at [360, 106] on div "Crawled URLs 200,000 N/A Discovered URLs 518,986 N/A Indexable URLs 45,315 N/A …" at bounding box center [880, 162] width 1333 height 130
click at [544, 301] on div "Hold CMD (⌘) while clicking to filter the report. 0 50,000 100,000 150,000 200,…" at bounding box center [543, 446] width 656 height 314
drag, startPoint x: 335, startPoint y: 152, endPoint x: 649, endPoint y: 193, distance: 316.7
click at [649, 193] on div "Crawled URLs 200,000 N/A Discovered URLs 518,986 N/A Indexable URLs 45,315 N/A …" at bounding box center [880, 162] width 1333 height 130
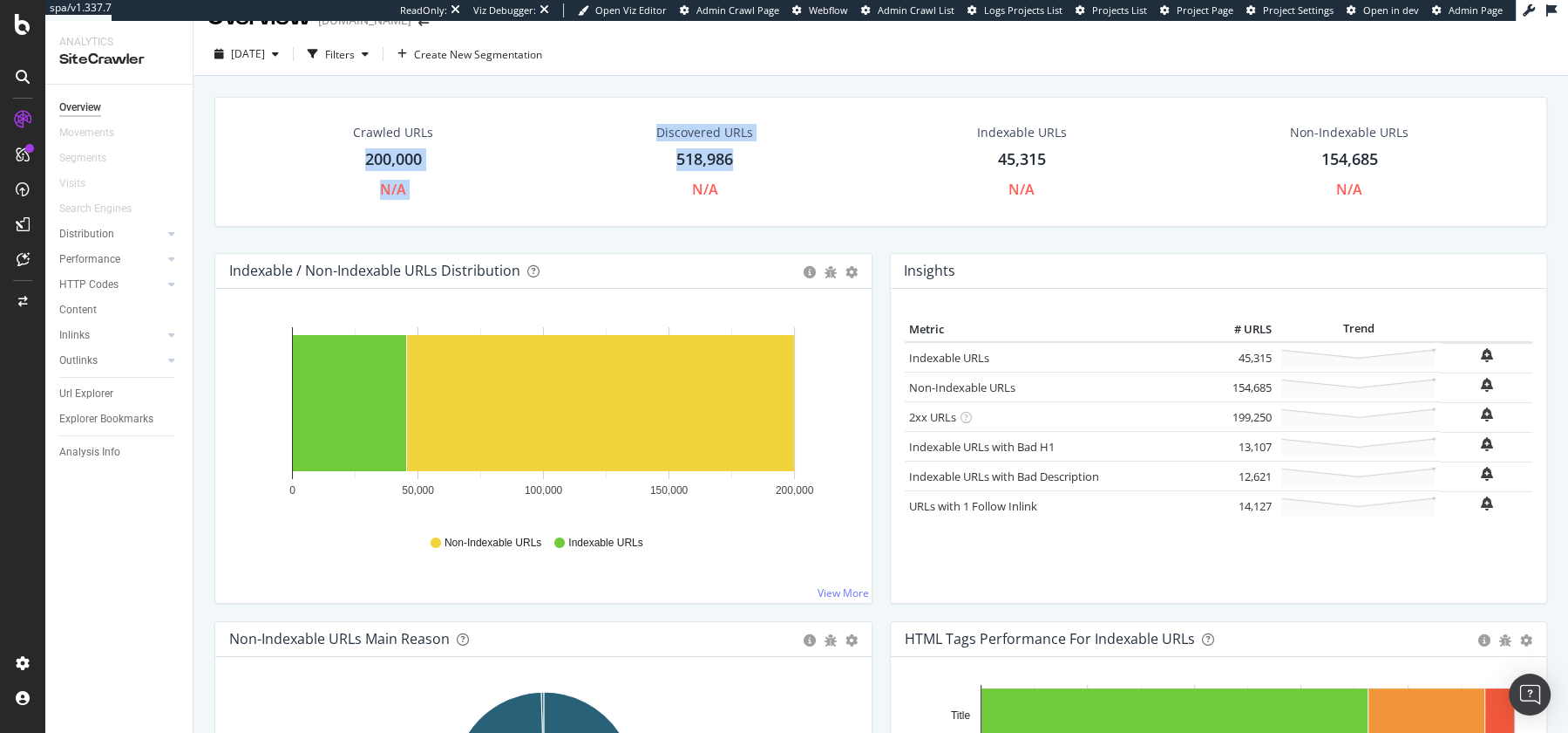
click at [649, 193] on div "Discovered URLs 518,986 N/A" at bounding box center [705, 162] width 132 height 93
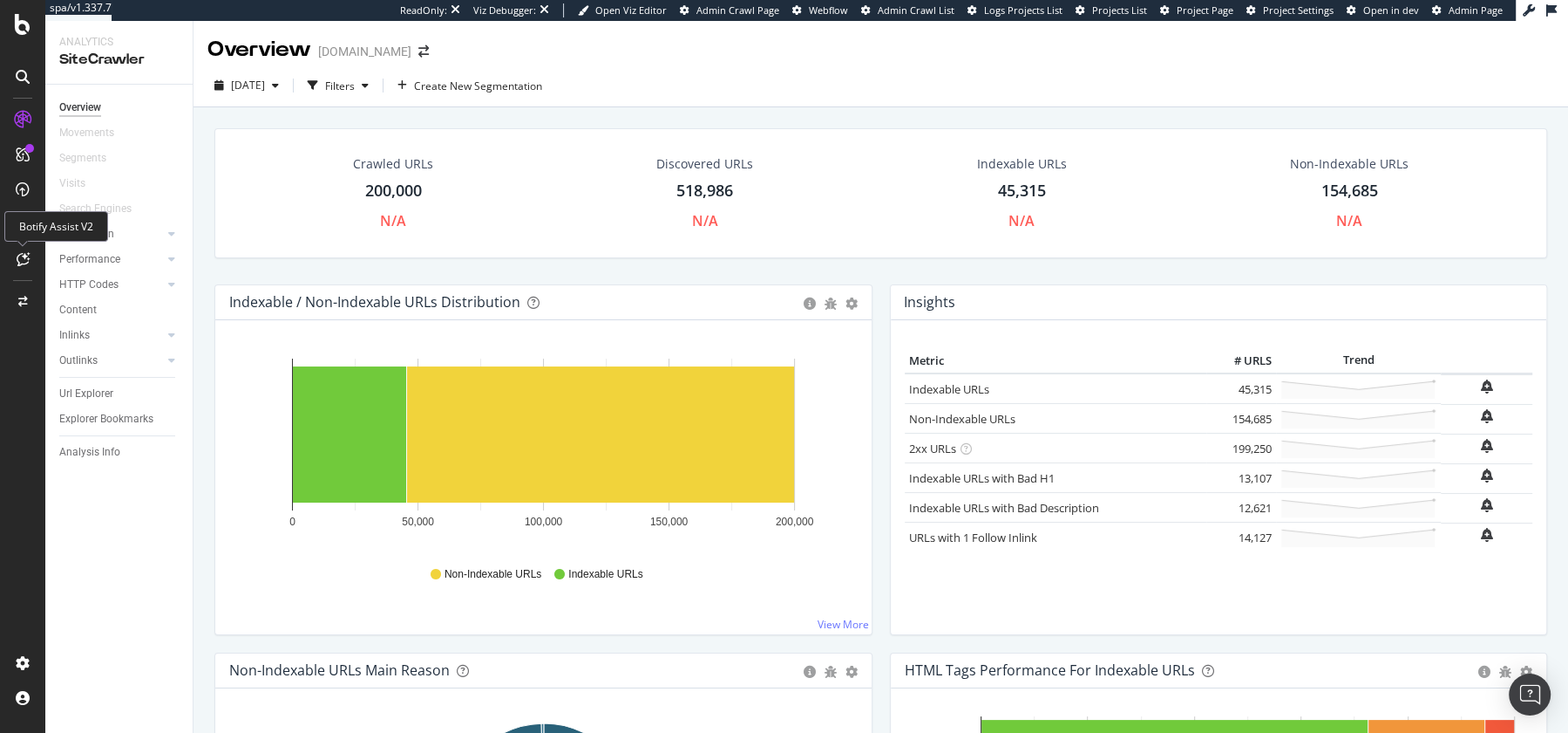
click at [26, 252] on icon at bounding box center [22, 259] width 13 height 14
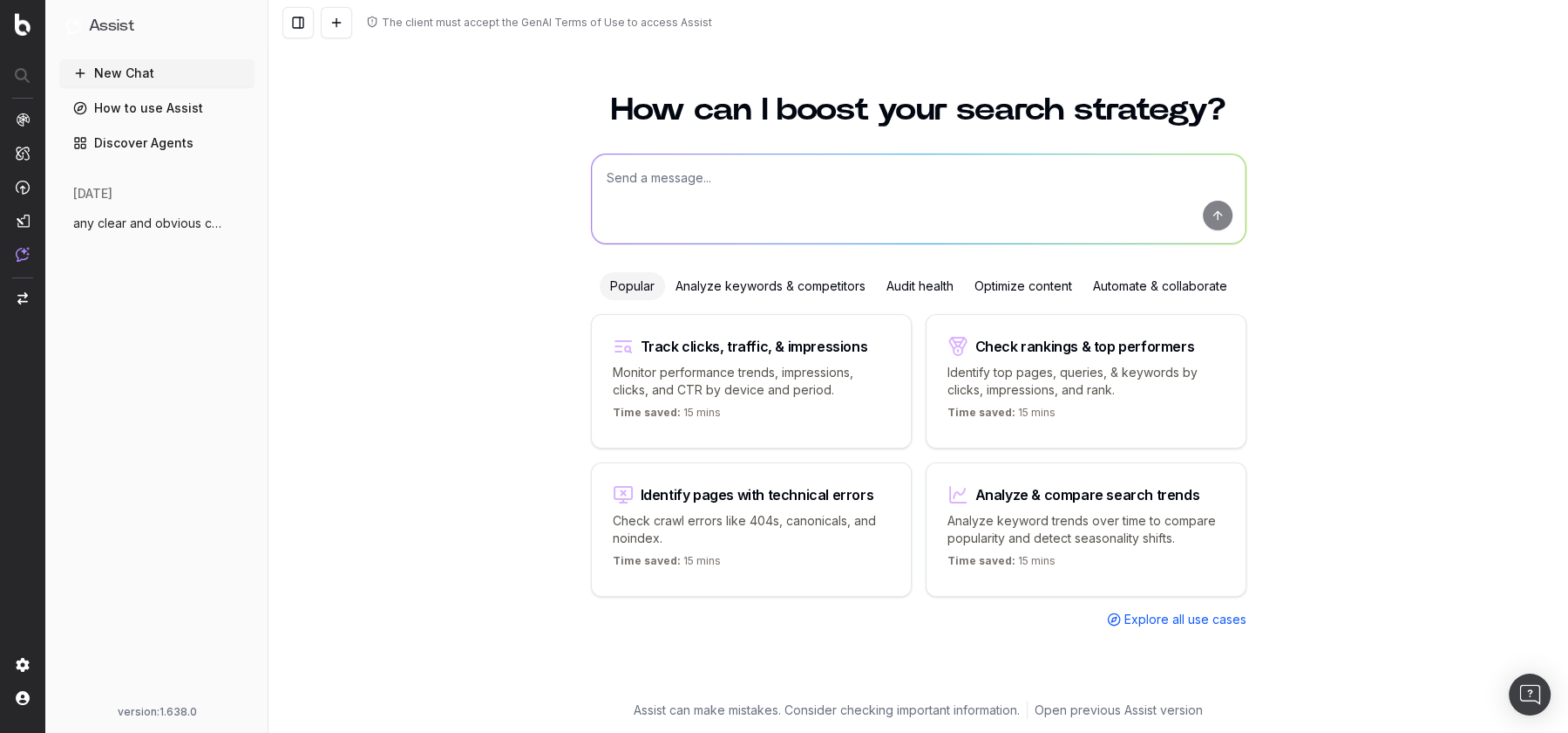
click at [702, 181] on textarea at bounding box center [919, 199] width 654 height 89
type textarea "I"
type textarea "h"
type textarea "what are the top 3 pressing issues for this site?"
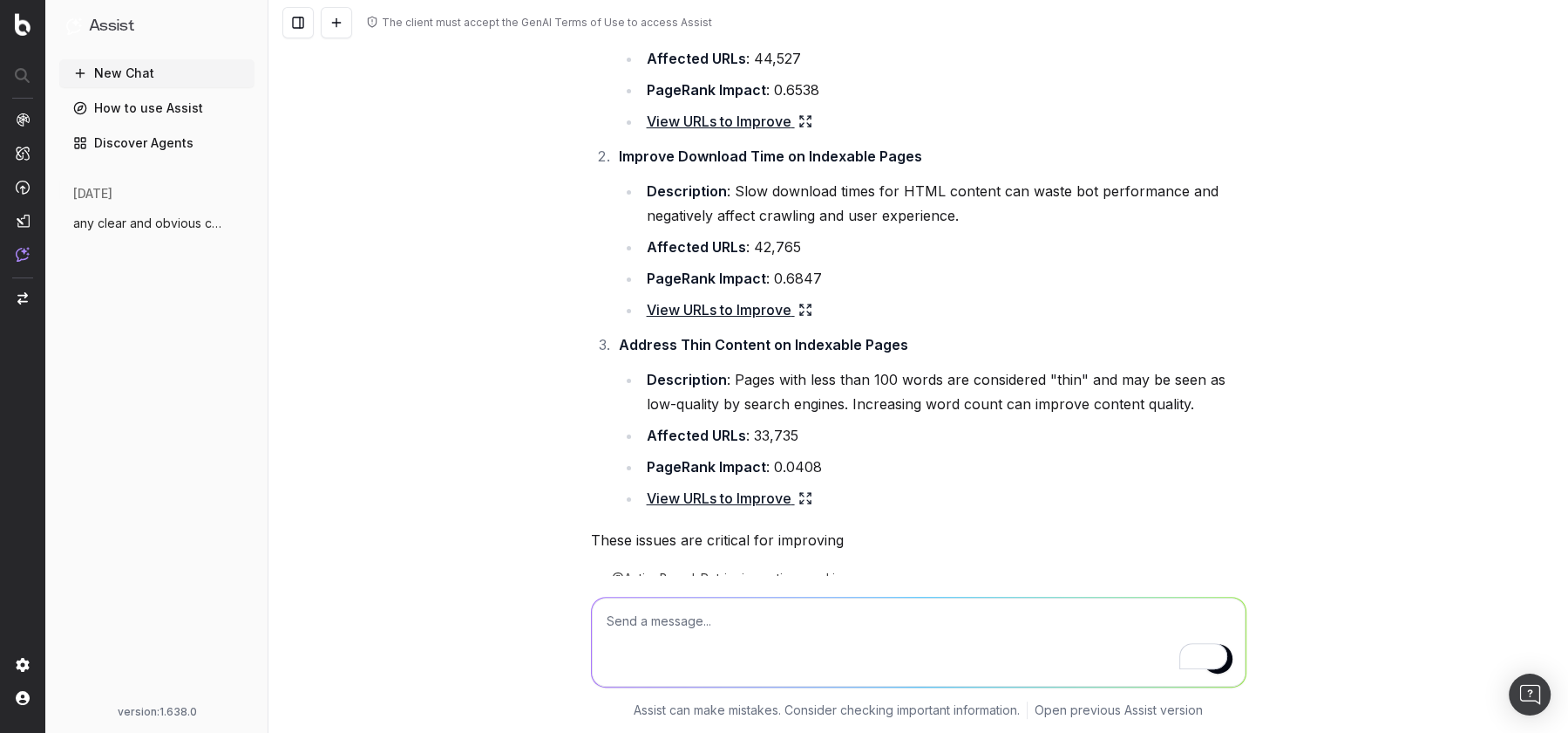
scroll to position [202, 0]
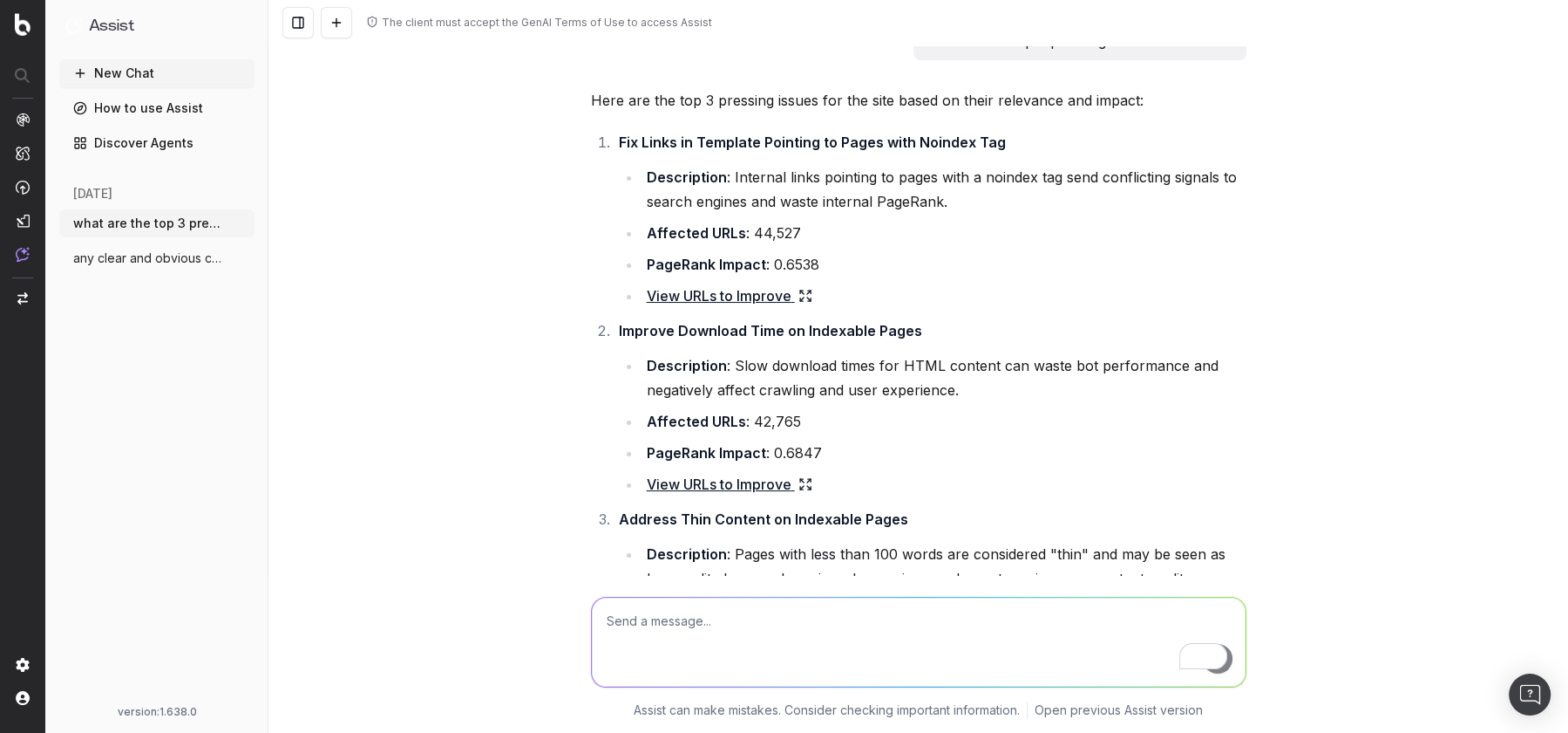
scroll to position [22, 0]
drag, startPoint x: 588, startPoint y: 96, endPoint x: 1009, endPoint y: 202, distance: 434.1
click at [1013, 203] on div "what are the top 3 pressing issues for this site? Here are the top 3 pressing i…" at bounding box center [919, 440] width 670 height 837
click at [1009, 202] on li "Description : Internal links pointing to pages with a noindex tag send conflict…" at bounding box center [944, 190] width 605 height 48
drag, startPoint x: 568, startPoint y: 109, endPoint x: 825, endPoint y: 151, distance: 260.4
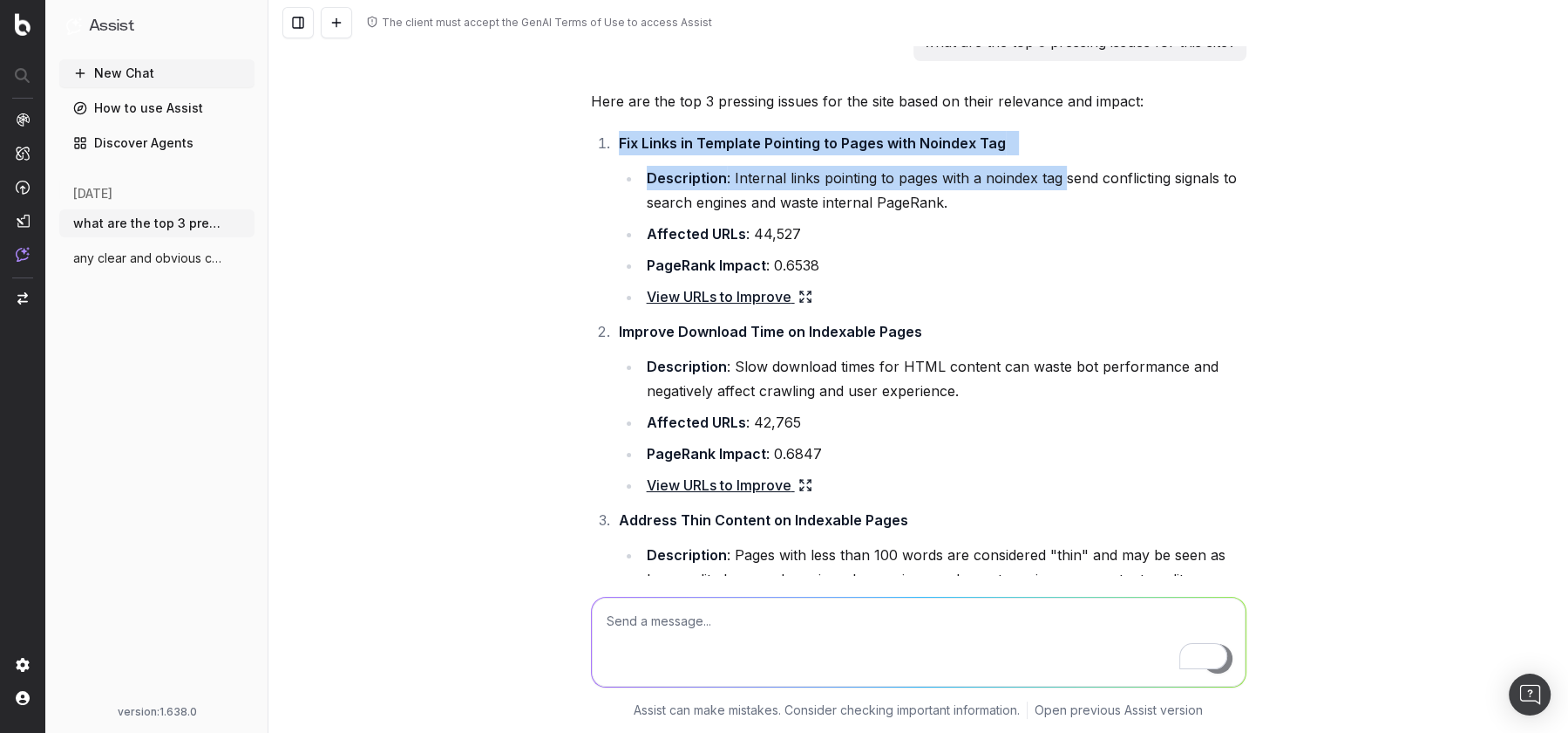
drag, startPoint x: 610, startPoint y: 140, endPoint x: 1011, endPoint y: 186, distance: 403.6
click at [1062, 188] on li "Fix Links in Template Pointing to Pages with Noindex Tag Description : Internal…" at bounding box center [929, 219] width 633 height 177
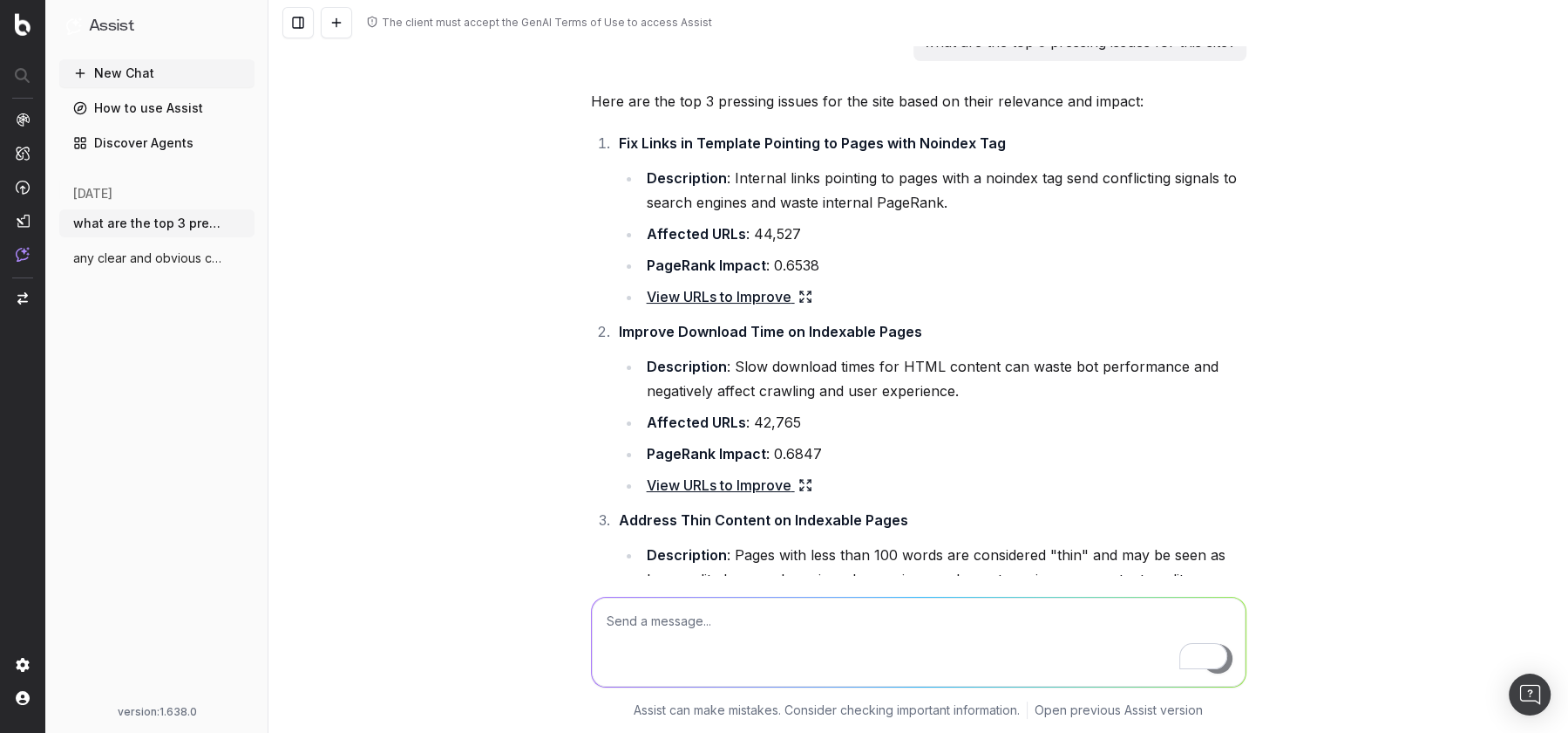
click at [761, 260] on strong "PageRank Impact" at bounding box center [706, 265] width 119 height 17
drag, startPoint x: 612, startPoint y: 330, endPoint x: 1011, endPoint y: 339, distance: 399.1
click at [1011, 339] on li "Improve Download Time on Indexable Pages Description : Slow download times for …" at bounding box center [929, 407] width 633 height 177
click at [970, 339] on li "Improve Download Time on Indexable Pages Description : Slow download times for …" at bounding box center [929, 407] width 633 height 177
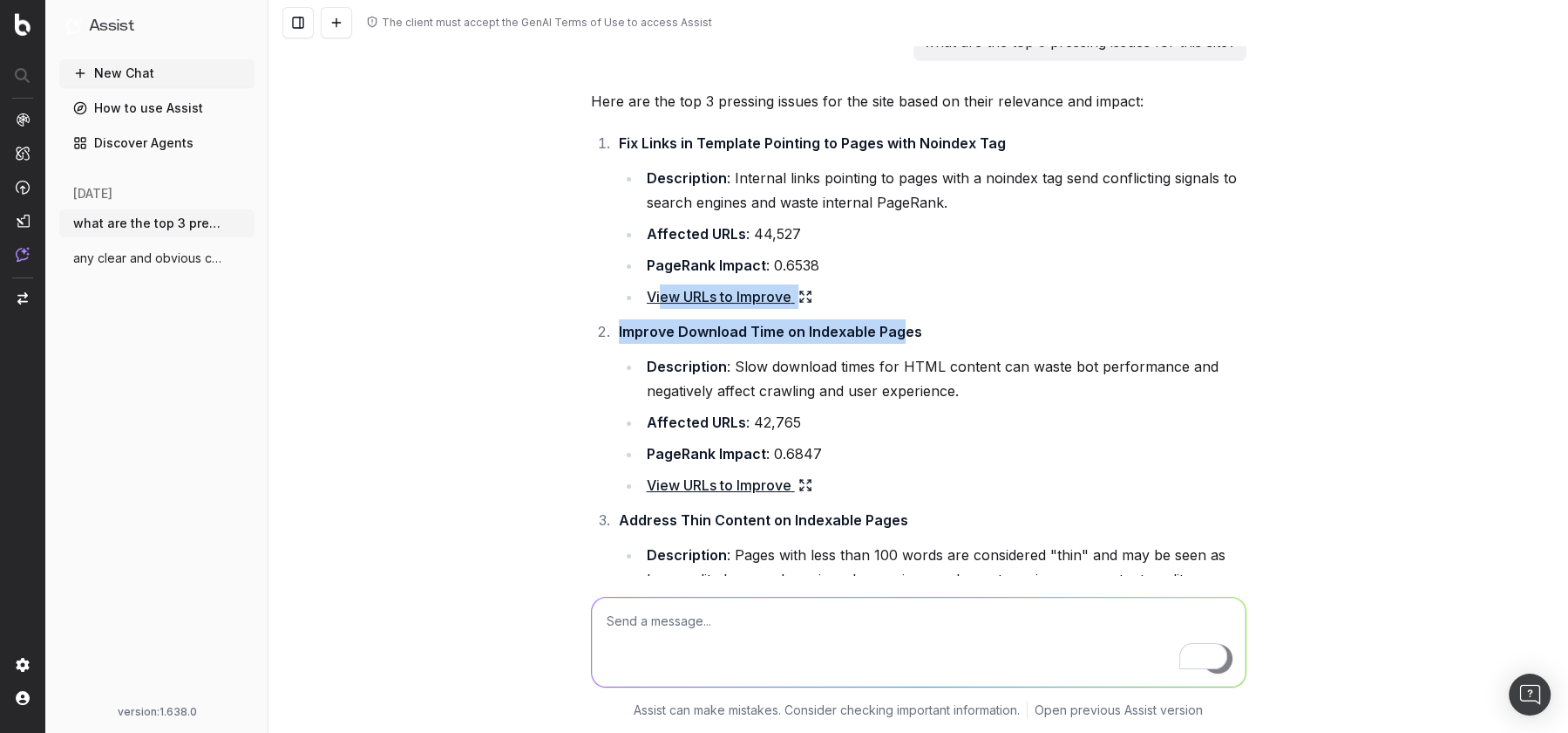
drag, startPoint x: 898, startPoint y: 335, endPoint x: 660, endPoint y: 306, distance: 239.8
click at [660, 306] on ol "Fix Links in Template Pointing to Pages with Noindex Tag Description : Internal…" at bounding box center [919, 408] width 655 height 555
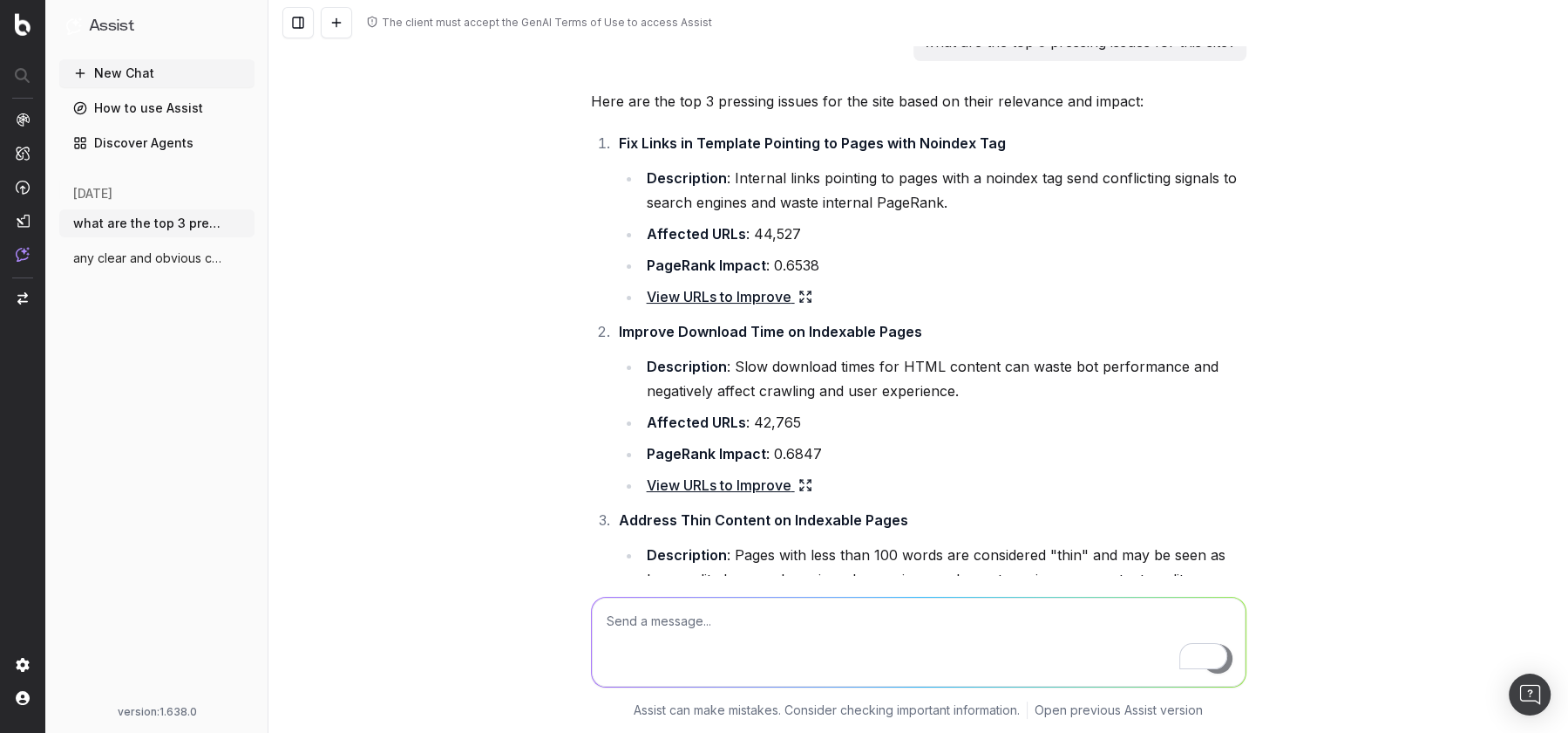
click at [488, 389] on div "The client must accept the GenAI Terms of Use to access Assist what are the top…" at bounding box center [918, 366] width 1300 height 733
drag, startPoint x: 625, startPoint y: 140, endPoint x: 1007, endPoint y: 152, distance: 382.2
click at [1008, 152] on li "Fix Links in Template Pointing to Pages with Noindex Tag Description : Internal…" at bounding box center [929, 219] width 633 height 177
click at [1007, 152] on li "Fix Links in Template Pointing to Pages with Noindex Tag Description : Internal…" at bounding box center [929, 219] width 633 height 177
click at [349, 352] on div "The client must accept the GenAI Terms of Use to access Assist what are the top…" at bounding box center [918, 366] width 1300 height 733
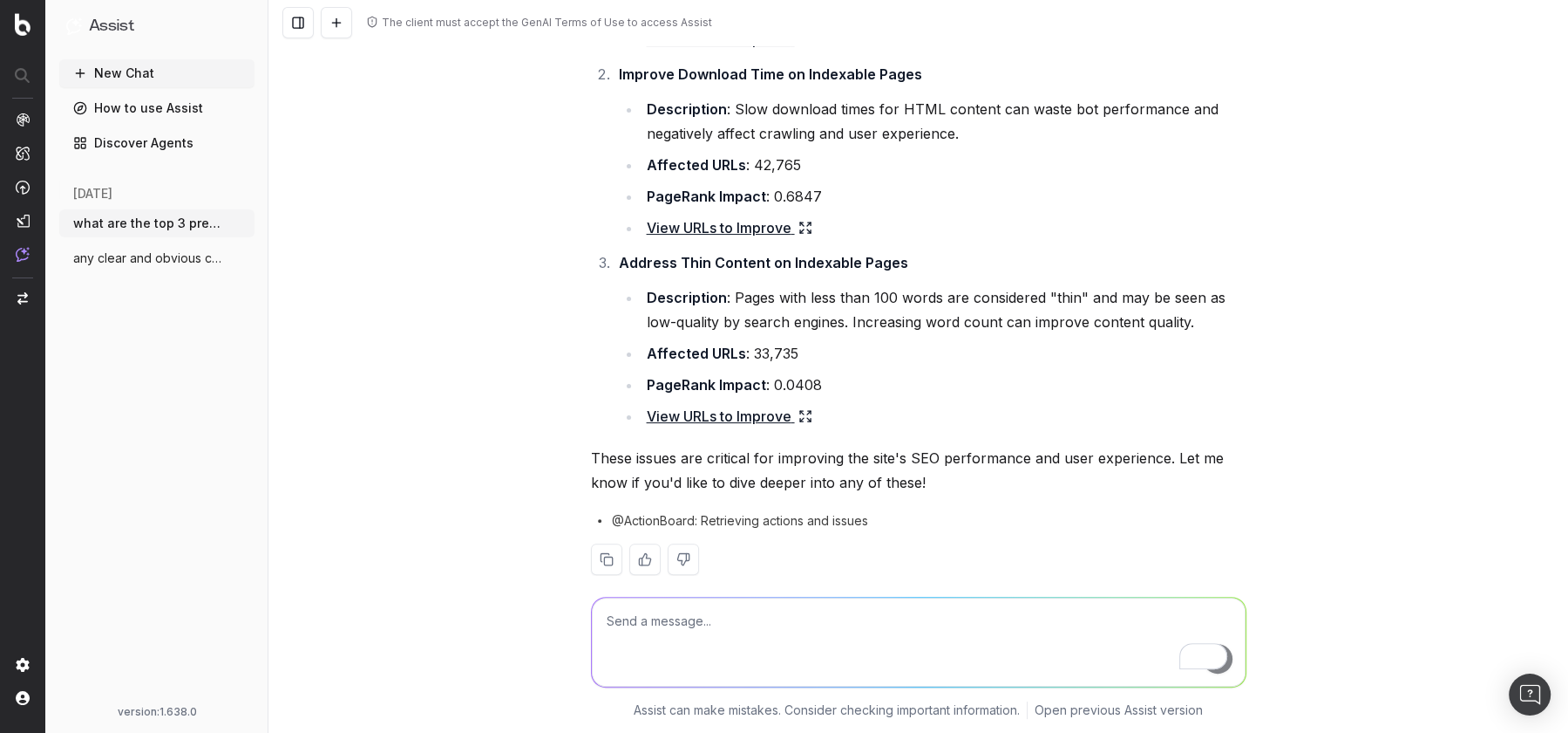
scroll to position [306, 0]
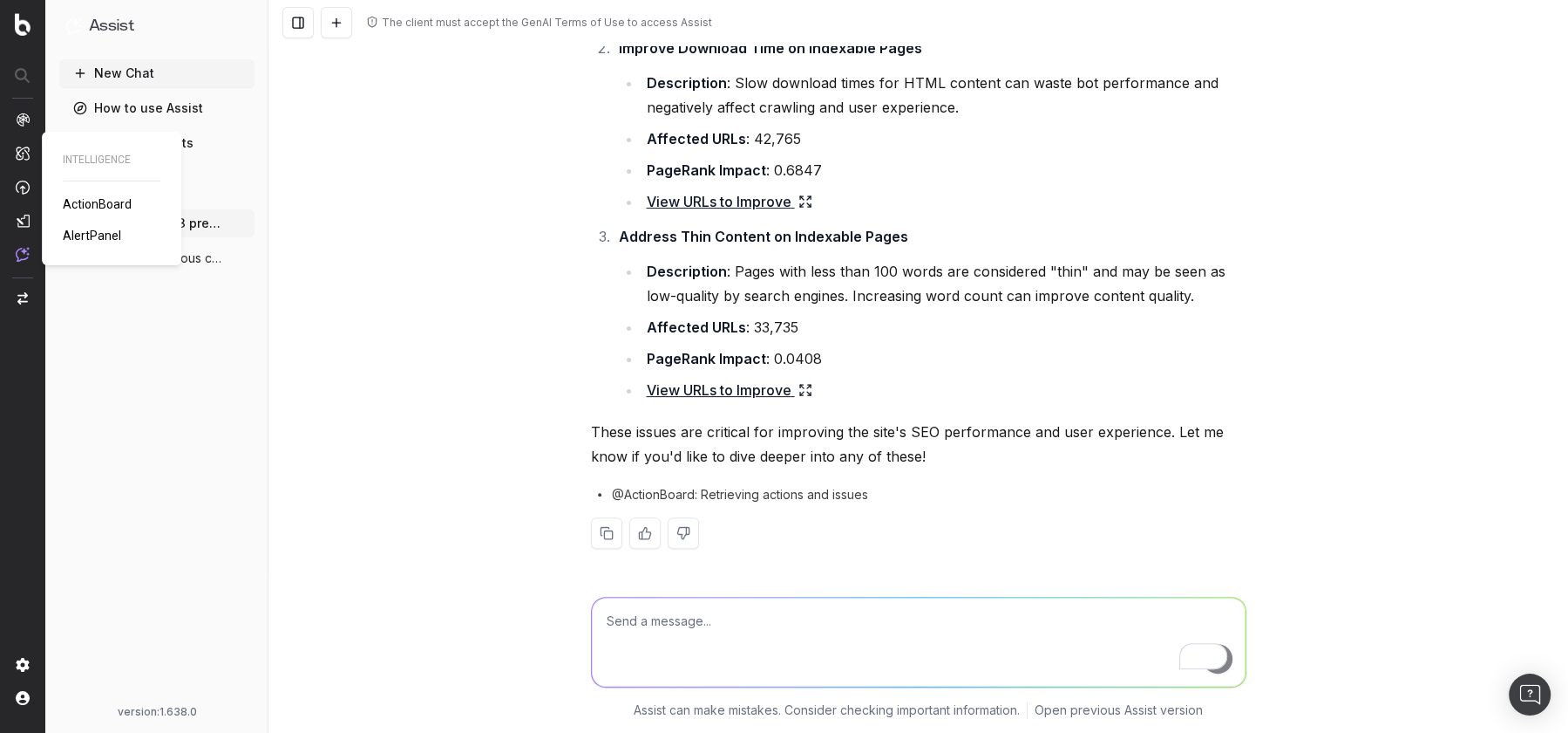
click at [20, 151] on img at bounding box center [22, 152] width 14 height 15
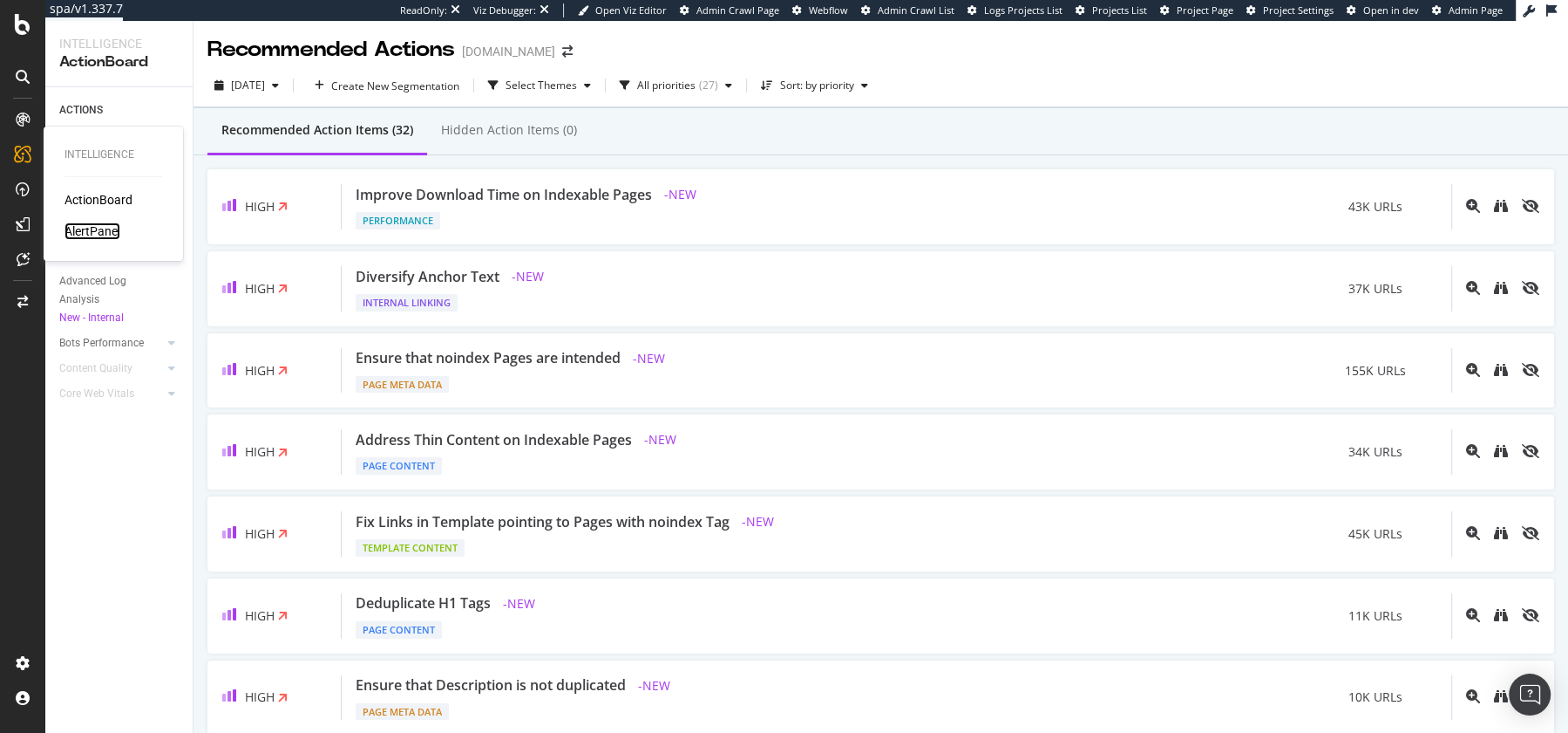
click at [81, 229] on div "AlertPanel" at bounding box center [93, 231] width 56 height 17
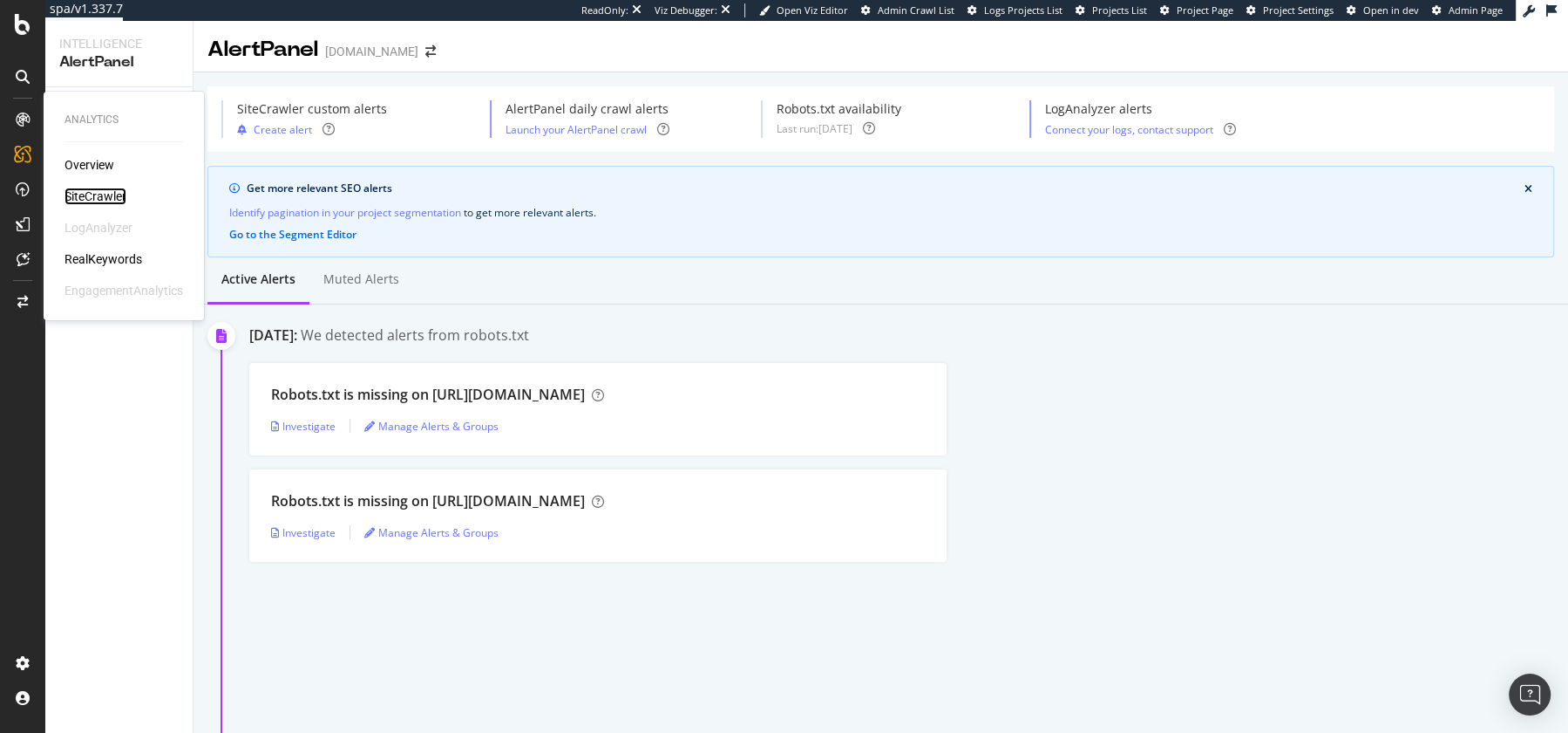
click at [85, 190] on div "SiteCrawler" at bounding box center [96, 196] width 62 height 17
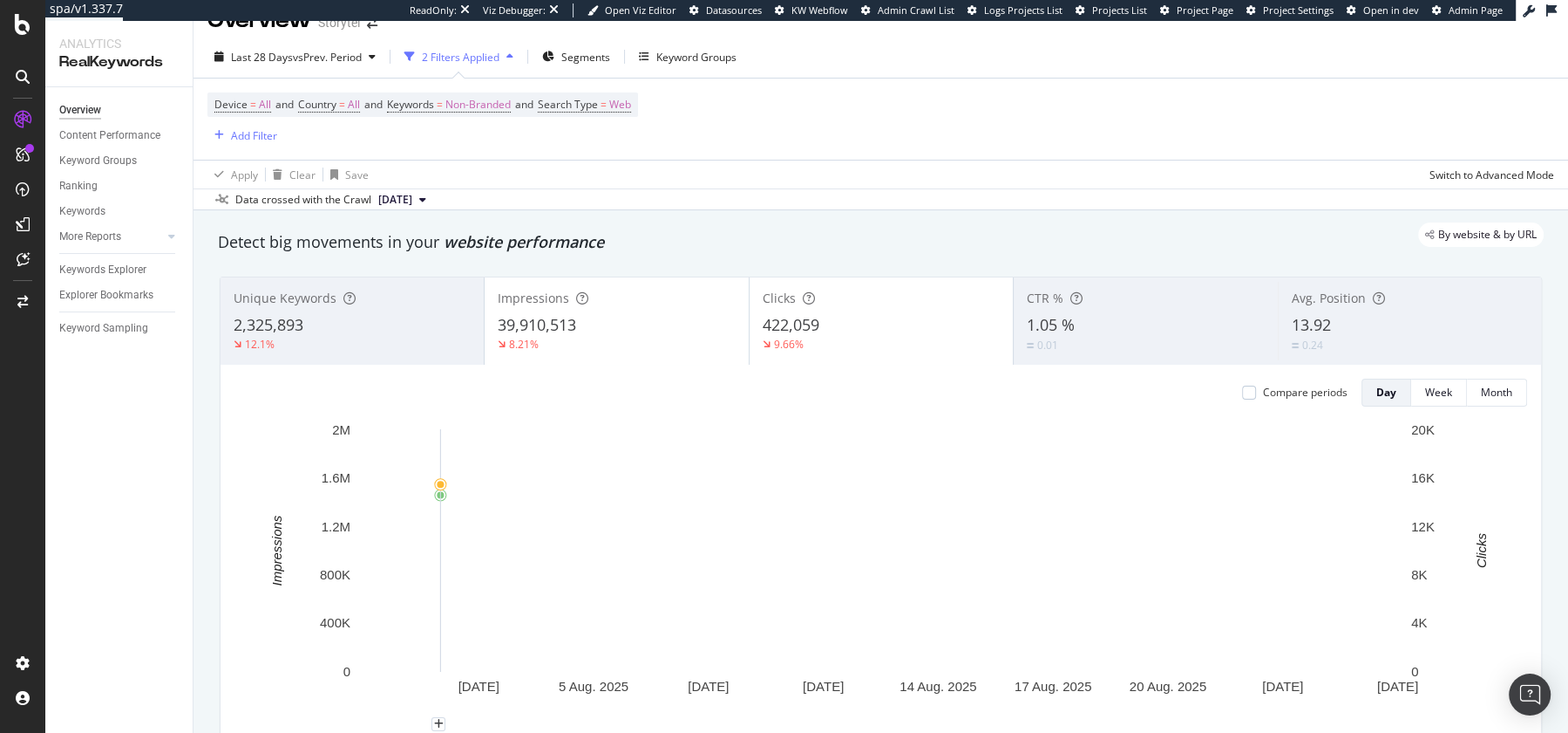
scroll to position [44, 0]
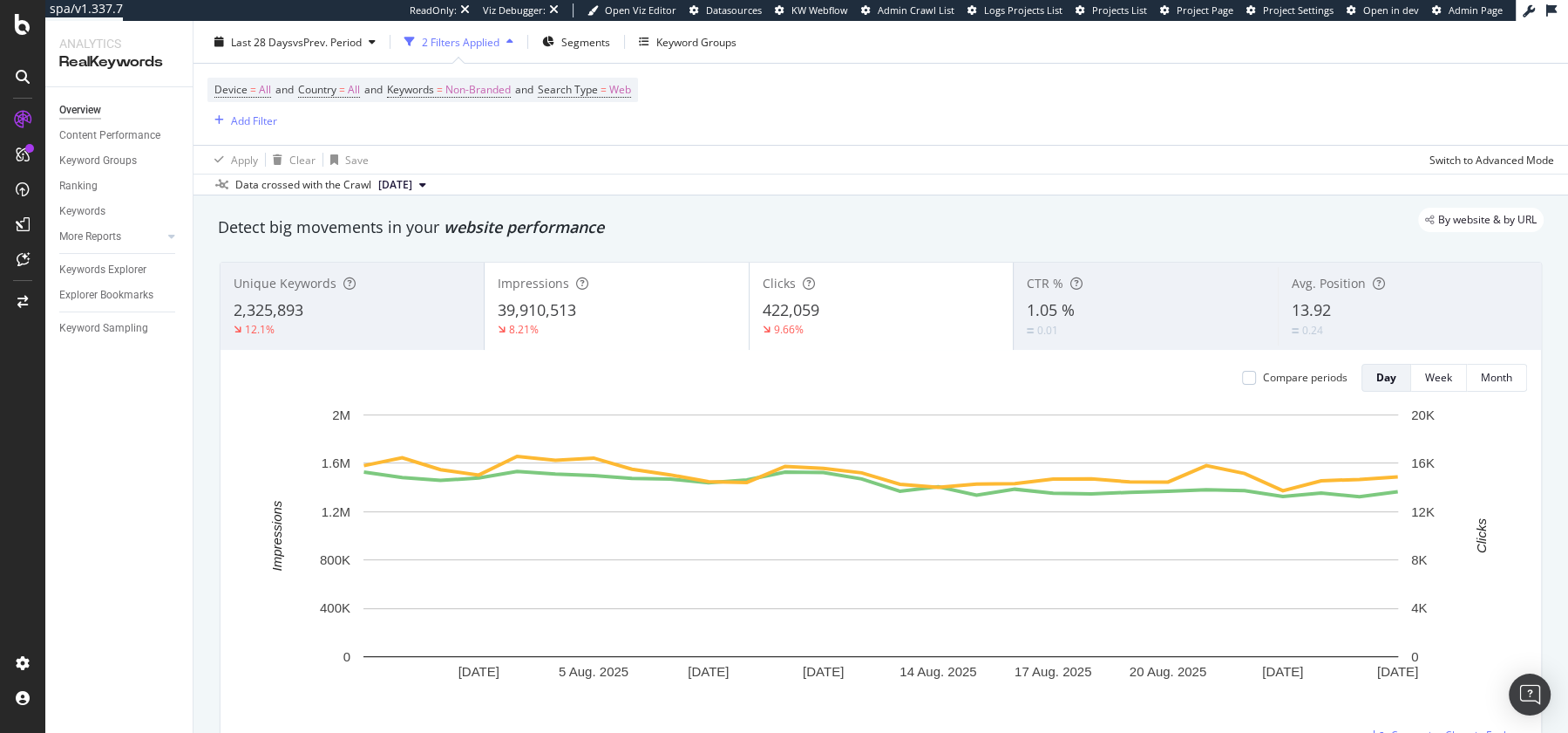
click at [617, 325] on div "8.21%" at bounding box center [616, 330] width 237 height 16
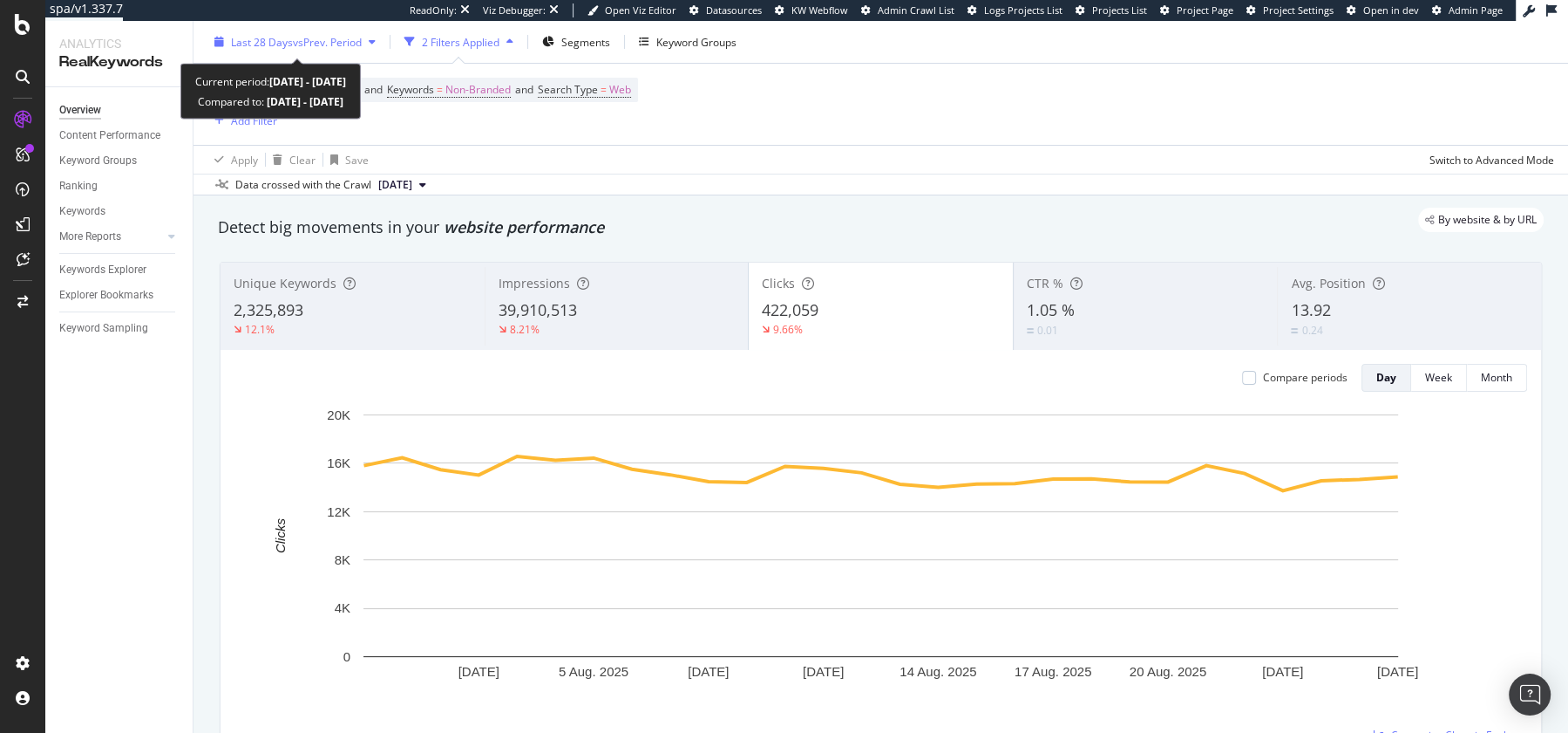
click at [296, 42] on span "vs Prev. Period" at bounding box center [327, 42] width 69 height 15
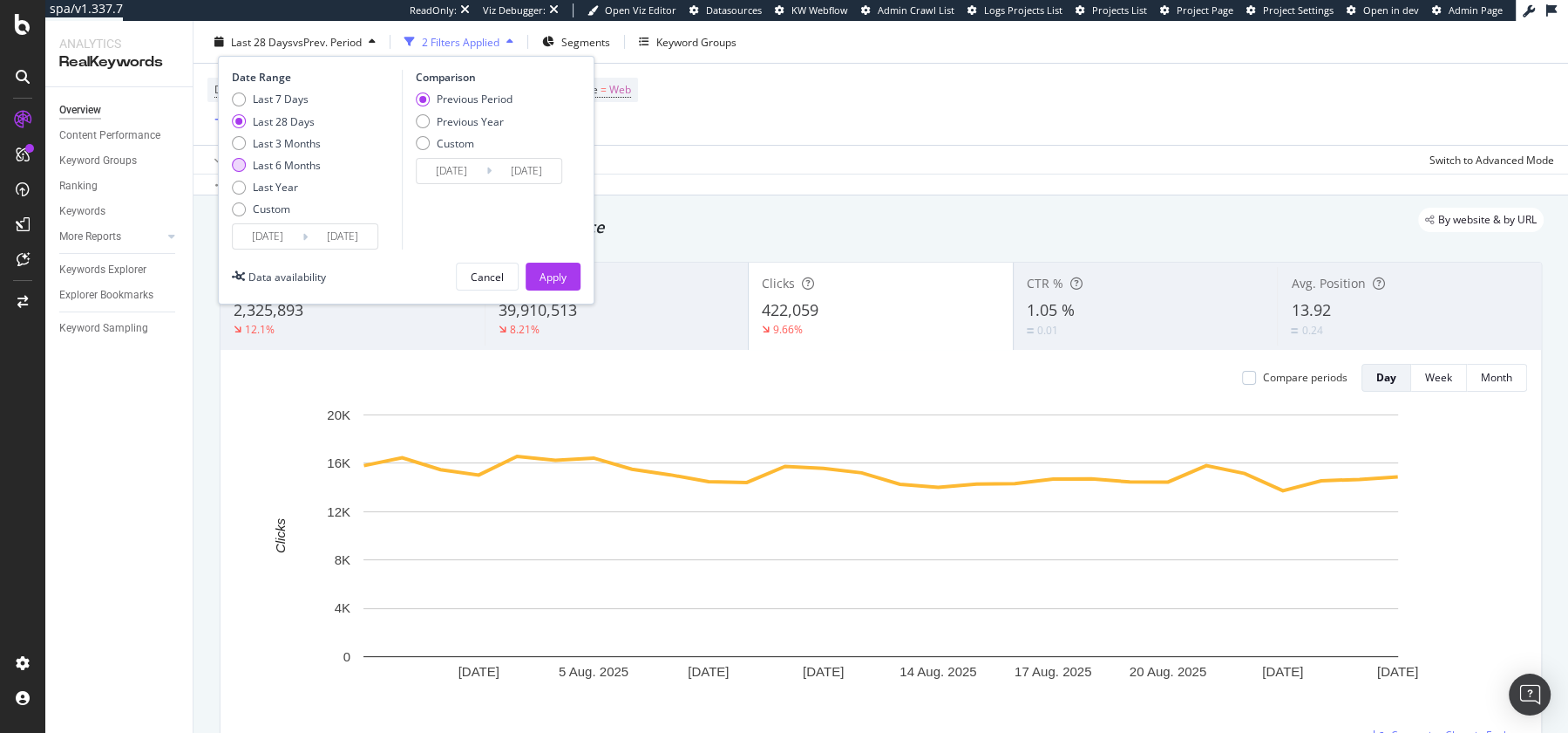
click at [274, 161] on div "Last 6 Months" at bounding box center [287, 165] width 68 height 15
type input "[DATE]"
click at [462, 118] on div "Previous Year" at bounding box center [470, 121] width 67 height 15
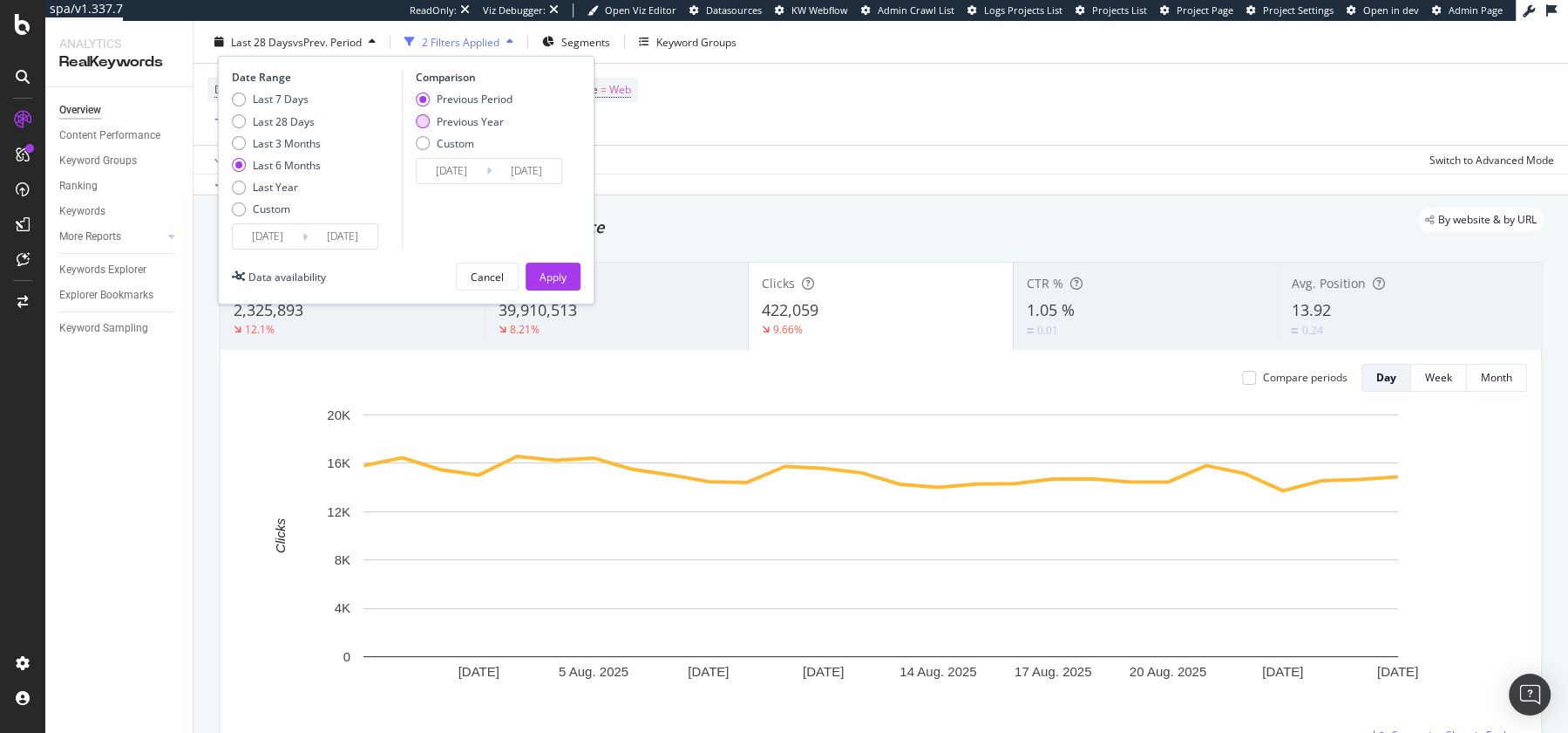
type input "[DATE]"
click at [559, 271] on div "Apply" at bounding box center [553, 276] width 27 height 15
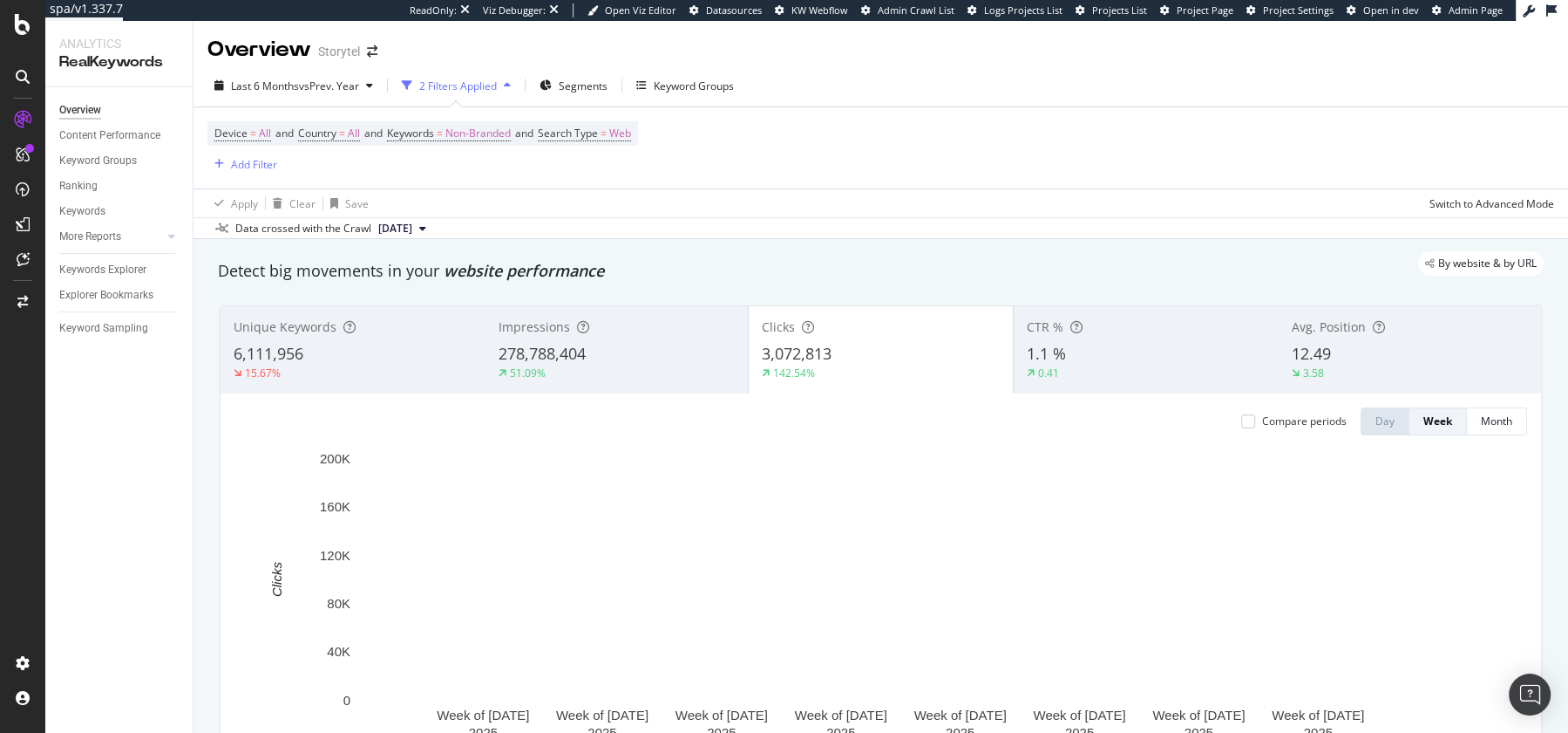
scroll to position [99, 0]
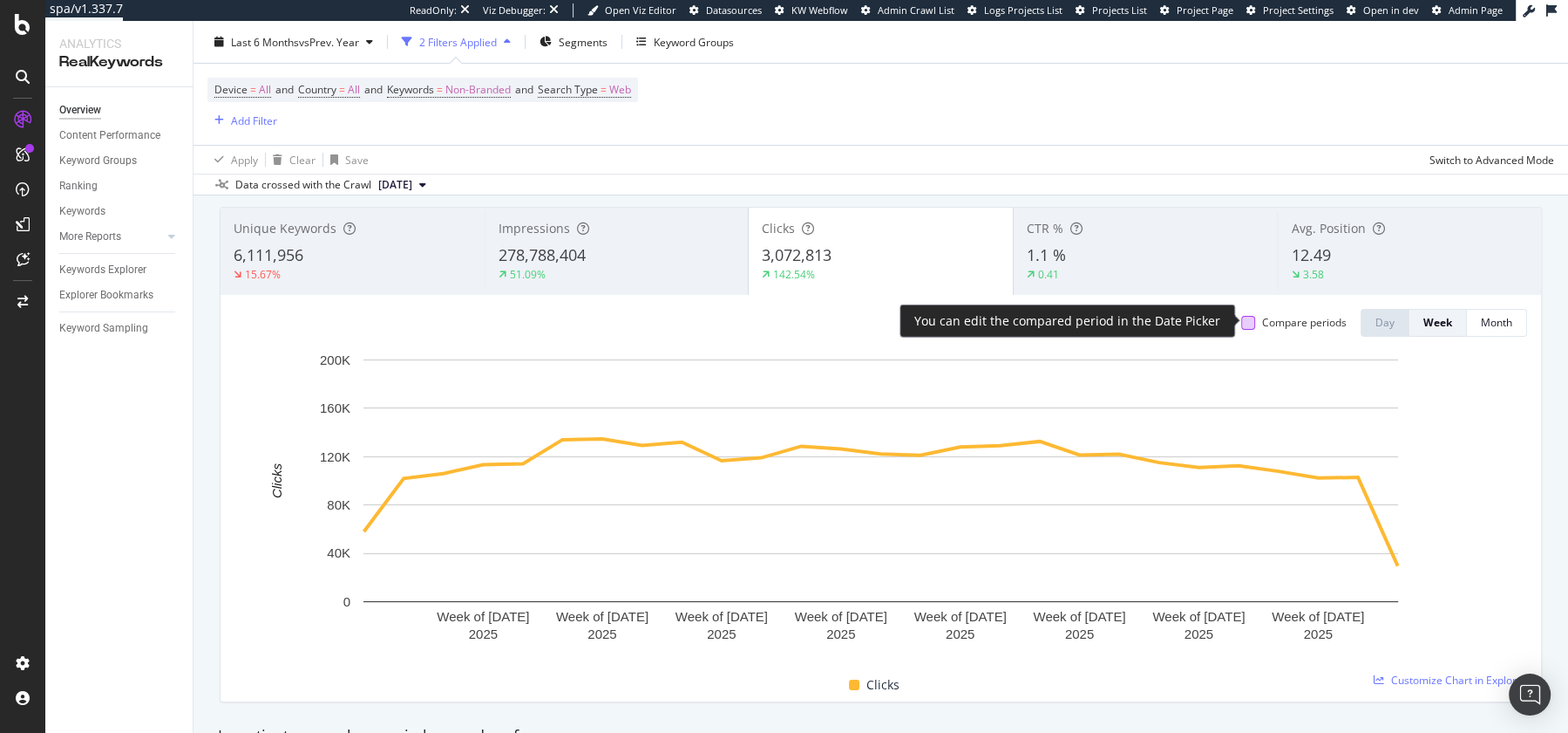
click at [1253, 319] on div at bounding box center [1248, 323] width 14 height 14
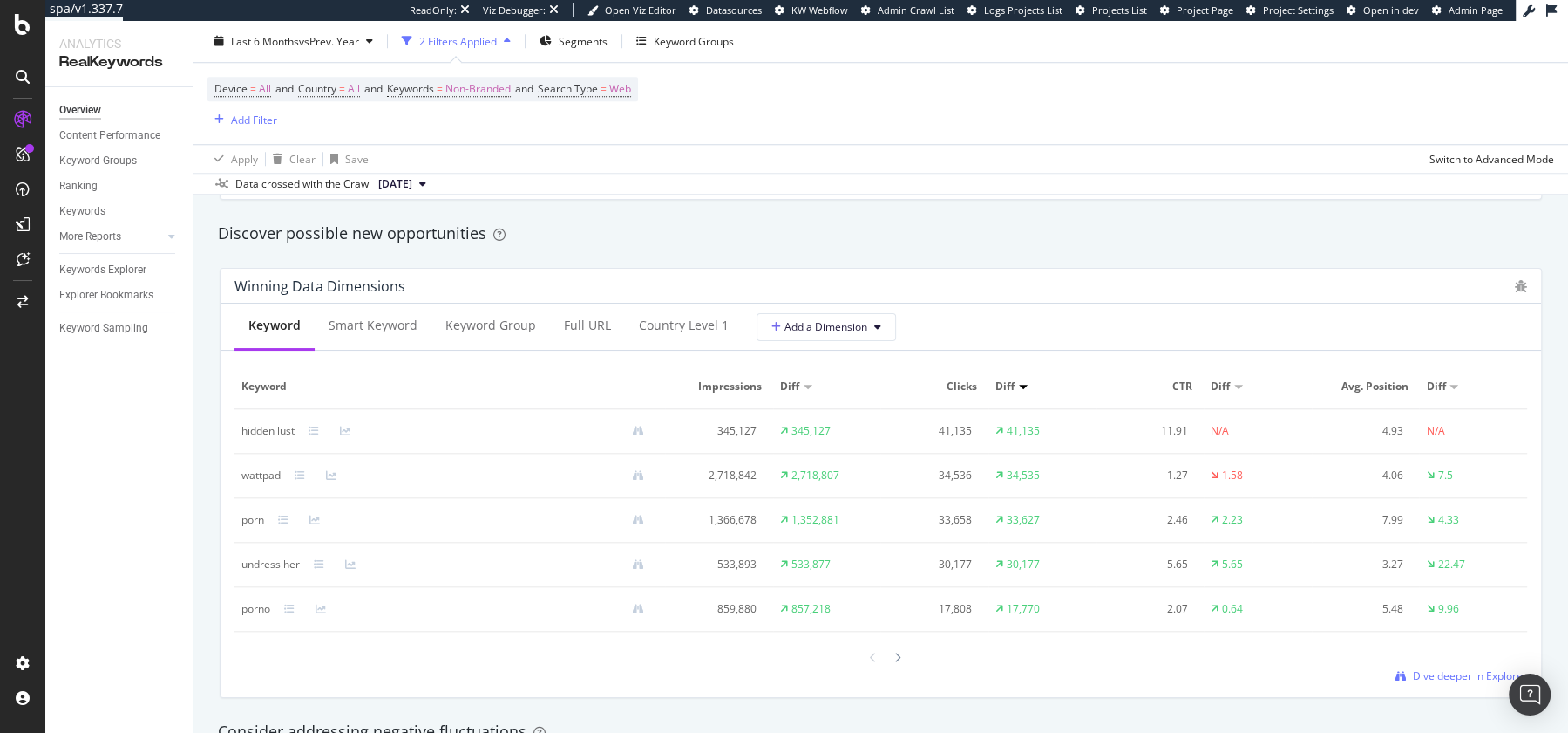
scroll to position [1510, 0]
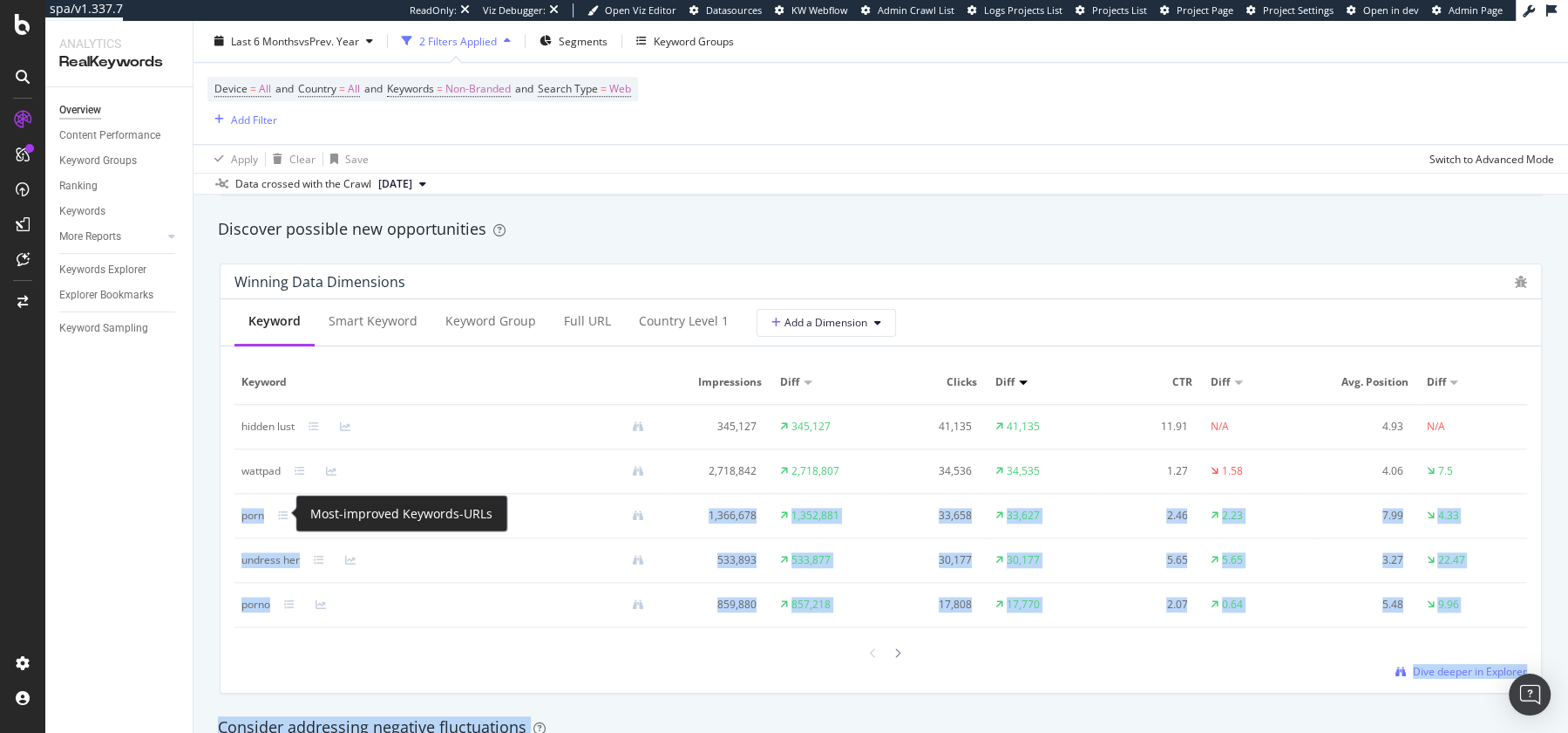
drag, startPoint x: 234, startPoint y: 515, endPoint x: 303, endPoint y: 516, distance: 69.0
click at [303, 516] on div "spa/v1.337.7 ReadOnly: Viz Debugger: Open Viz Editor Datasources KW Webflow Adm…" at bounding box center [784, 366] width 1568 height 733
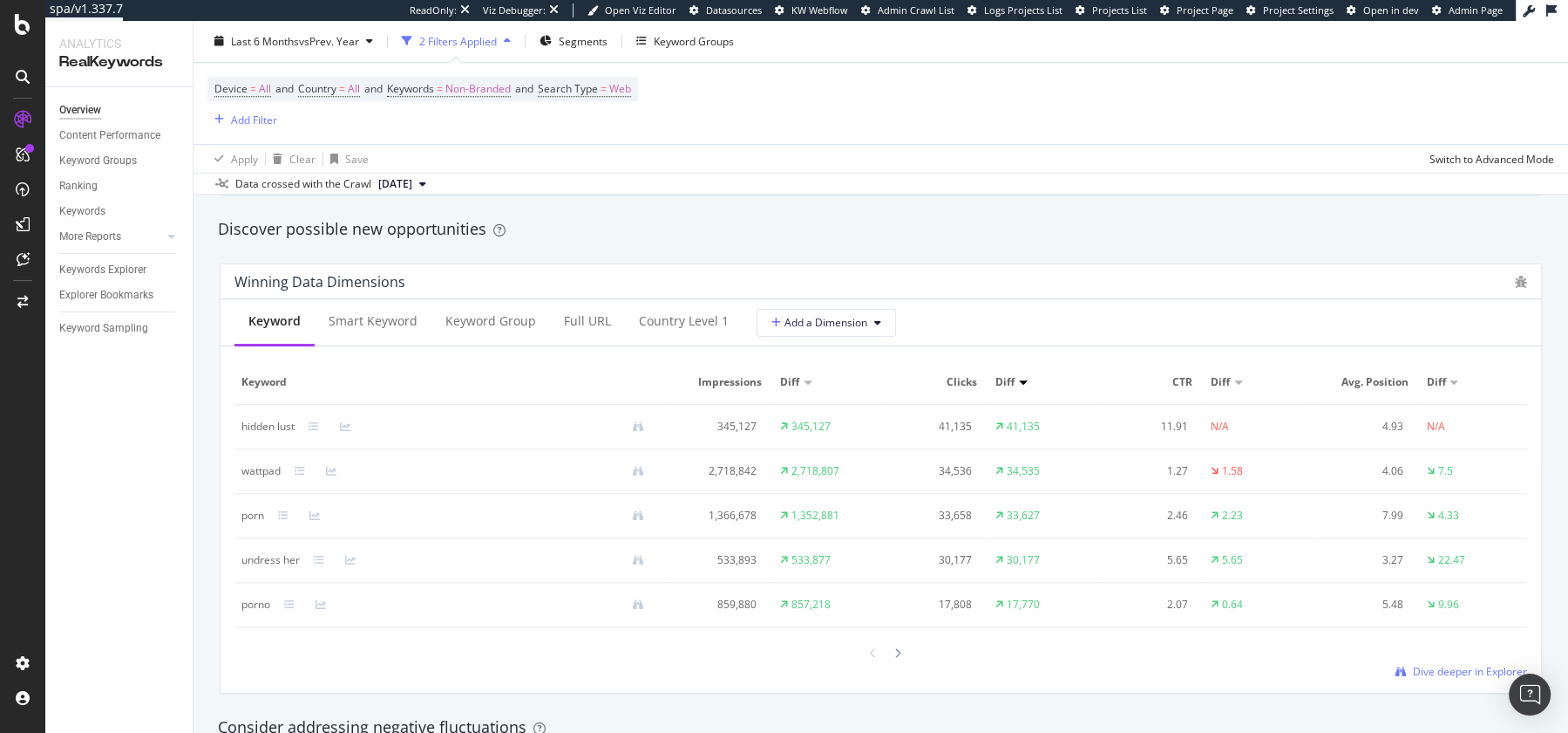
click at [211, 511] on div "Winning Data Dimensions Keyword Smart Keyword Keyword Group Full URL Country Le…" at bounding box center [881, 478] width 1343 height 458
drag, startPoint x: 230, startPoint y: 423, endPoint x: 256, endPoint y: 423, distance: 26.0
click at [256, 423] on div "Keyword Smart Keyword Keyword Group Full URL Country Level 1 Add a Dimension Ke…" at bounding box center [881, 496] width 1321 height 394
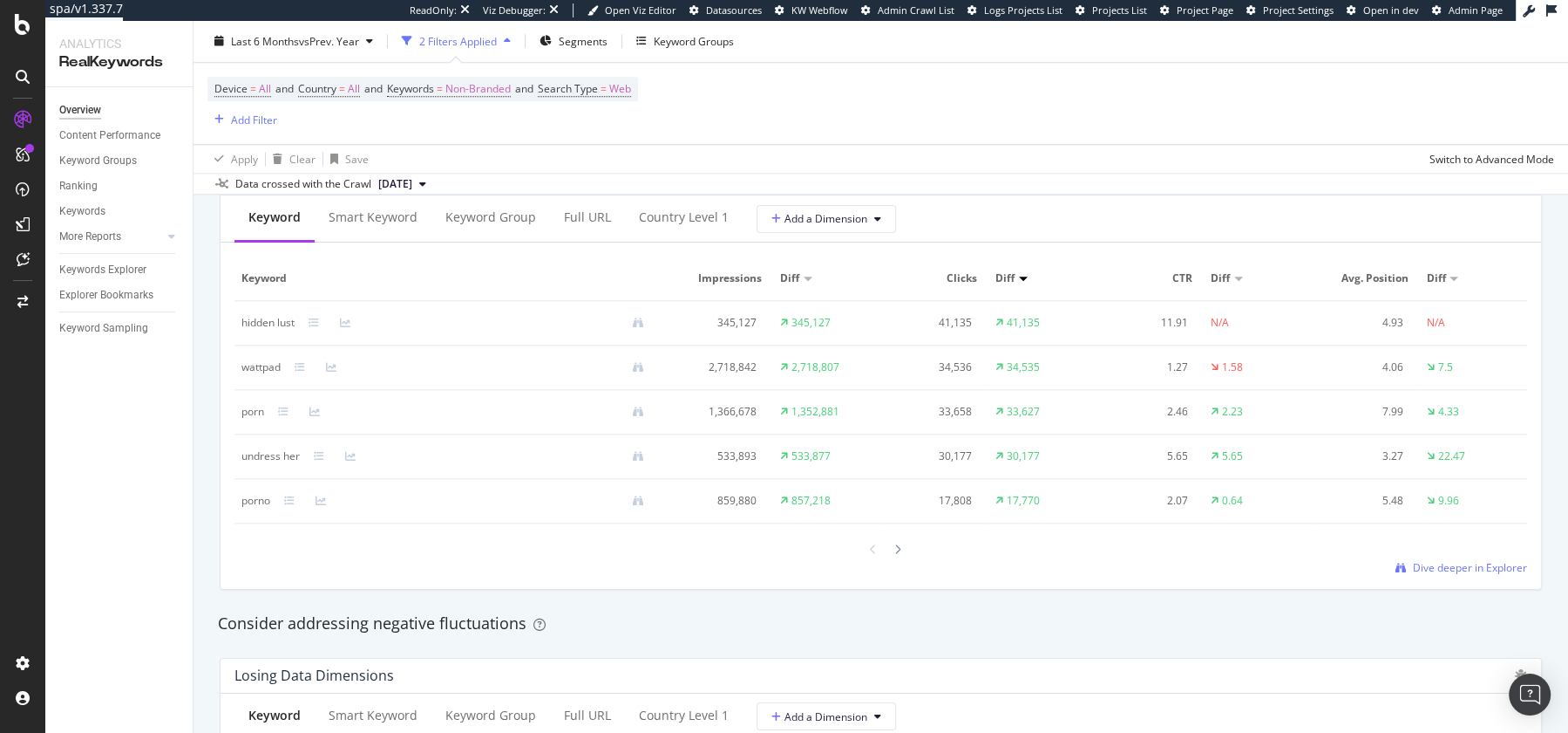
click at [644, 155] on div "Apply Clear Save Switch to Advanced Mode" at bounding box center [881, 159] width 1374 height 29
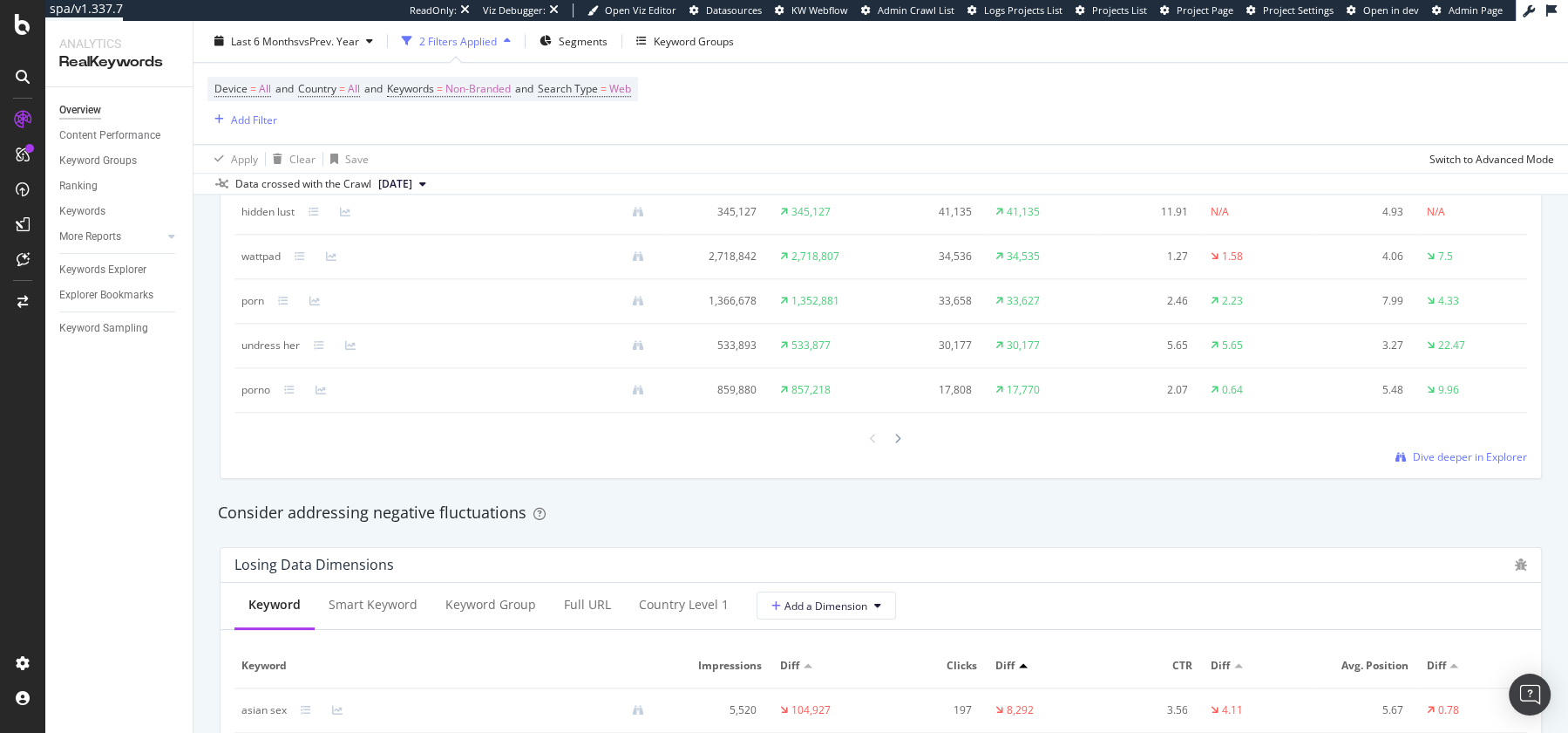
scroll to position [1725, 0]
drag, startPoint x: 239, startPoint y: 389, endPoint x: 267, endPoint y: 394, distance: 28.4
click at [267, 394] on td "porno" at bounding box center [450, 390] width 430 height 45
click at [331, 461] on div "Keyword Smart Keyword Keyword Group Full URL Country Level 1 Add a Dimension Ke…" at bounding box center [881, 280] width 1321 height 394
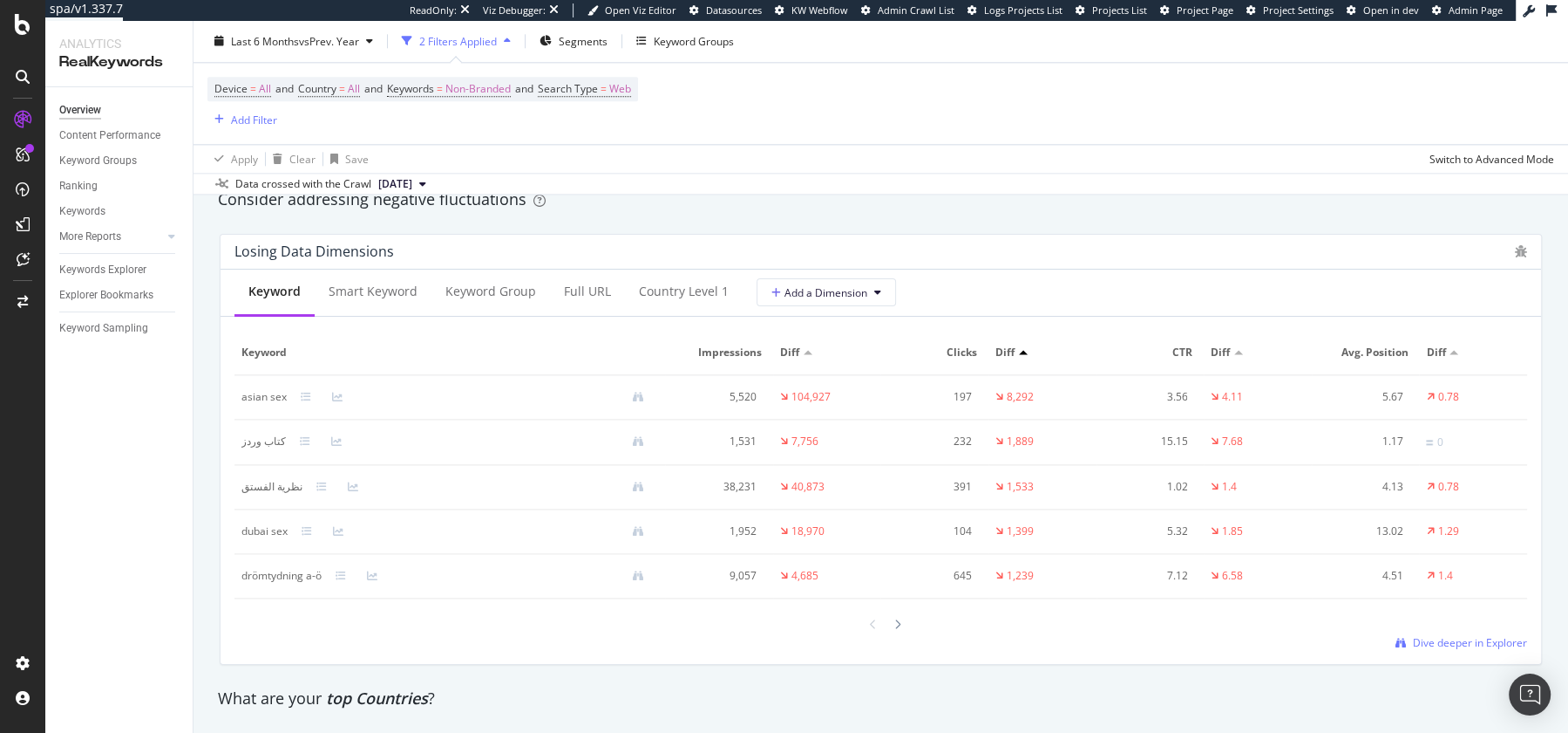
scroll to position [2056, 0]
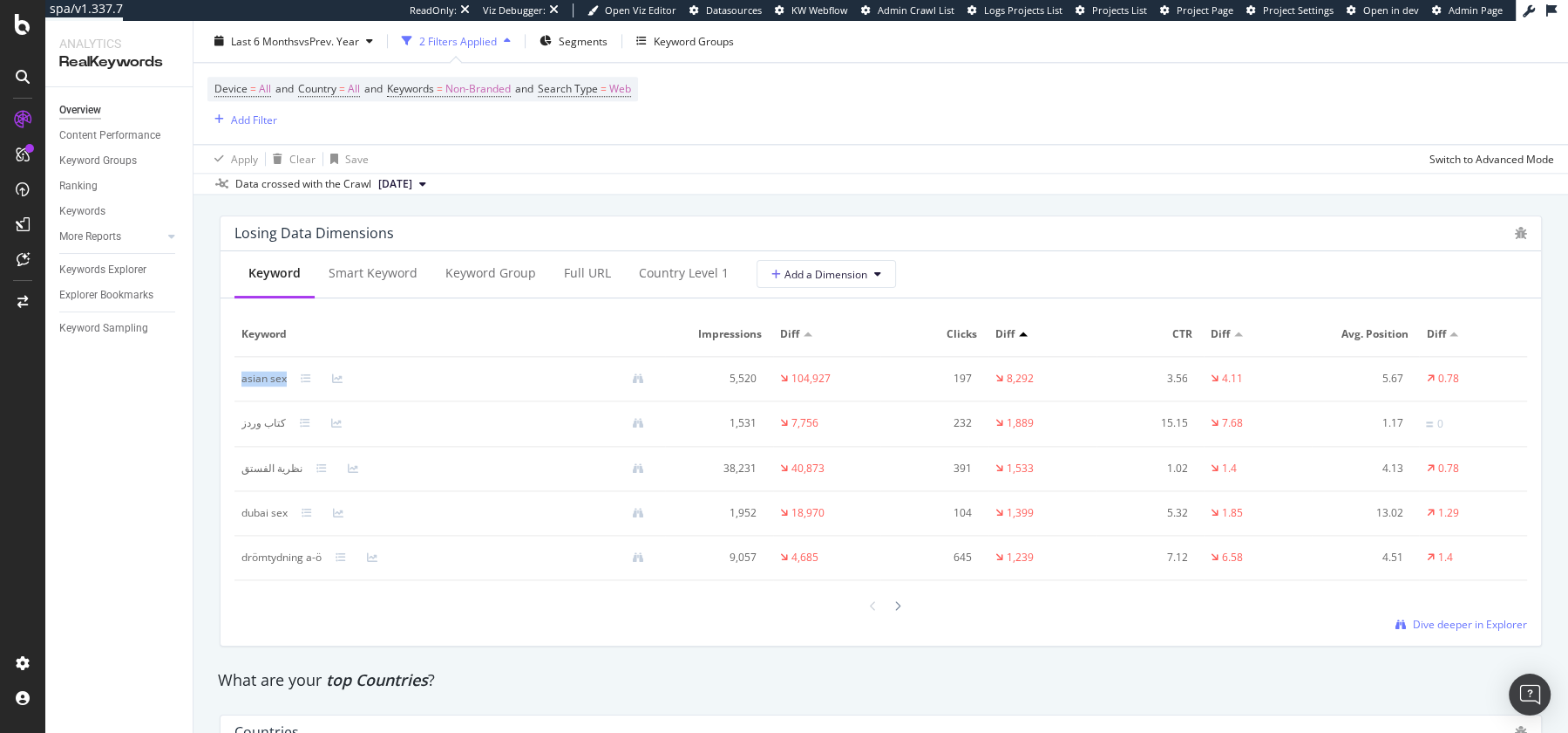
drag, startPoint x: 235, startPoint y: 375, endPoint x: 290, endPoint y: 388, distance: 56.5
click at [291, 388] on td "asian sex" at bounding box center [450, 379] width 430 height 45
click at [217, 422] on div "Losing Data Dimensions Keyword Smart Keyword Keyword Group Full URL Country Lev…" at bounding box center [881, 430] width 1343 height 459
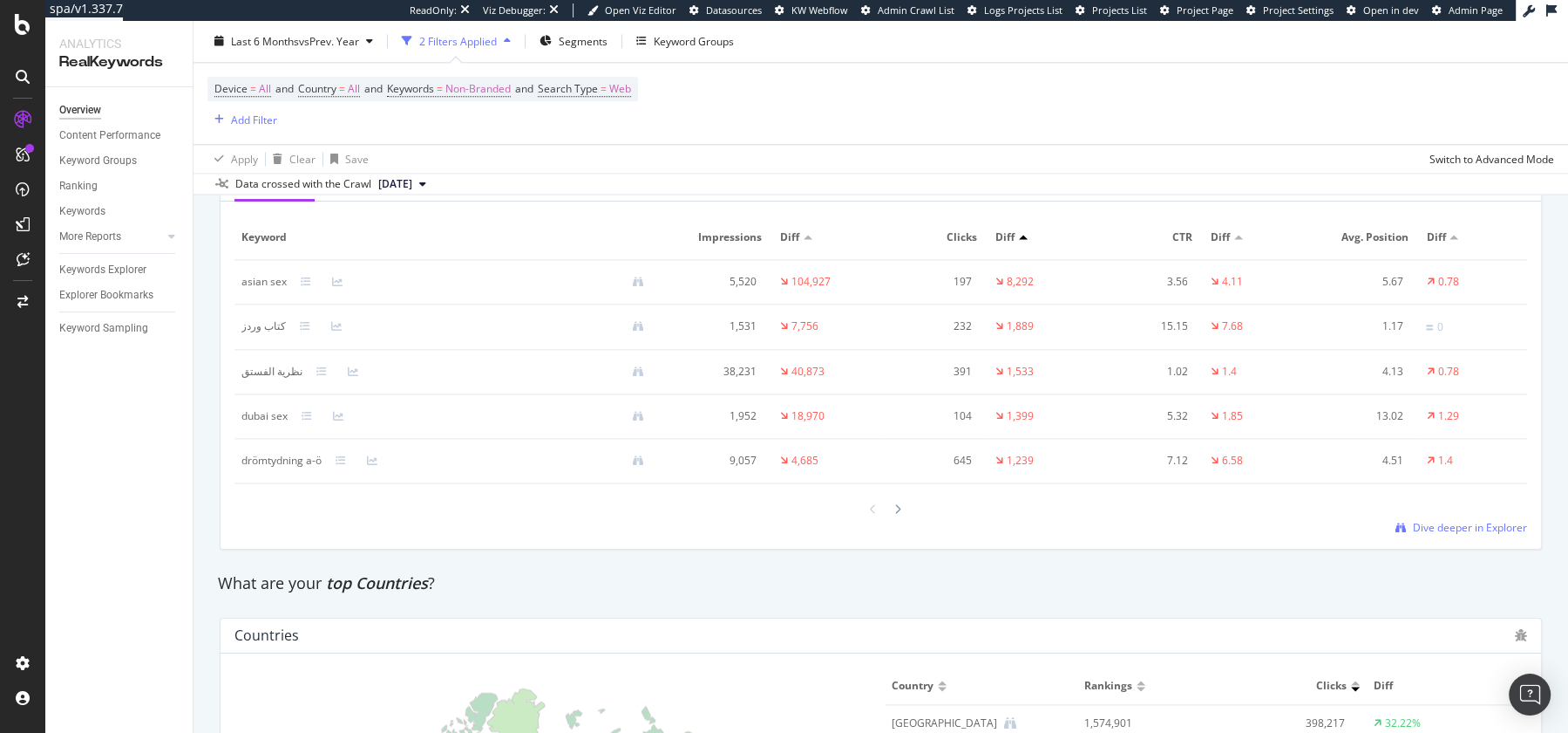
scroll to position [2169, 0]
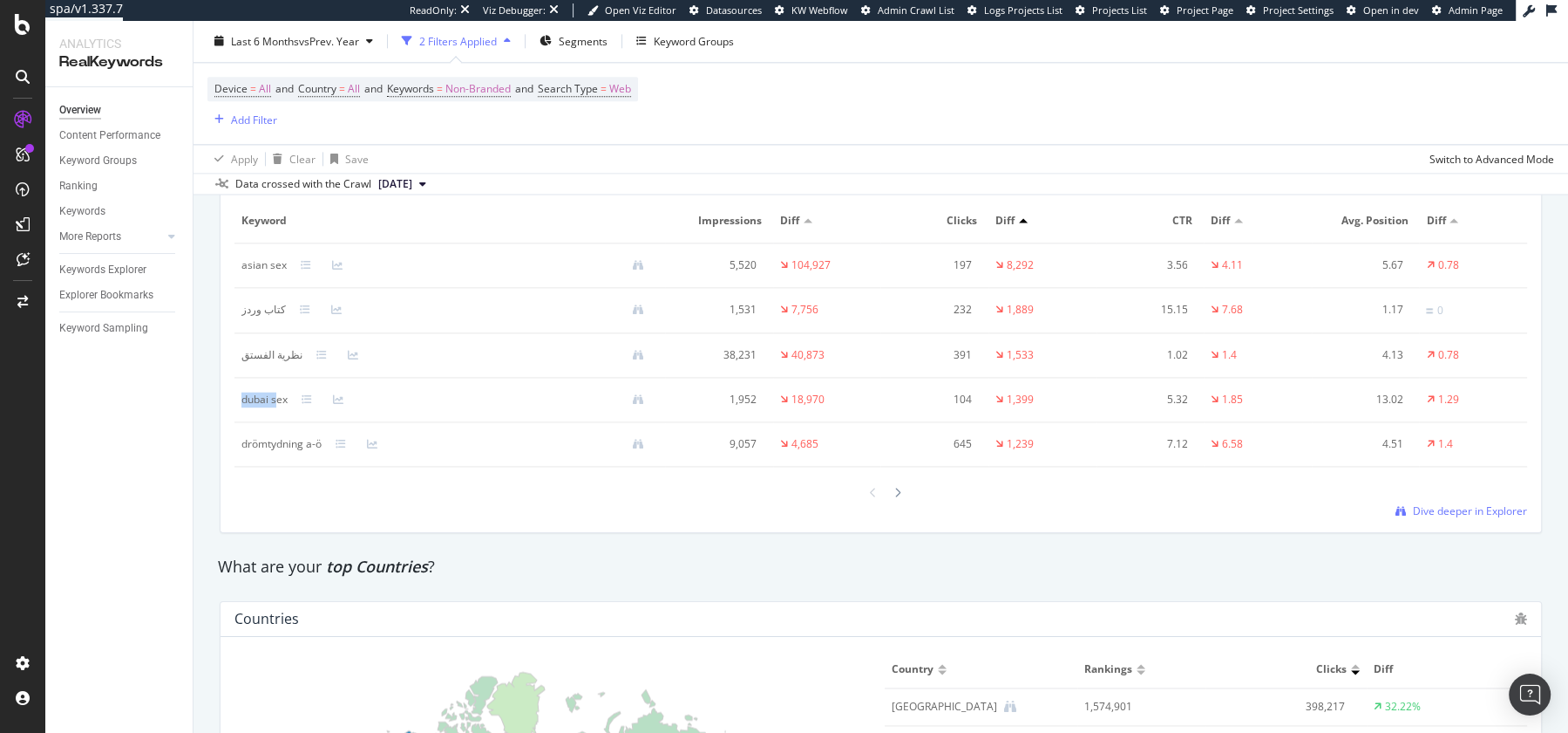
drag, startPoint x: 237, startPoint y: 399, endPoint x: 306, endPoint y: 401, distance: 69.0
click at [305, 401] on td "dubai sex" at bounding box center [450, 399] width 430 height 45
click at [490, 573] on div "What are your top Countries ?" at bounding box center [881, 566] width 1343 height 40
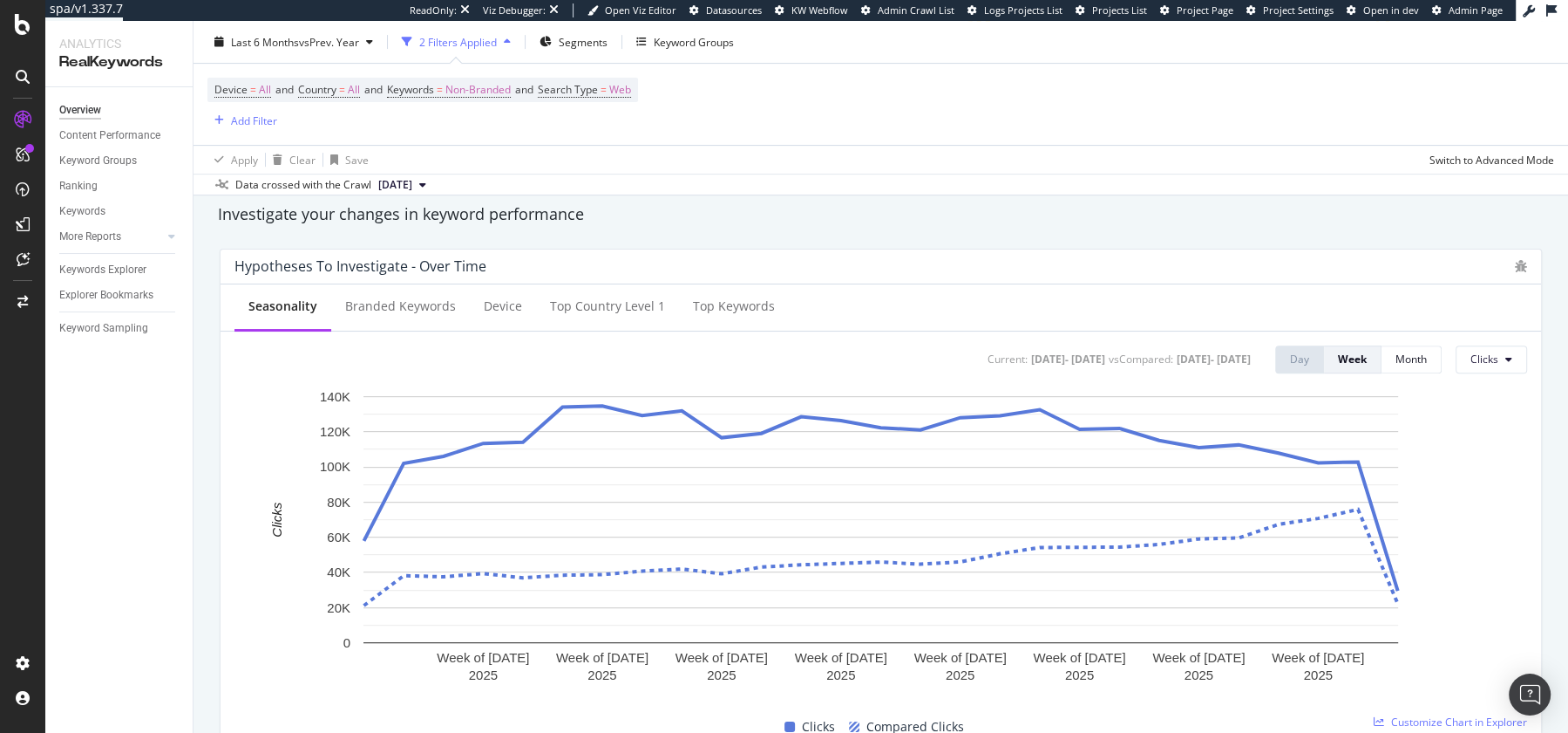
scroll to position [0, 0]
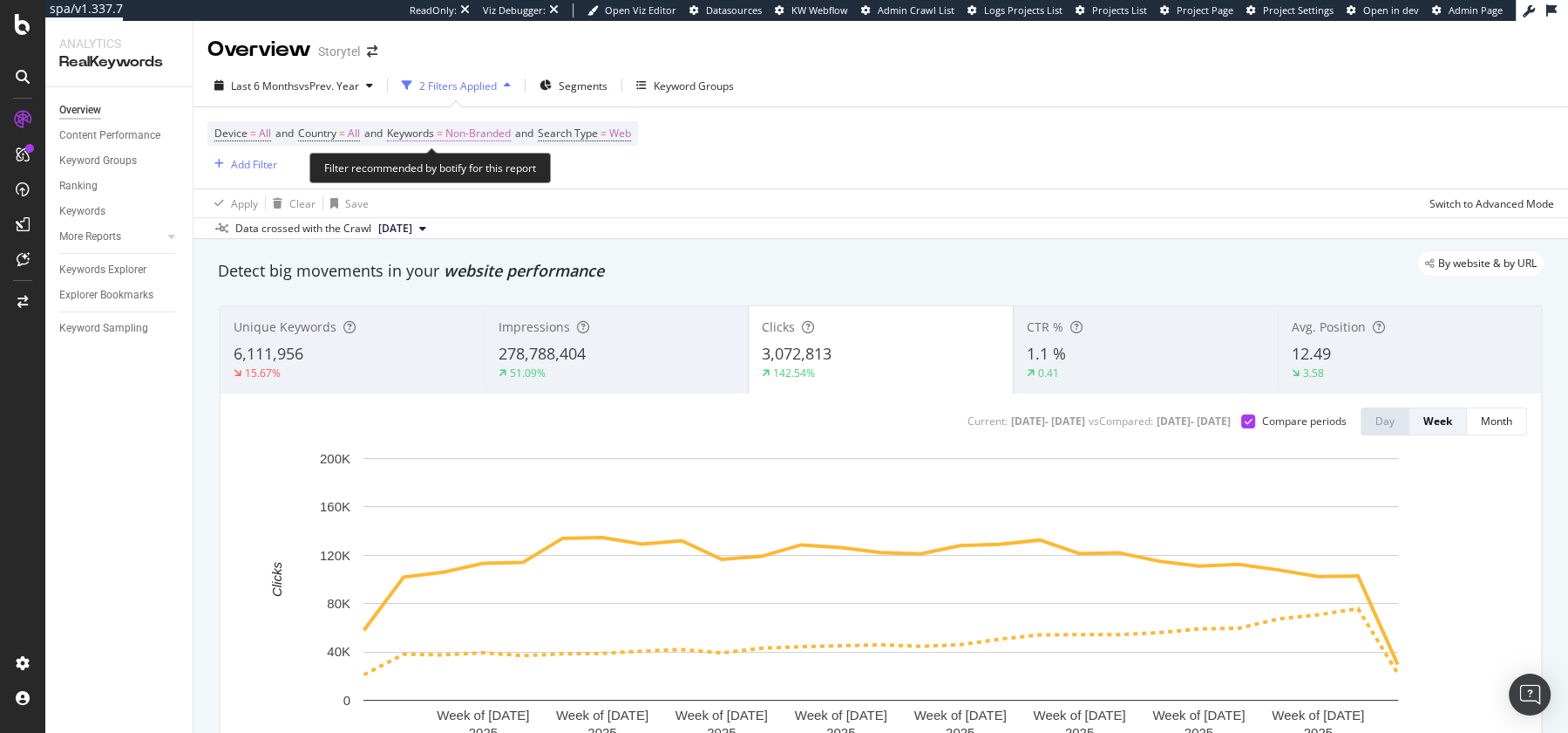
click at [485, 132] on span "Non-Branded" at bounding box center [478, 133] width 65 height 24
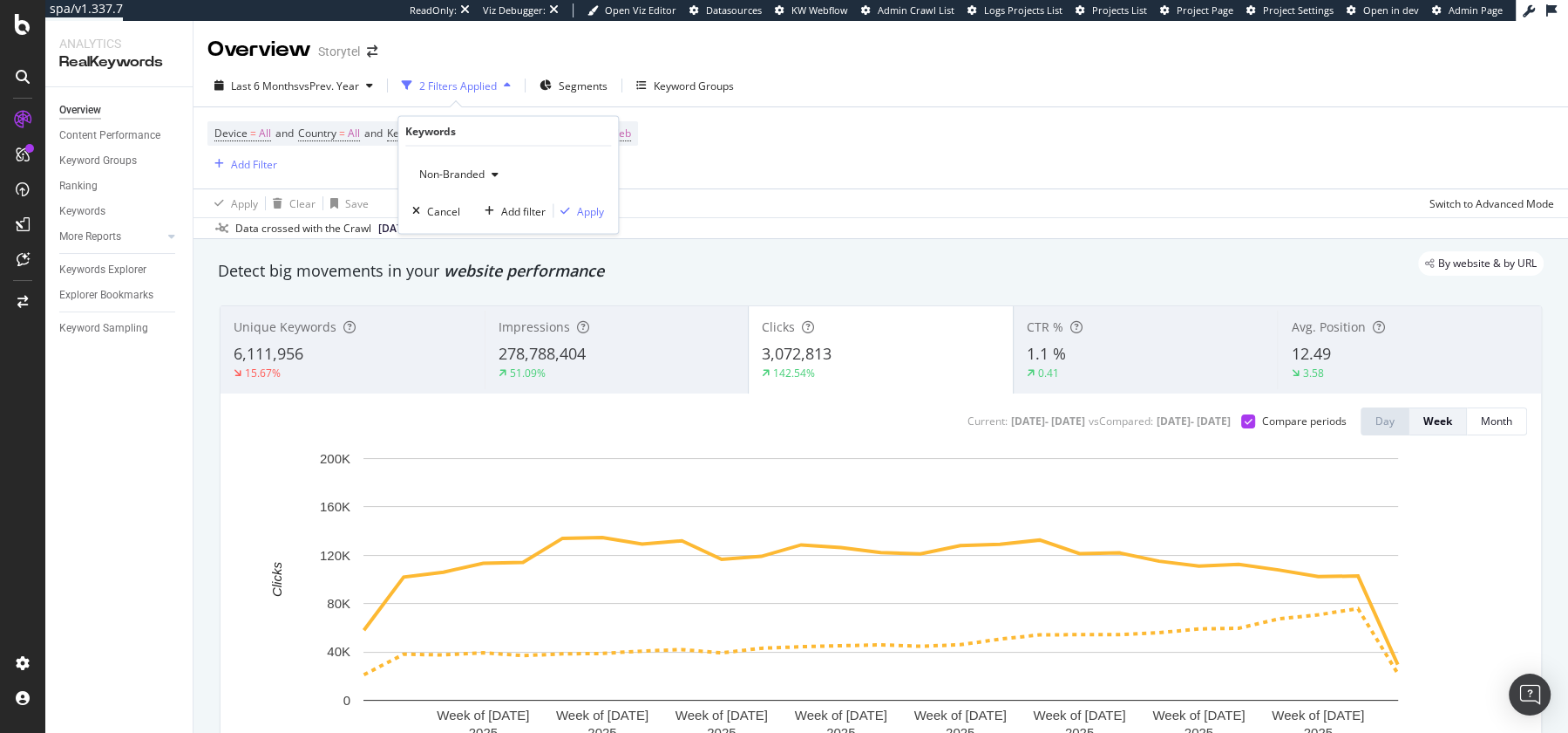
click at [466, 175] on span "Non-Branded" at bounding box center [448, 174] width 73 height 15
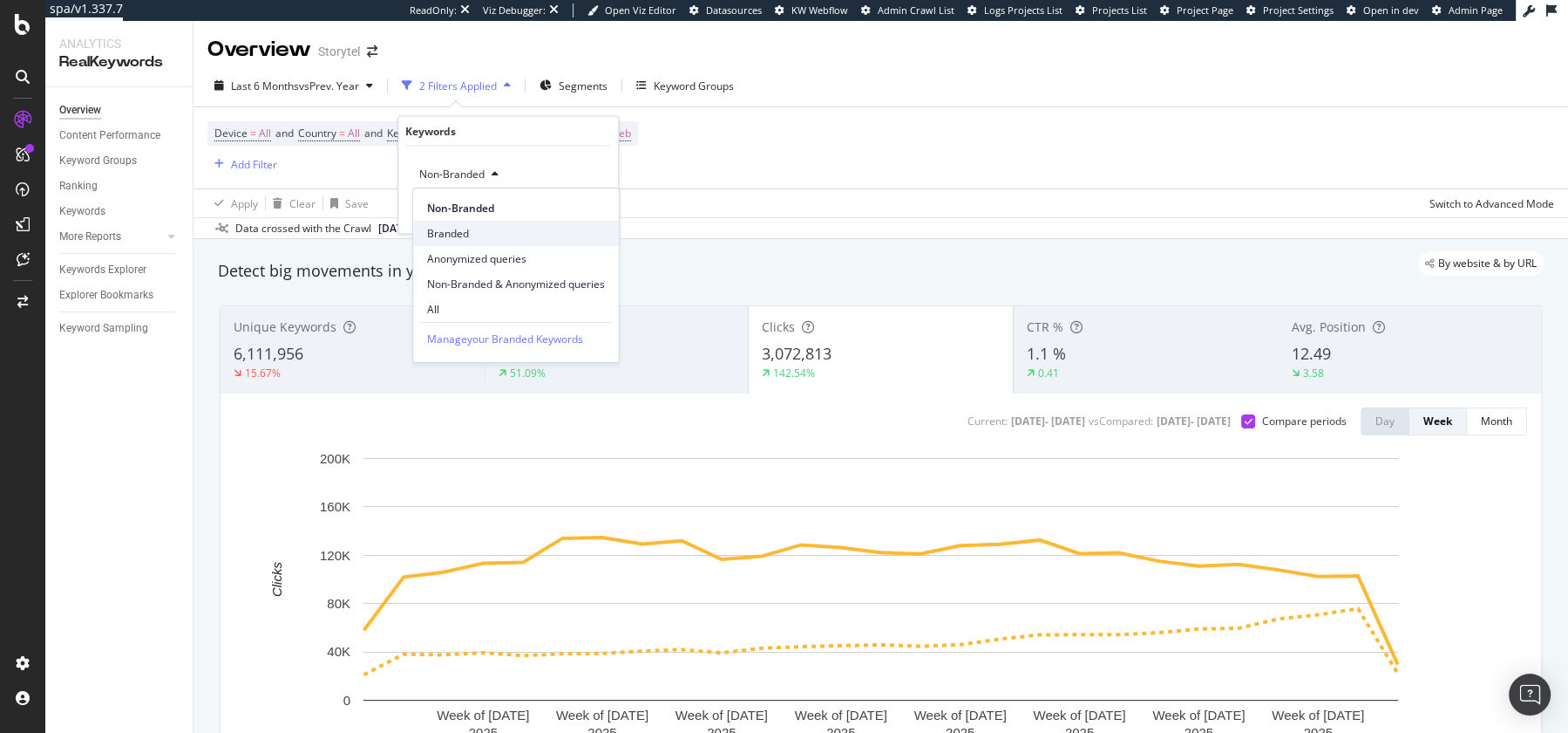
click at [443, 228] on span "Branded" at bounding box center [516, 234] width 177 height 16
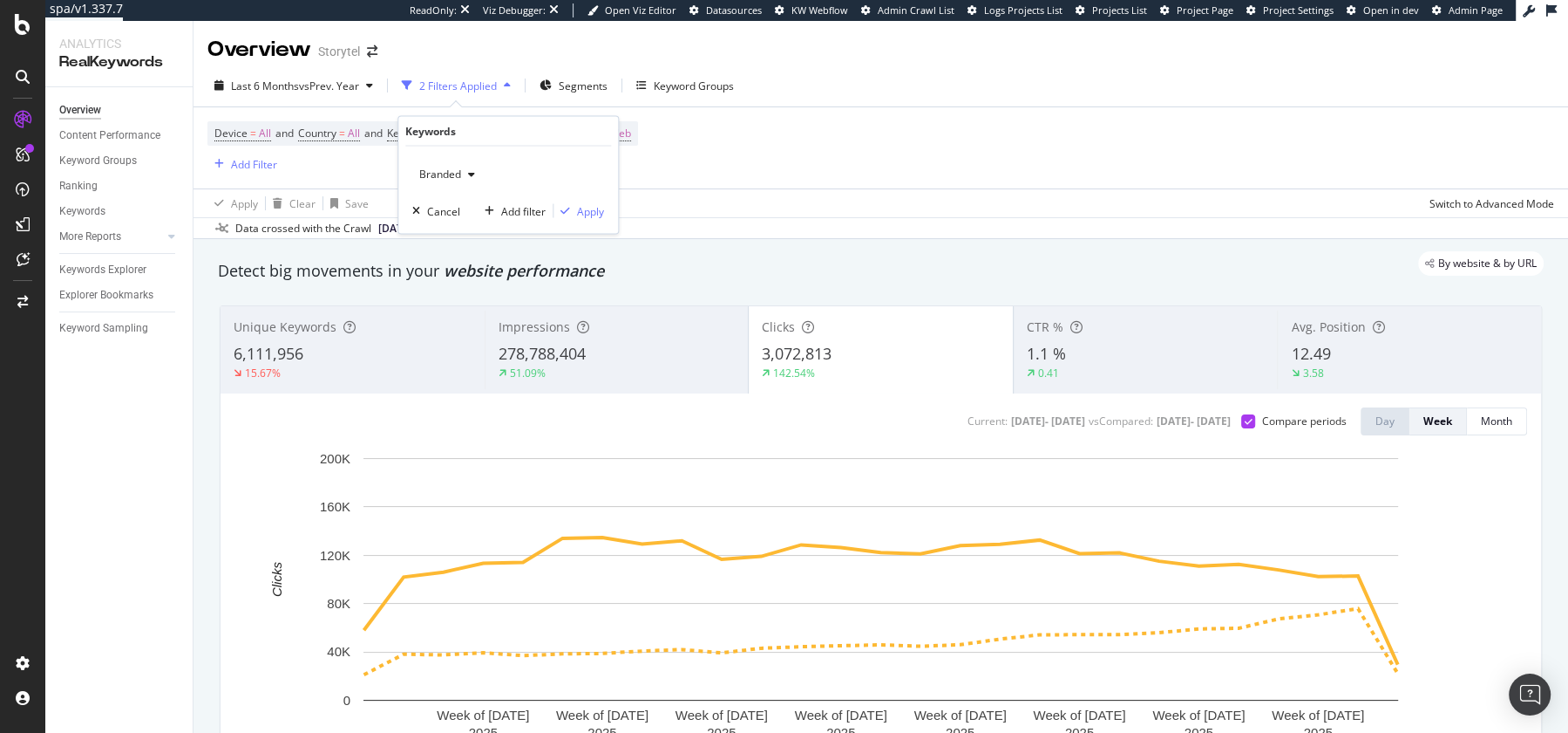
click at [587, 218] on div "Add filter Apply" at bounding box center [541, 211] width 126 height 17
click at [586, 218] on div "Add filter Apply" at bounding box center [541, 211] width 126 height 17
click at [588, 207] on div "Apply" at bounding box center [590, 210] width 27 height 15
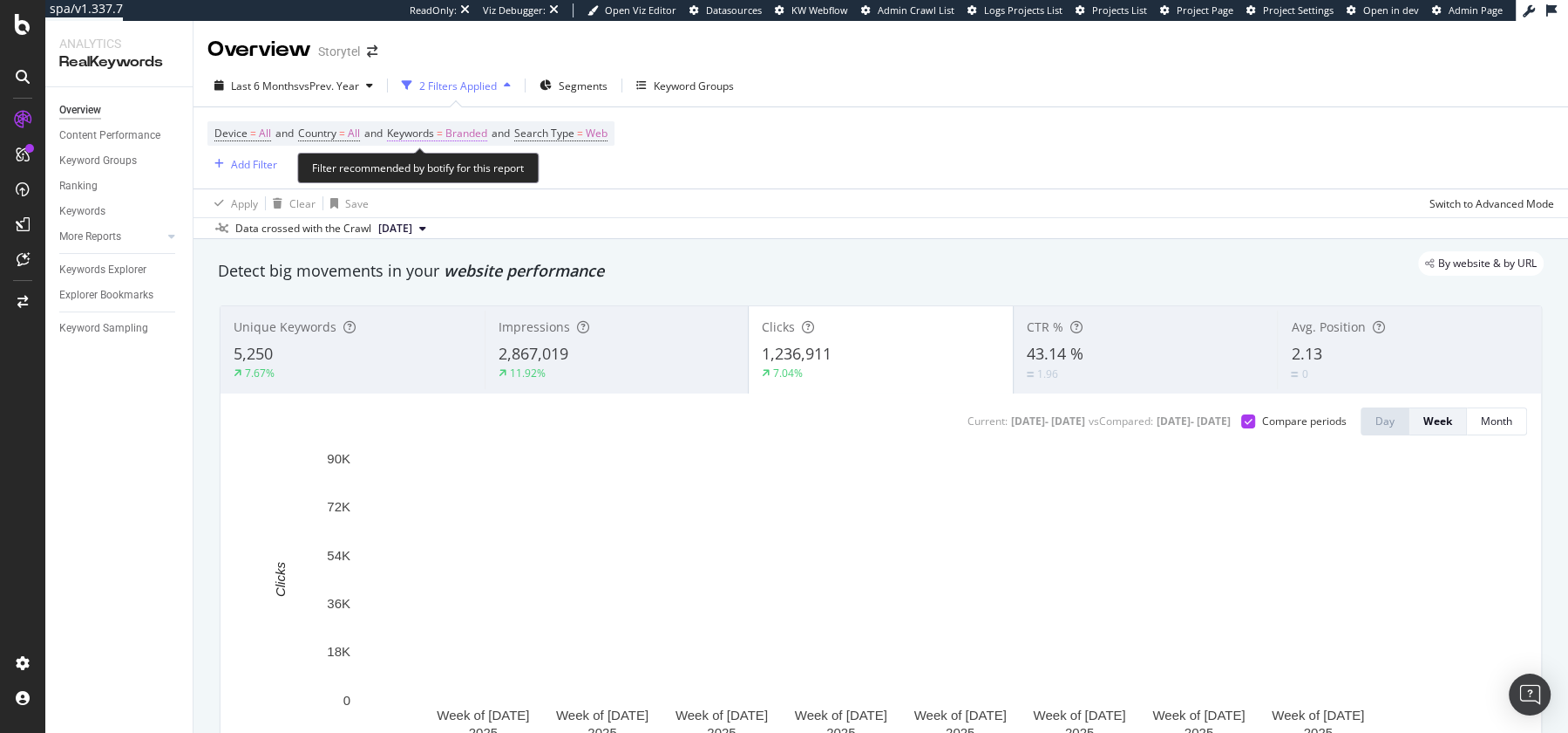
click at [459, 131] on span "Branded" at bounding box center [466, 133] width 42 height 24
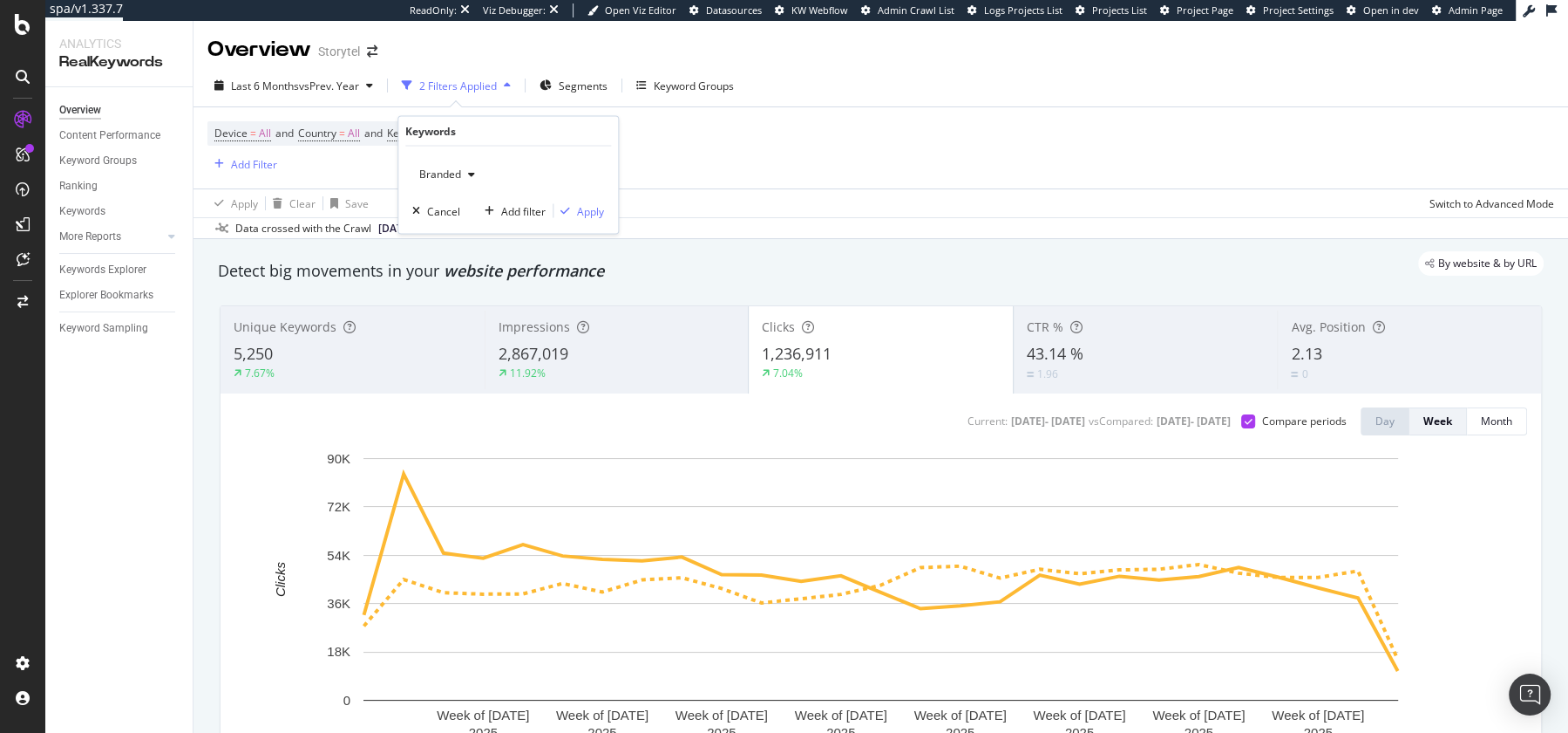
click at [445, 169] on span "Branded" at bounding box center [436, 174] width 48 height 15
click at [861, 154] on div "Device = All and Country = All and Keywords = Branded and Search Type = Web Add…" at bounding box center [881, 148] width 1347 height 81
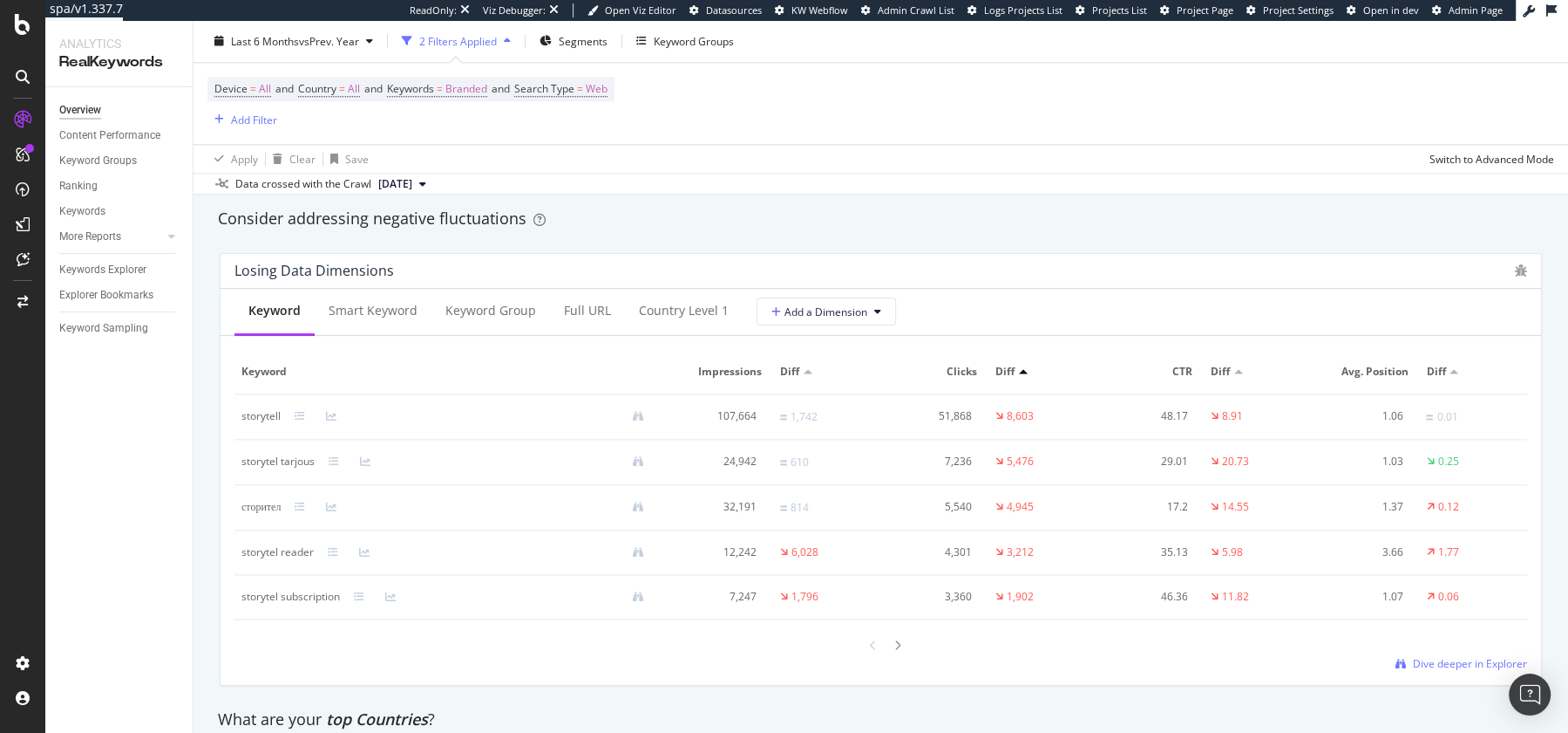
scroll to position [2020, 0]
click at [94, 289] on div "EngagementAnalytics" at bounding box center [124, 291] width 118 height 17
